Goal: Information Seeking & Learning: Learn about a topic

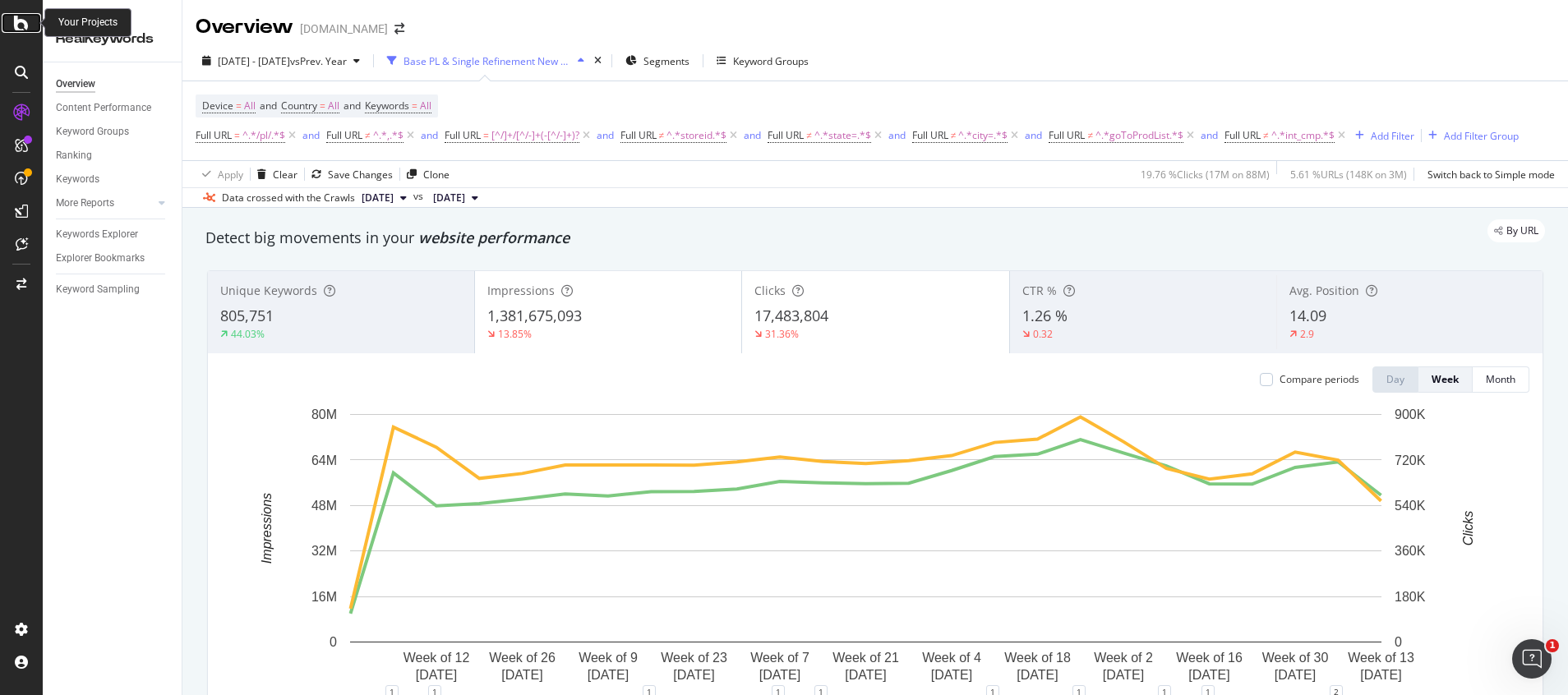
click at [22, 27] on icon at bounding box center [21, 23] width 14 height 20
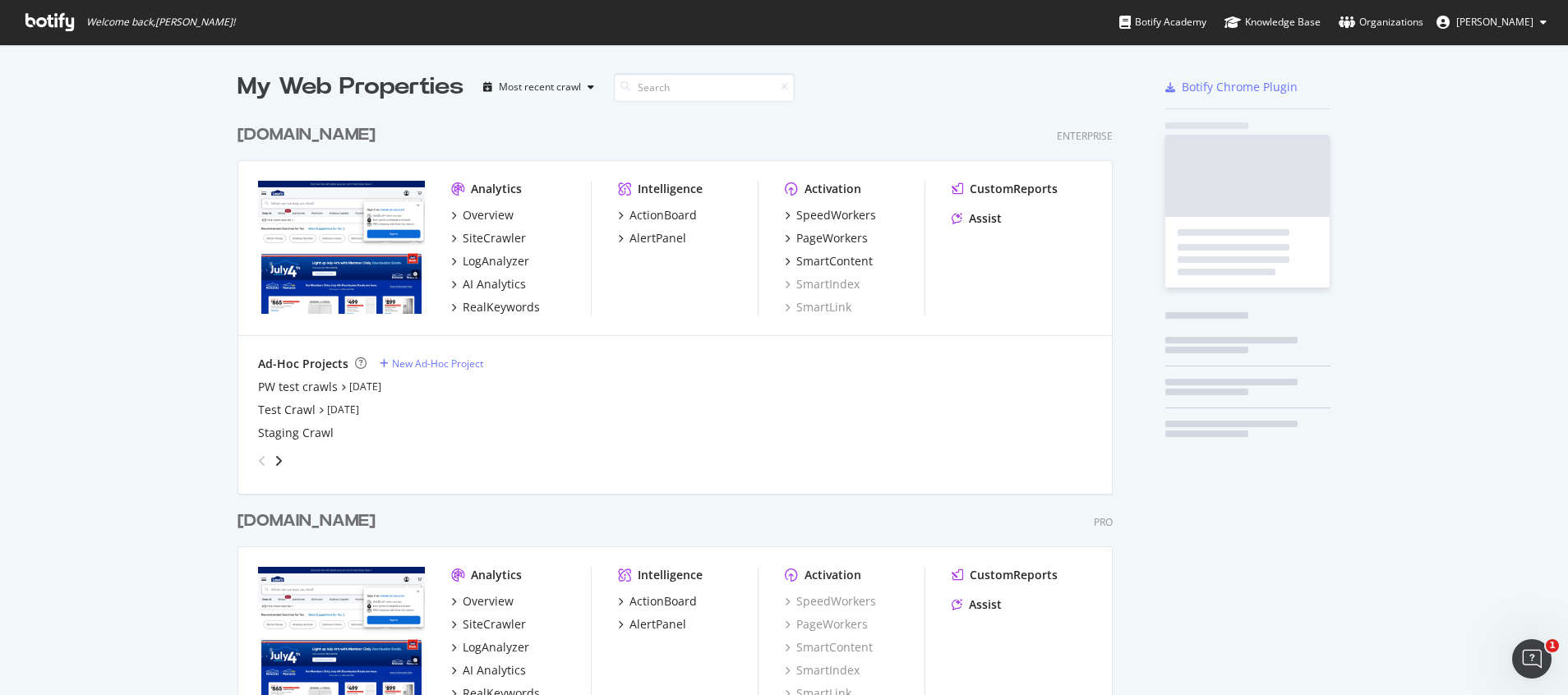
scroll to position [676, 1530]
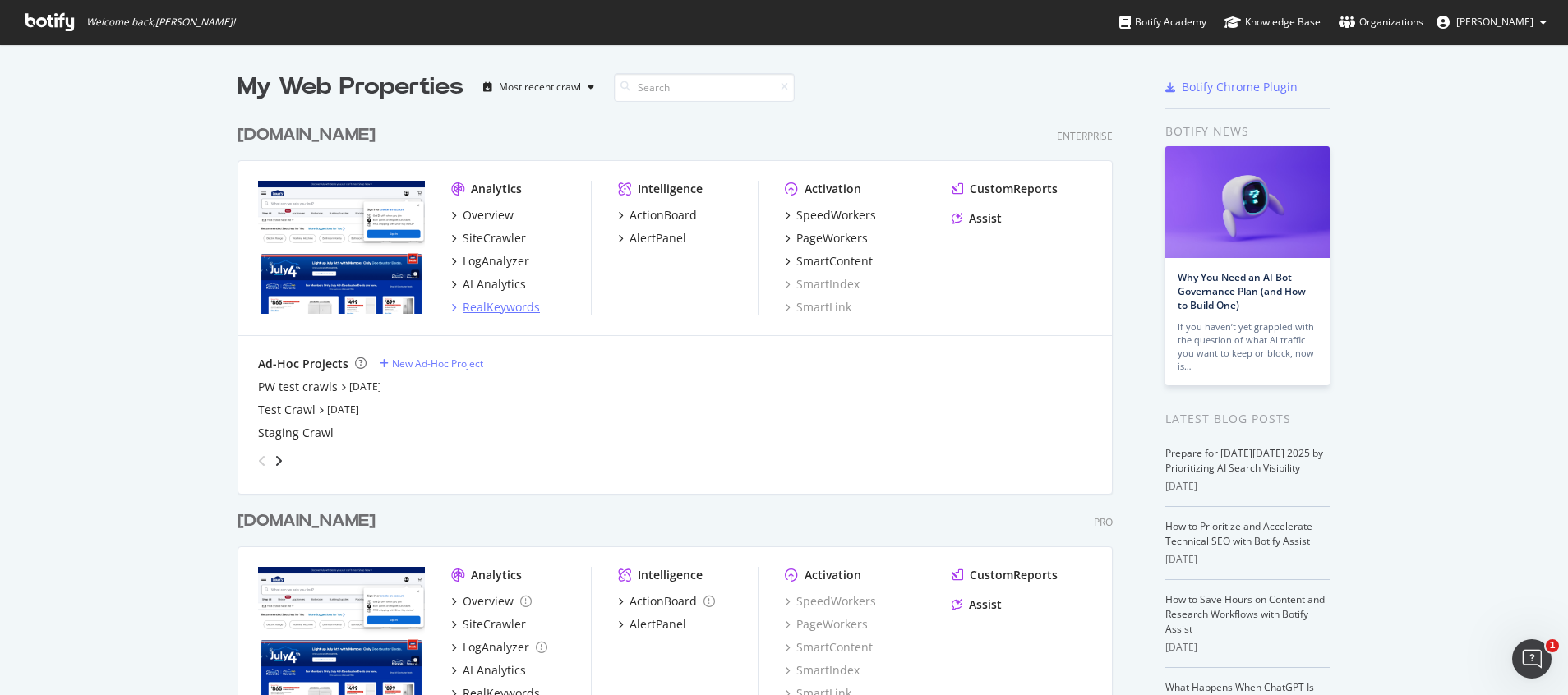
click at [507, 311] on div "RealKeywords" at bounding box center [501, 307] width 78 height 16
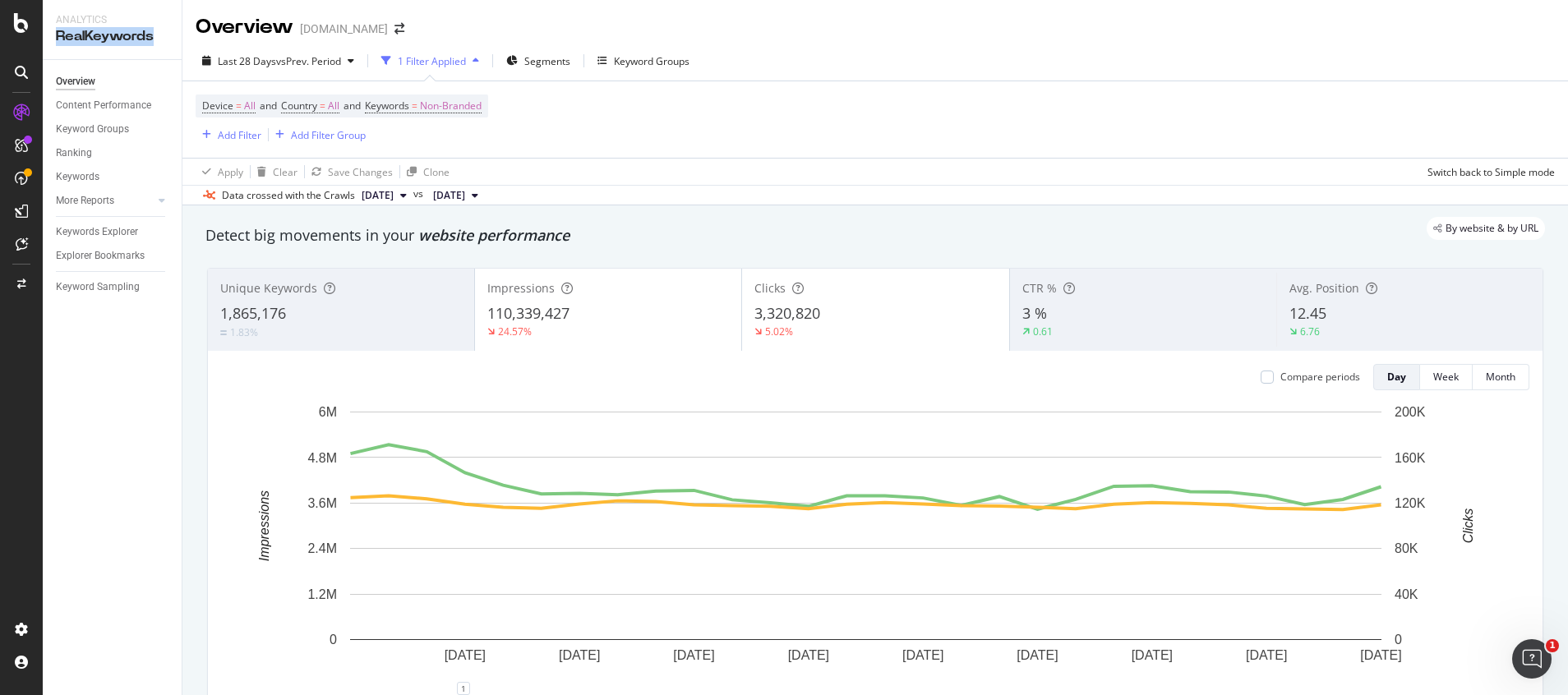
drag, startPoint x: 54, startPoint y: 35, endPoint x: 156, endPoint y: 40, distance: 102.1
click at [156, 40] on div "Analytics RealKeywords" at bounding box center [112, 30] width 139 height 59
drag, startPoint x: 156, startPoint y: 40, endPoint x: 104, endPoint y: 359, distance: 323.2
click at [104, 359] on div "Overview Content Performance Keyword Groups Ranking Keywords More Reports Count…" at bounding box center [112, 378] width 139 height 636
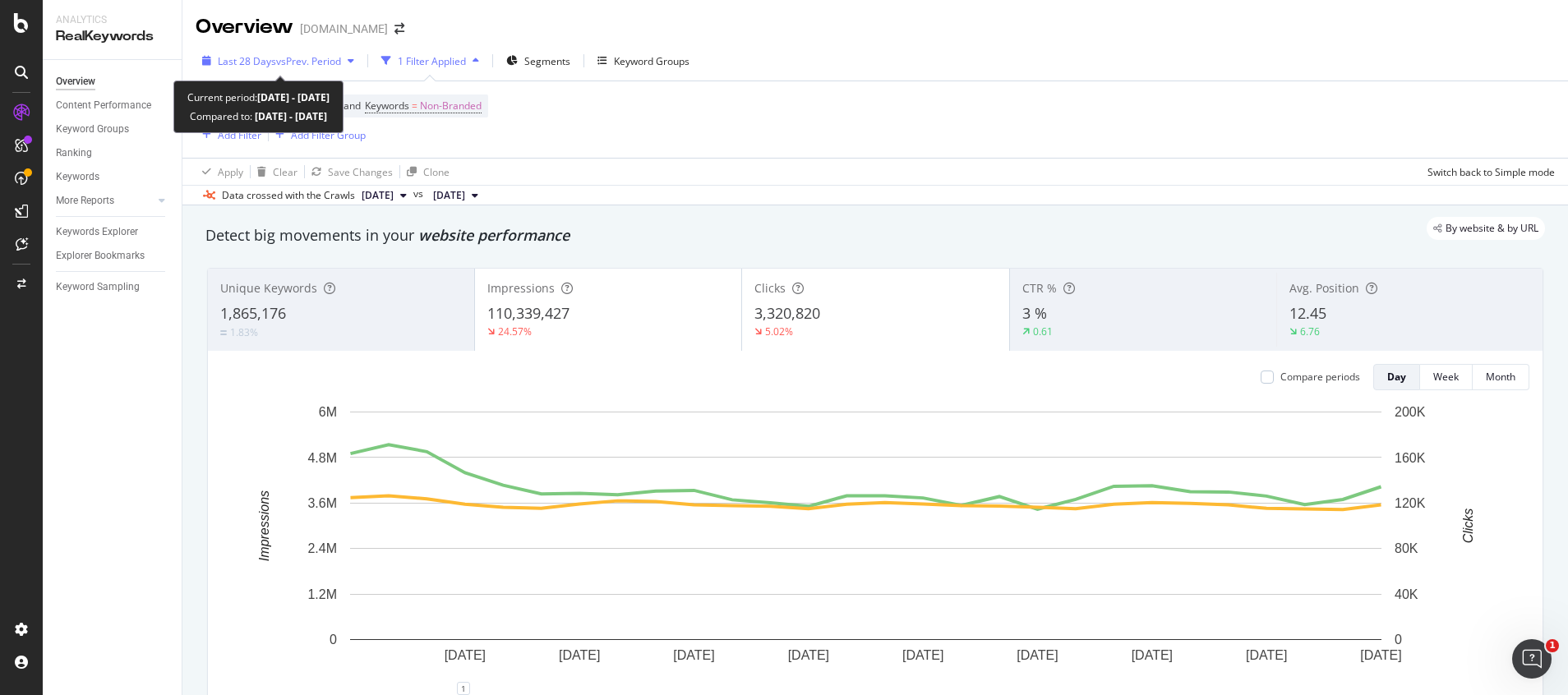
click at [238, 64] on span "Last 28 Days" at bounding box center [246, 61] width 58 height 14
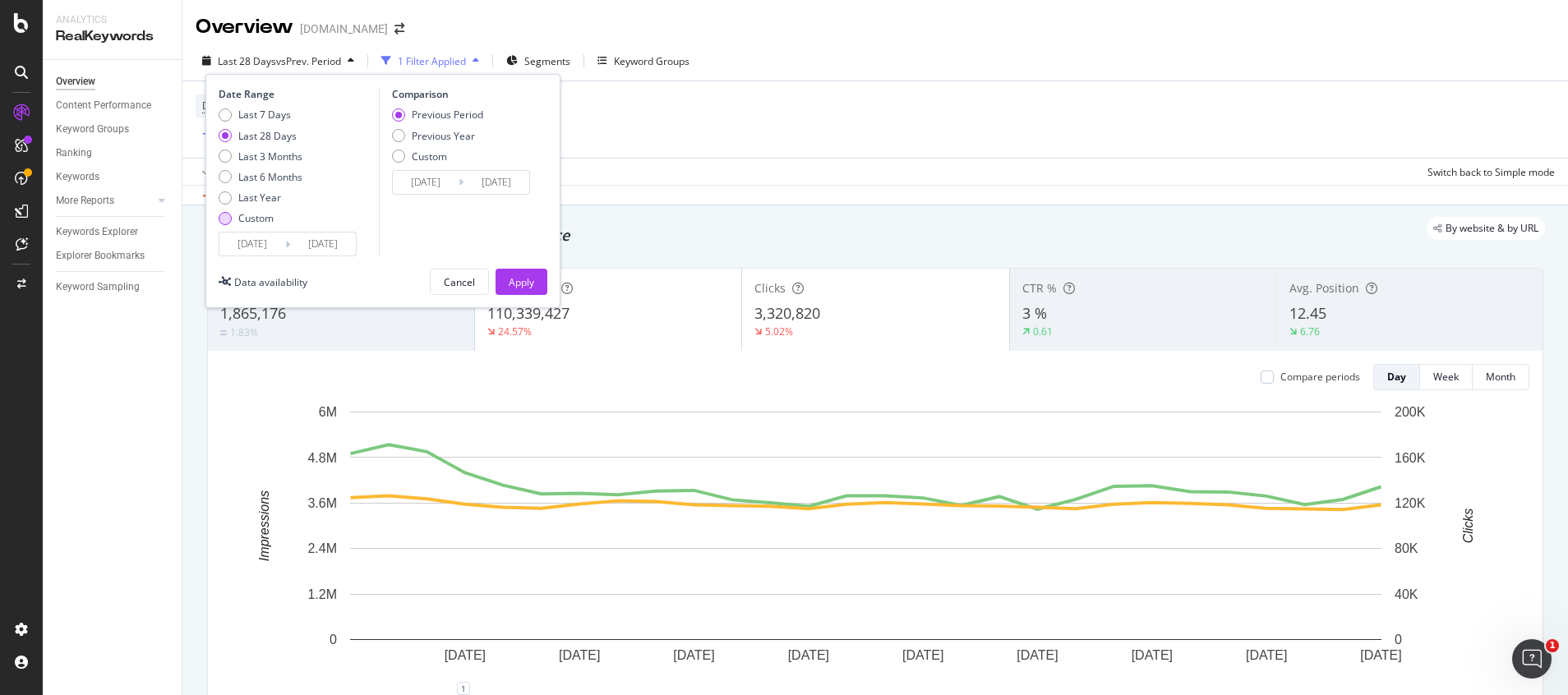
click at [228, 220] on div "Custom" at bounding box center [225, 219] width 13 height 13
click at [256, 250] on input "[DATE]" at bounding box center [252, 244] width 66 height 23
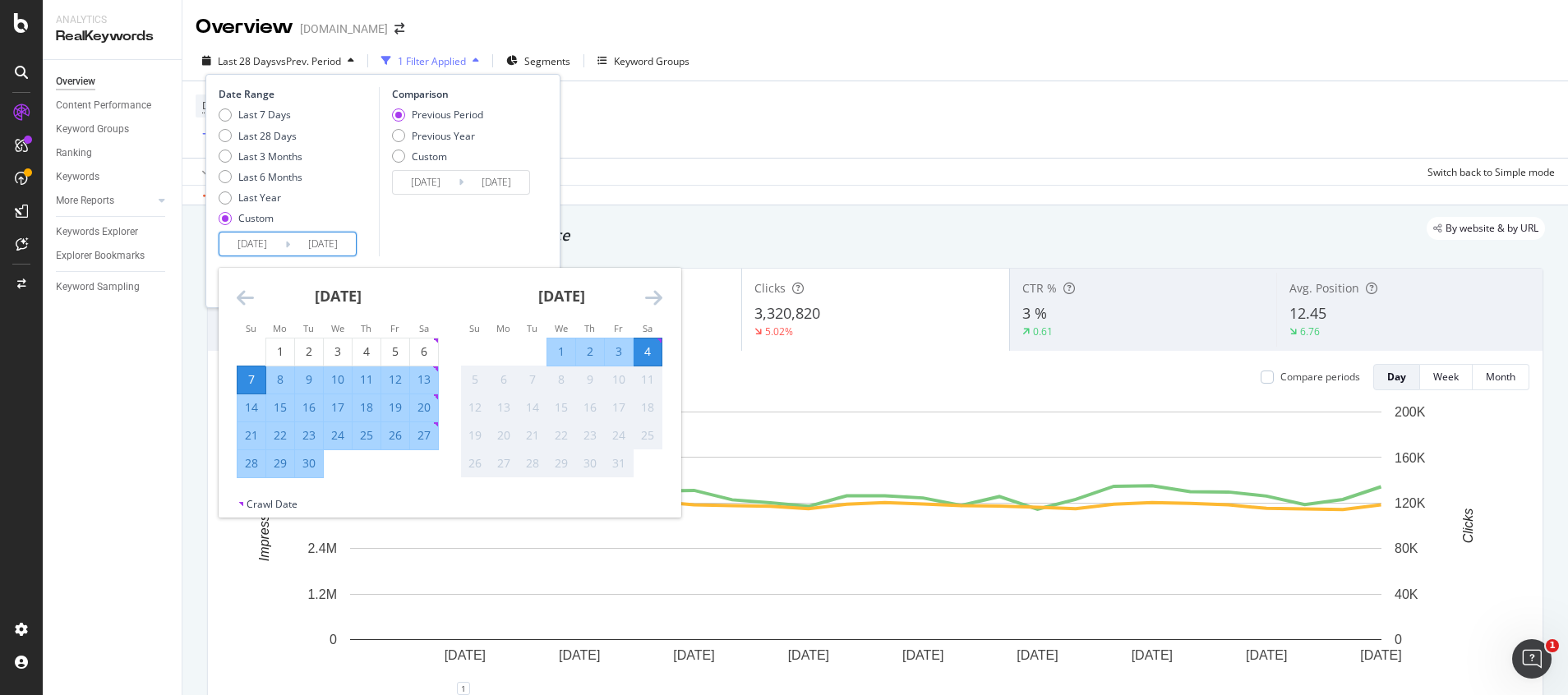
click at [418, 434] on div "27" at bounding box center [424, 435] width 28 height 16
type input "2025/09/27"
type input "2025/09/19"
type input "2025/09/26"
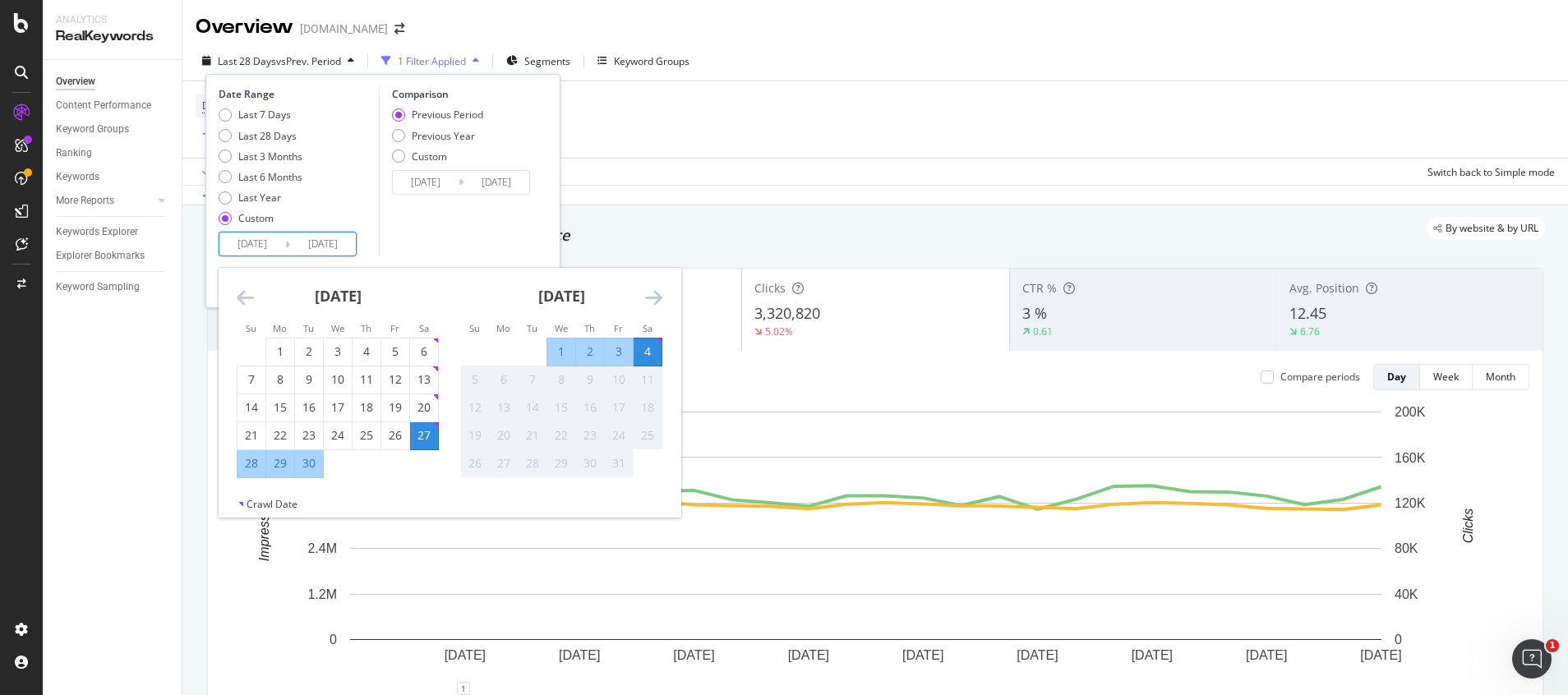
click at [629, 354] on div "3" at bounding box center [618, 351] width 28 height 16
type input "2025/10/03"
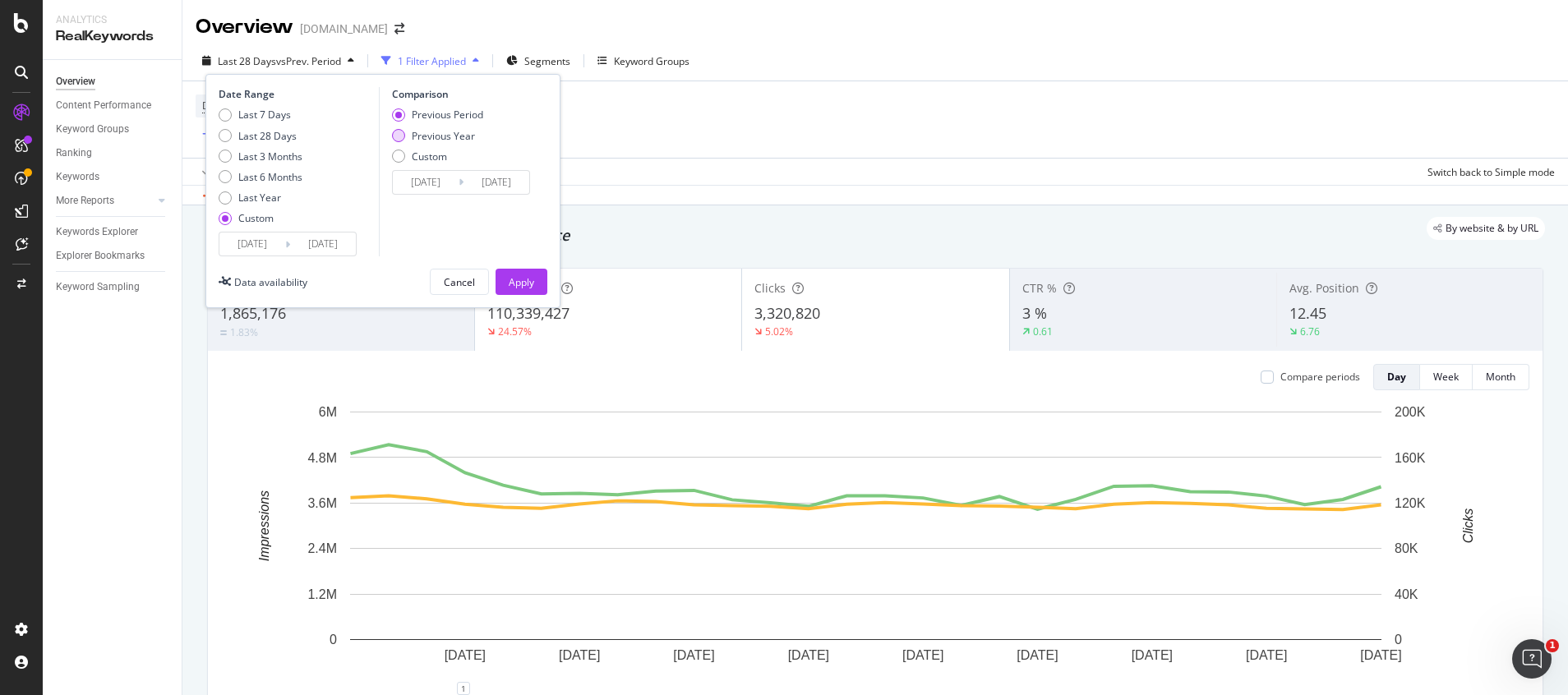
click at [427, 136] on div "Previous Year" at bounding box center [443, 136] width 63 height 14
type input "2024/09/28"
type input "2024/10/04"
click at [539, 280] on button "Apply" at bounding box center [521, 281] width 52 height 26
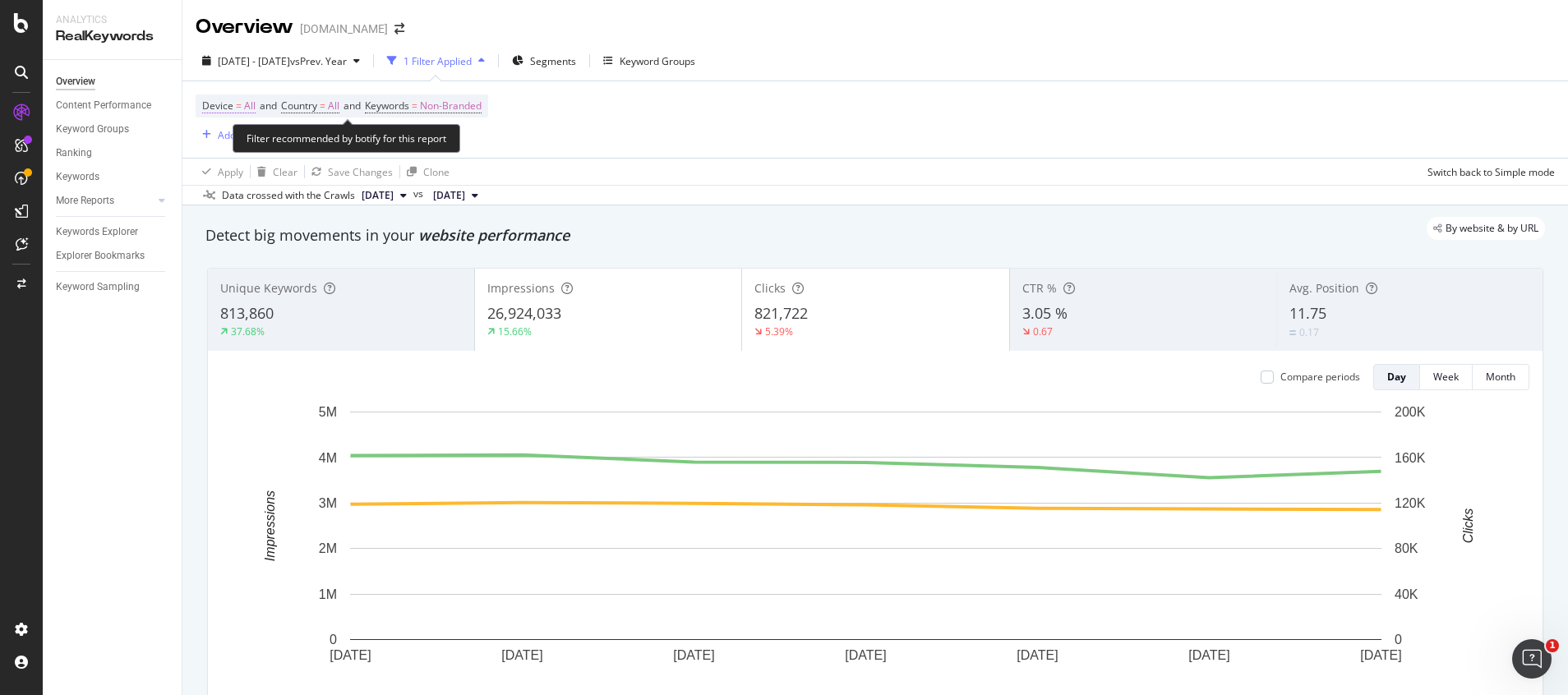
click at [250, 112] on span "All" at bounding box center [250, 106] width 12 height 23
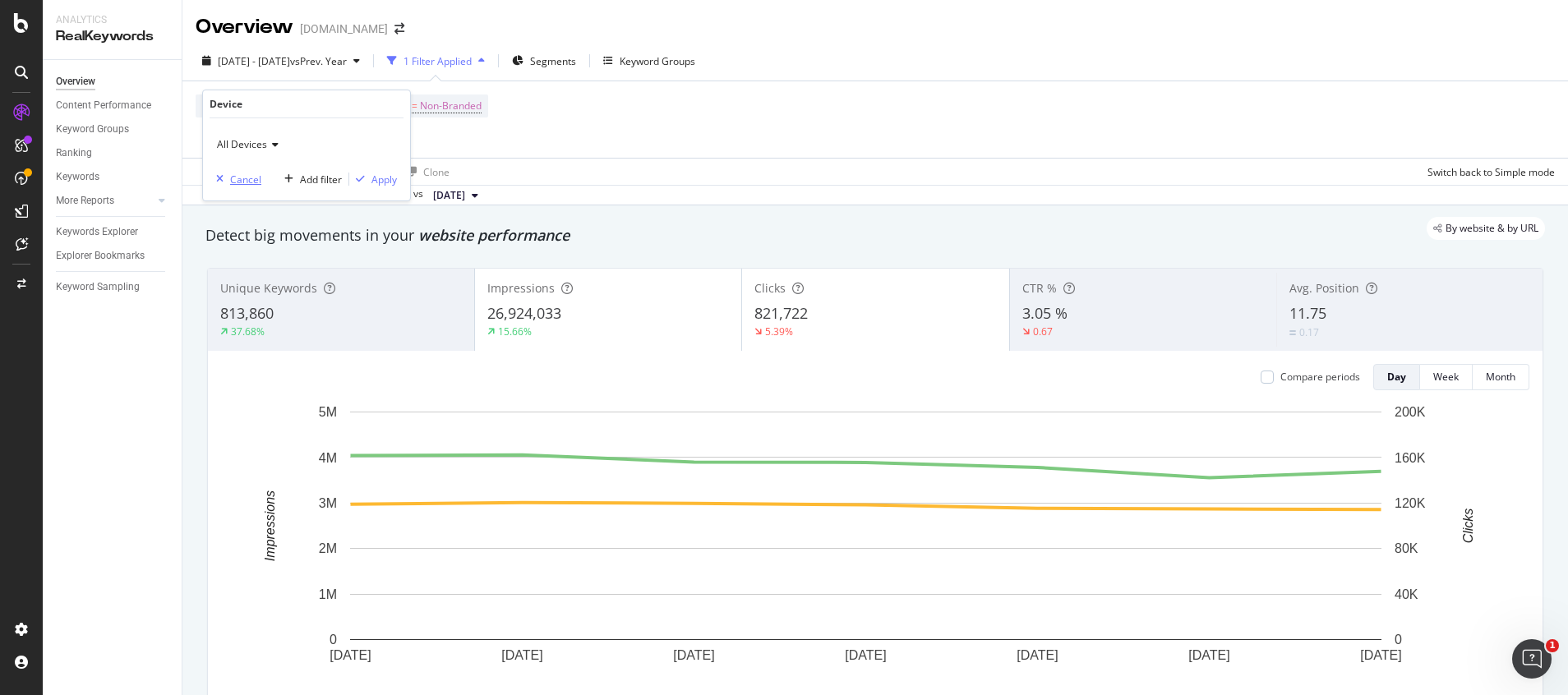
click at [230, 181] on div "Cancel" at bounding box center [245, 179] width 32 height 14
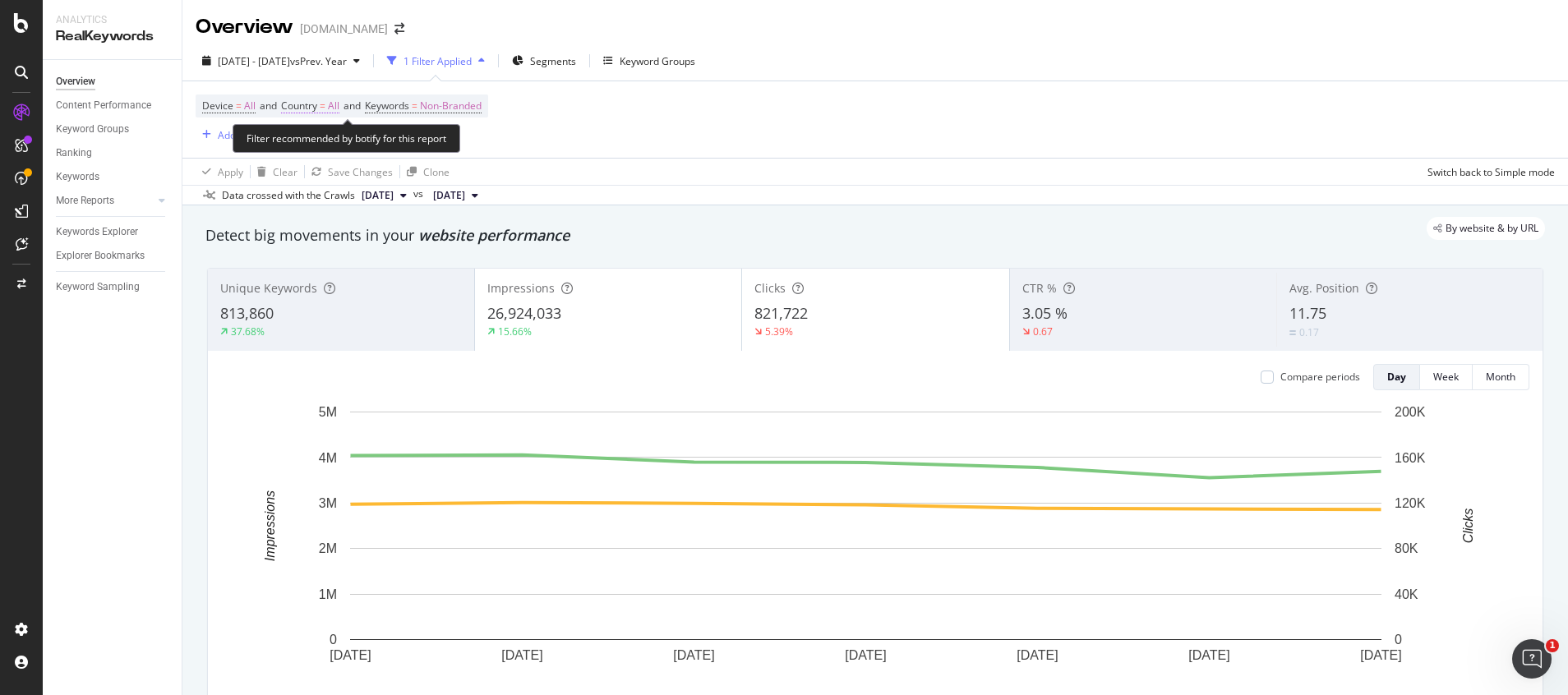
click at [334, 110] on span "All" at bounding box center [334, 106] width 12 height 23
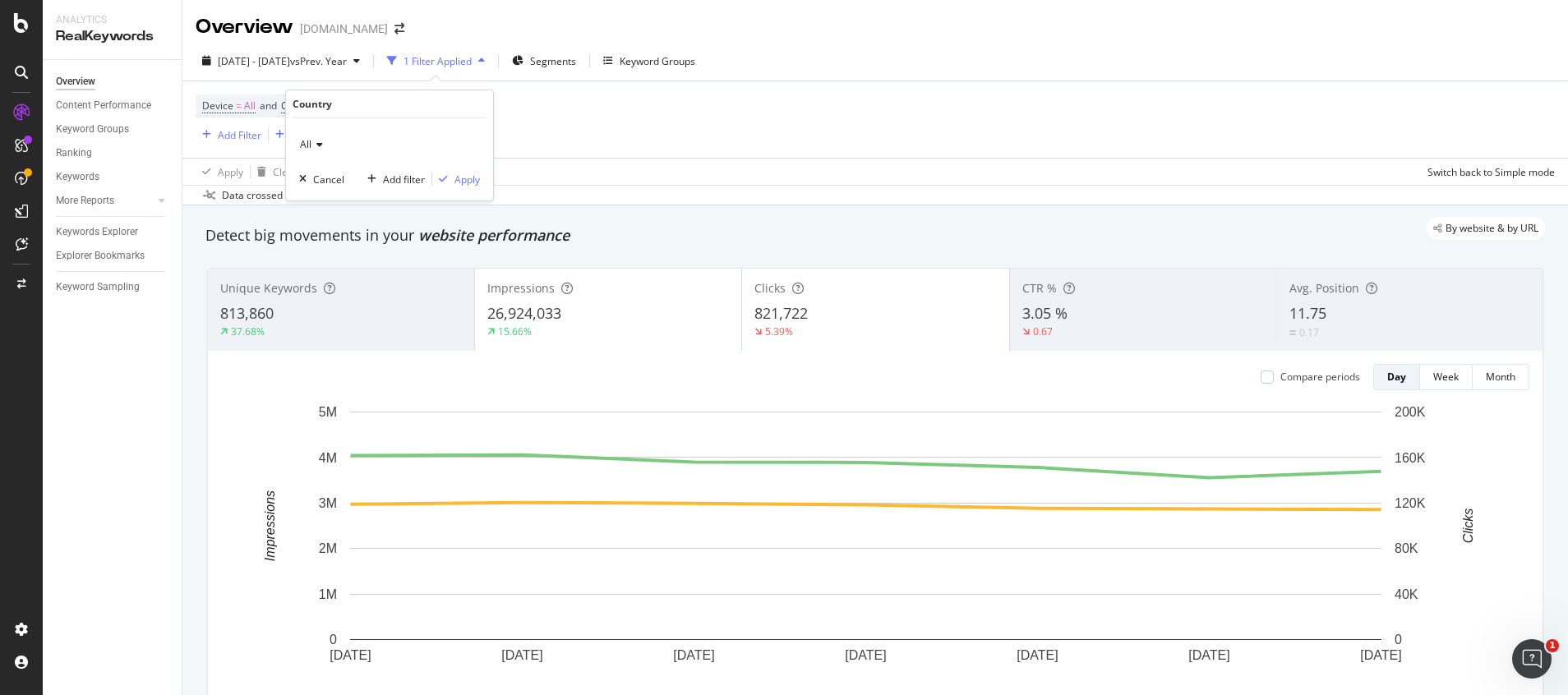
click at [313, 151] on div "All" at bounding box center [389, 144] width 181 height 26
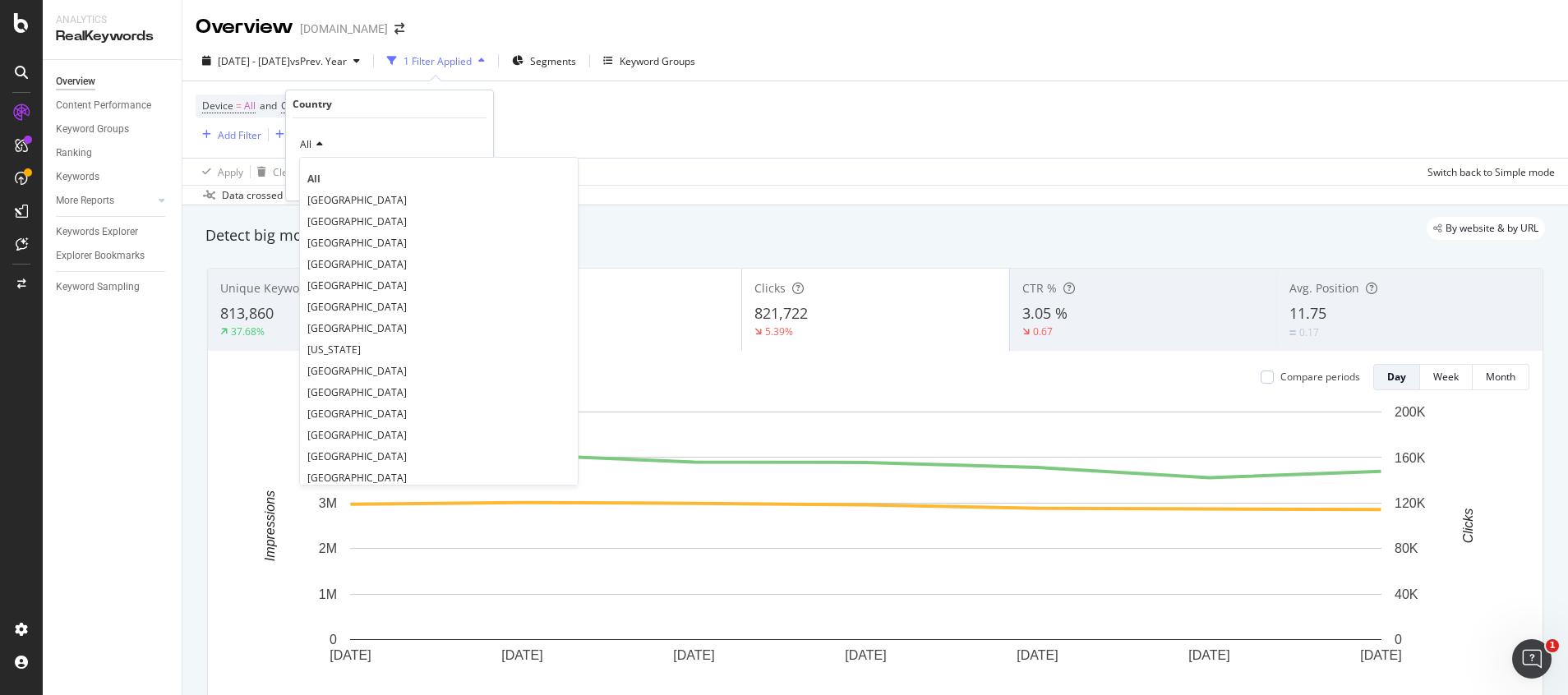
click at [572, 149] on div "Device = All and Country = All and Keywords = Non-Branded Add Filter Add Filter…" at bounding box center [875, 120] width 1359 height 77
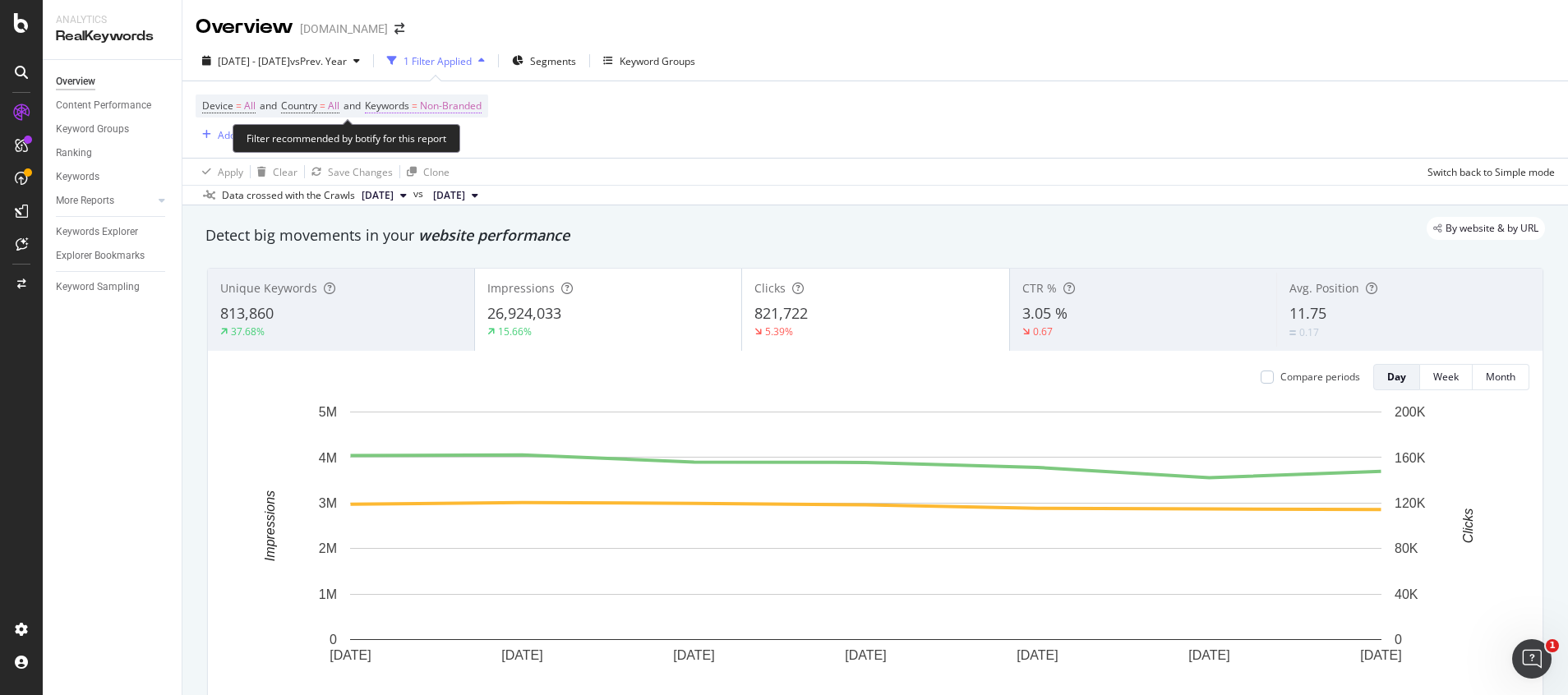
click at [462, 106] on span "Non-Branded" at bounding box center [450, 106] width 61 height 23
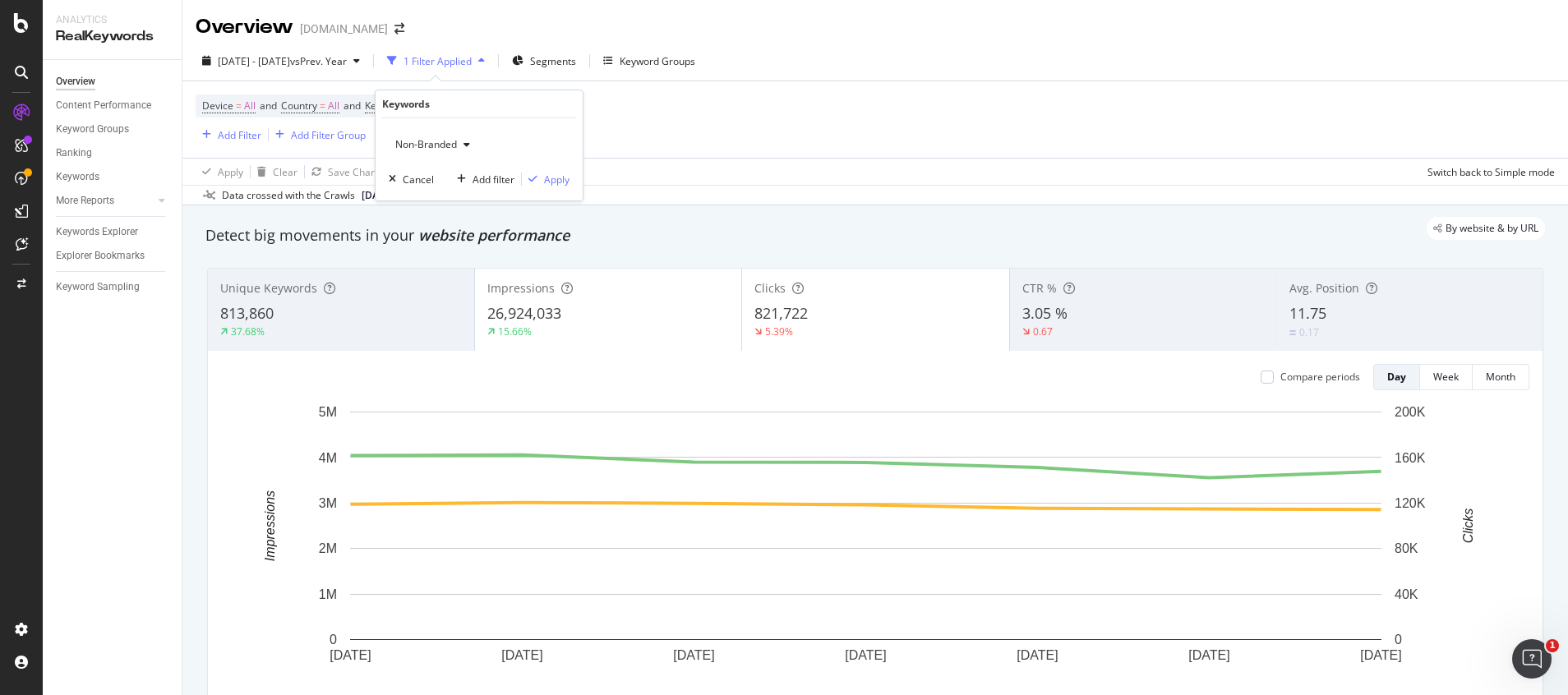
drag, startPoint x: 462, startPoint y: 106, endPoint x: 439, endPoint y: 147, distance: 47.0
click at [439, 147] on span "Non-Branded" at bounding box center [422, 144] width 68 height 14
click at [434, 274] on span "All" at bounding box center [486, 272] width 168 height 14
click at [565, 175] on div "Apply" at bounding box center [556, 179] width 26 height 14
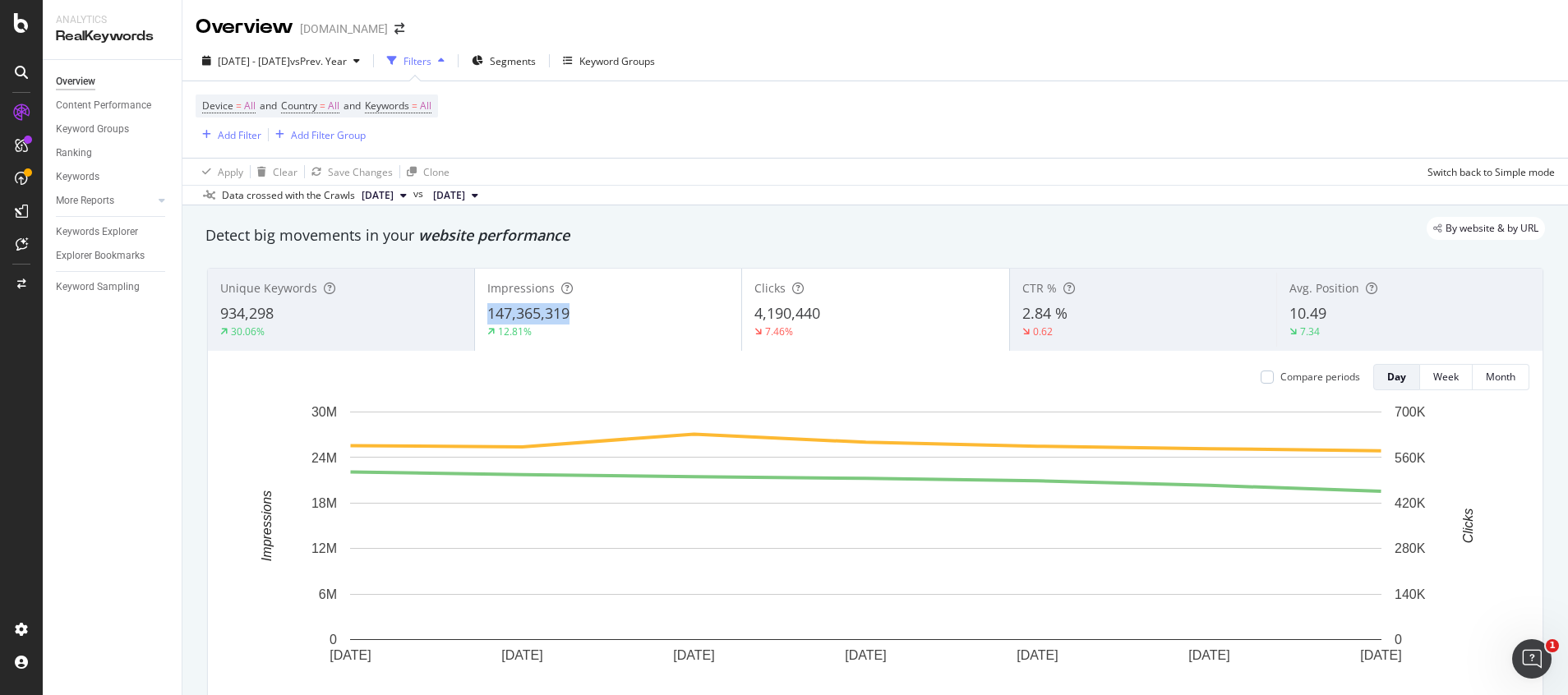
drag, startPoint x: 547, startPoint y: 311, endPoint x: 573, endPoint y: 312, distance: 26.0
click at [573, 312] on div "Impressions 147,365,319 12.81%" at bounding box center [608, 310] width 266 height 74
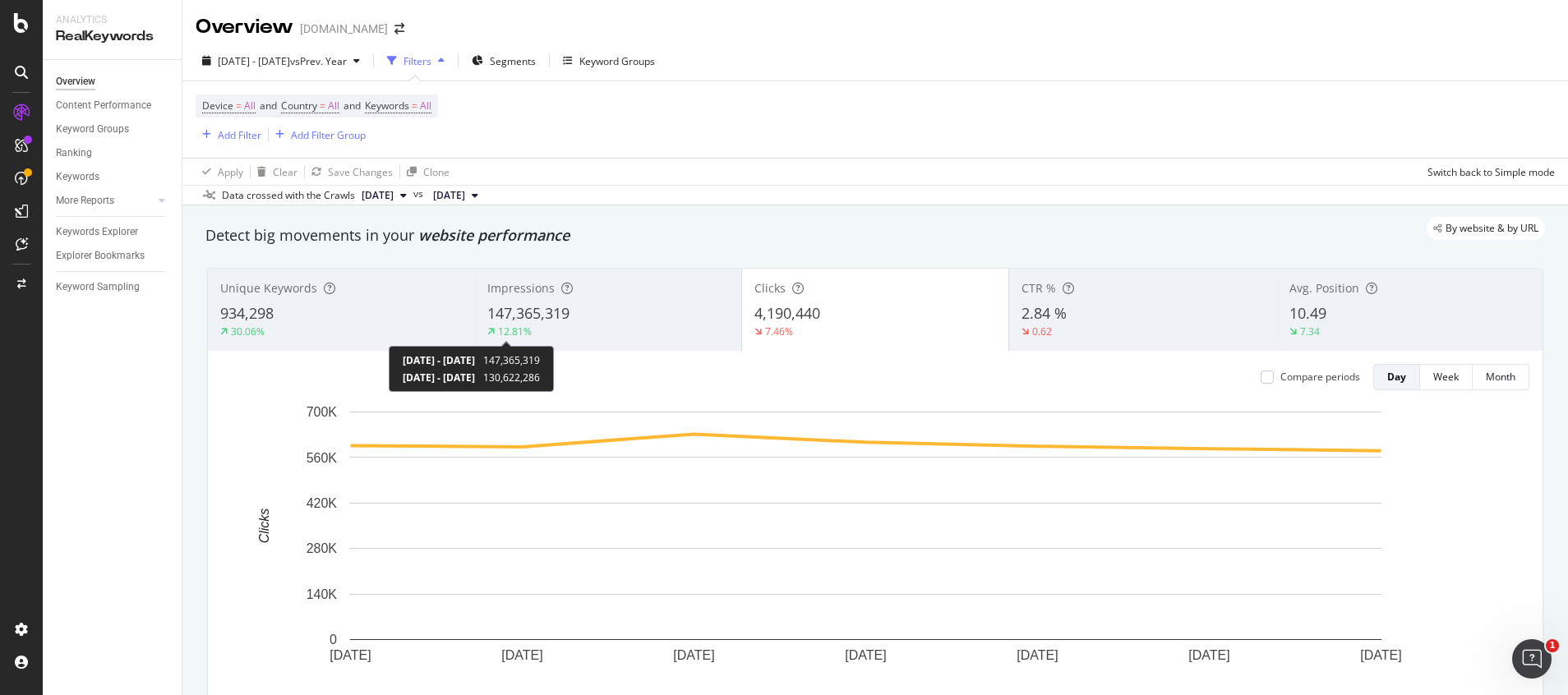
click at [540, 379] on span "130,622,286" at bounding box center [511, 378] width 57 height 14
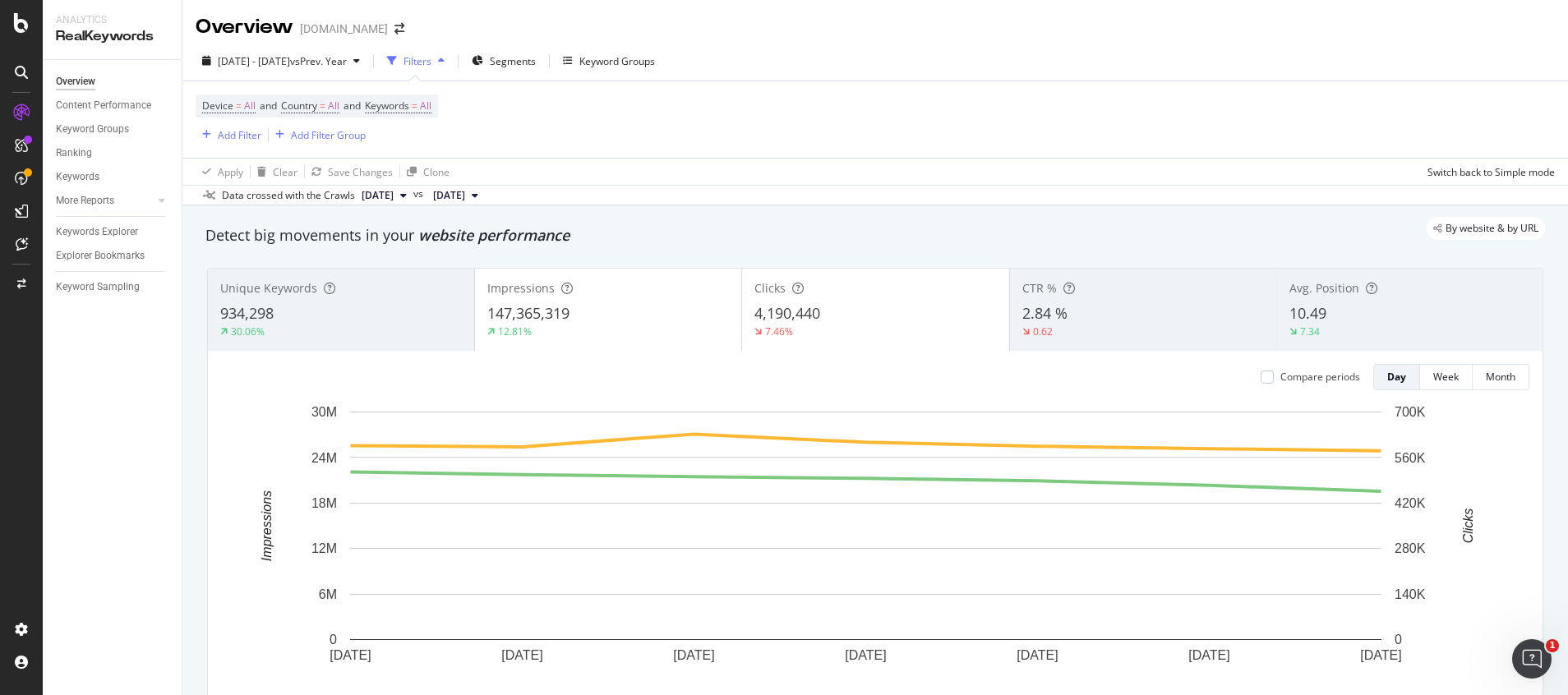
click at [555, 379] on div "Compare periods Day Week Month" at bounding box center [875, 377] width 1308 height 26
drag, startPoint x: 576, startPoint y: 379, endPoint x: 608, endPoint y: 378, distance: 32.0
click at [540, 378] on span "130,622,286" at bounding box center [511, 378] width 57 height 14
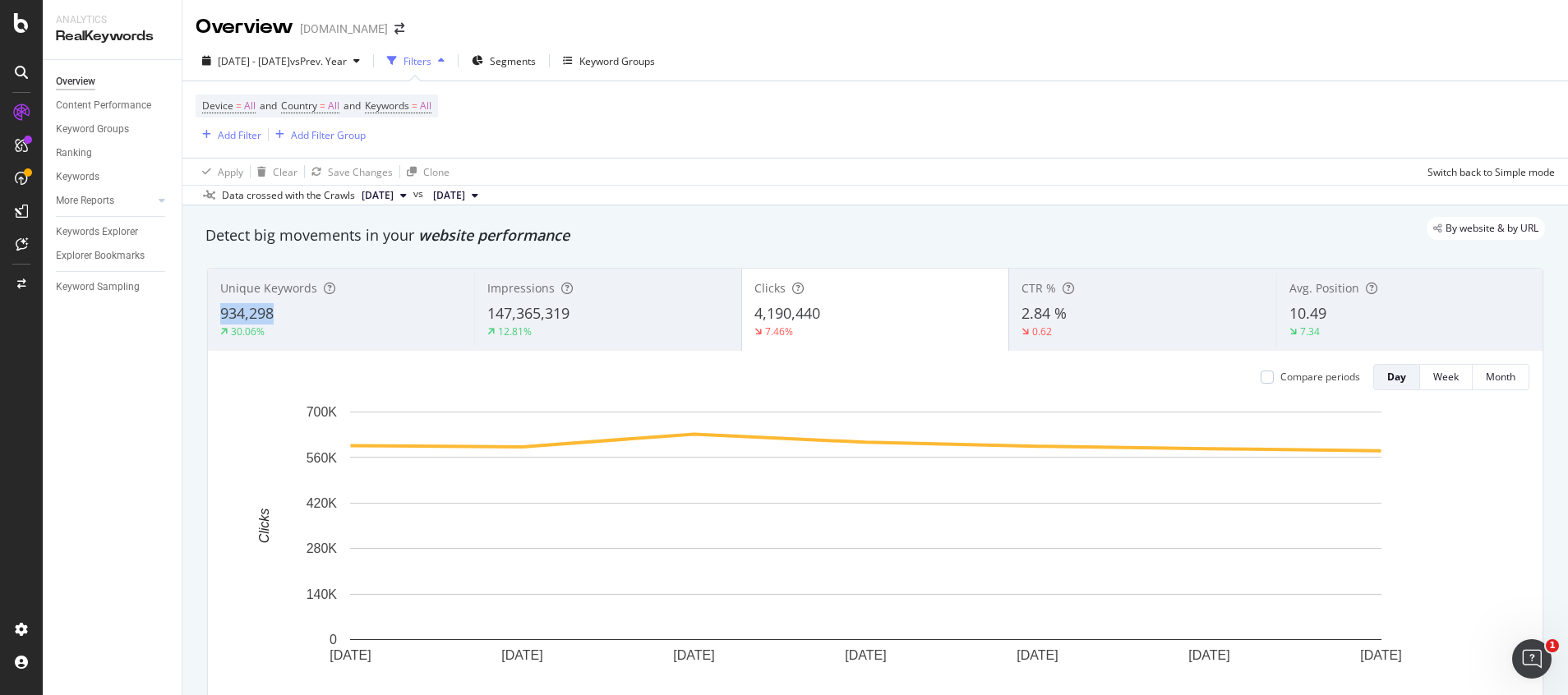
drag, startPoint x: 213, startPoint y: 310, endPoint x: 276, endPoint y: 313, distance: 63.1
click at [276, 313] on div "Unique Keywords 934,298 30.06%" at bounding box center [341, 310] width 266 height 74
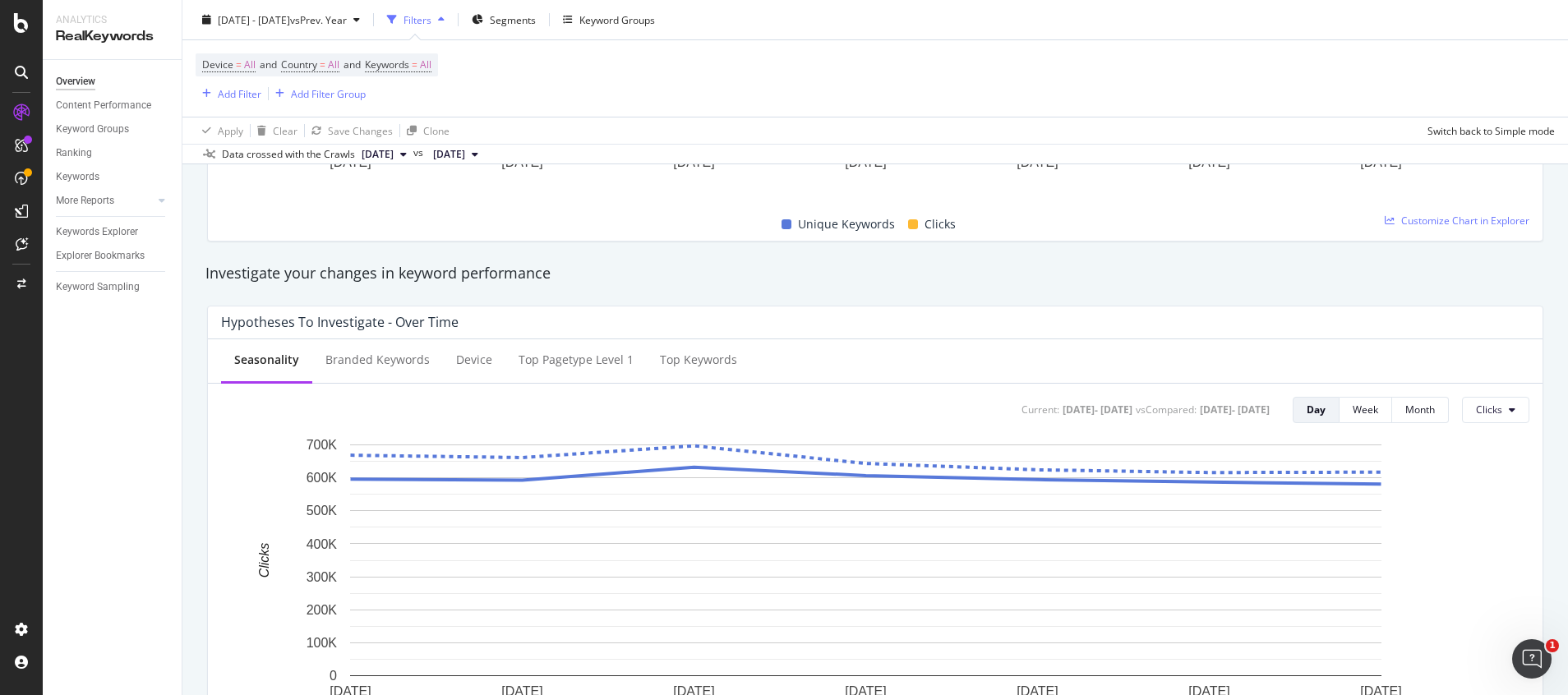
scroll to position [616, 0]
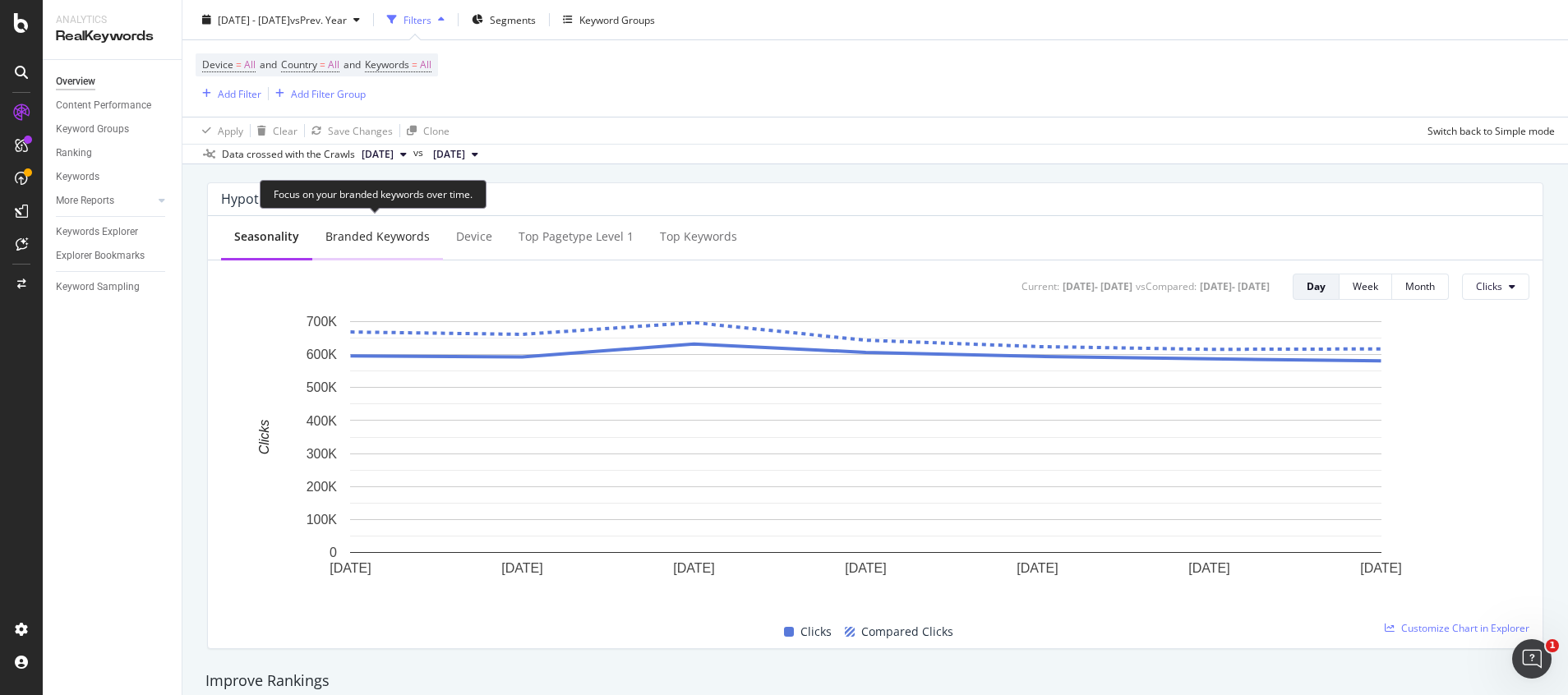
click at [389, 232] on div "Branded Keywords" at bounding box center [377, 236] width 104 height 16
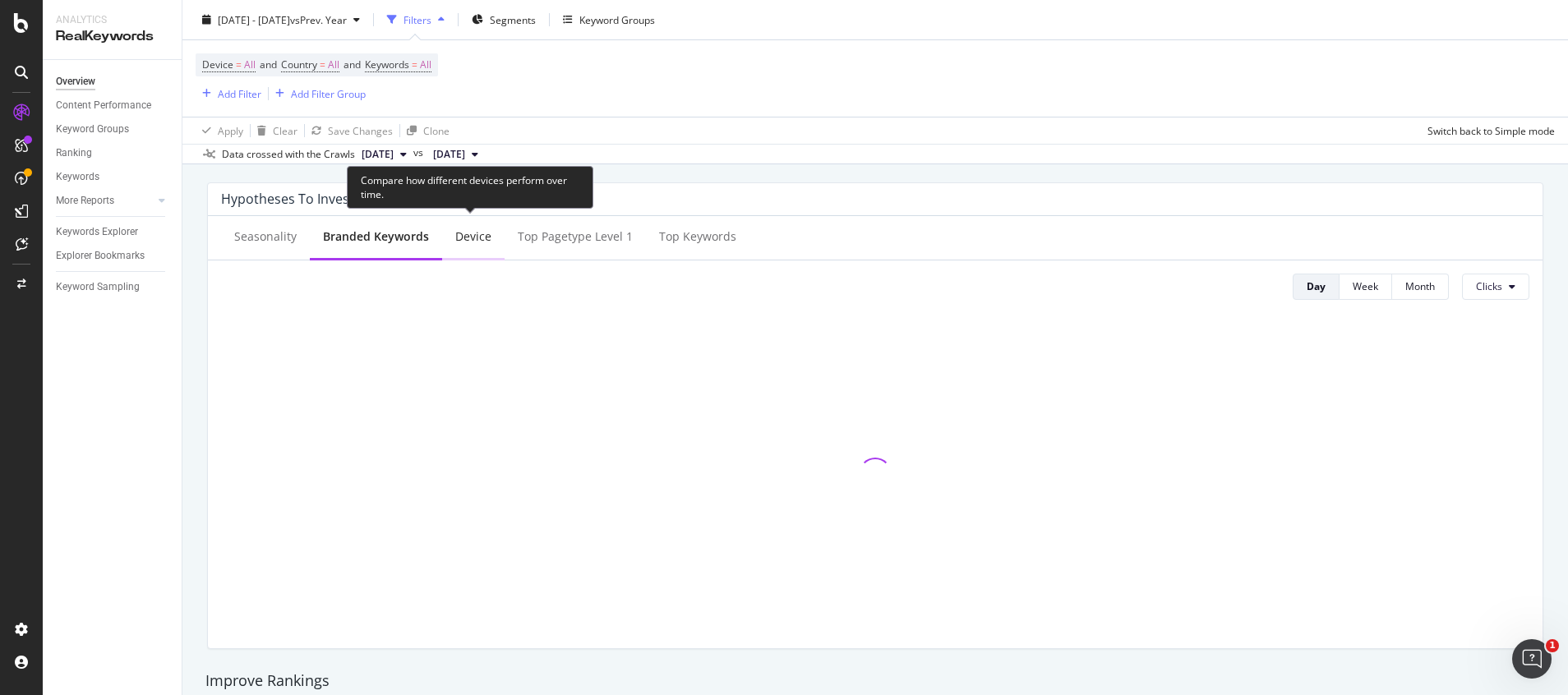
click at [460, 235] on div "Device" at bounding box center [473, 236] width 36 height 16
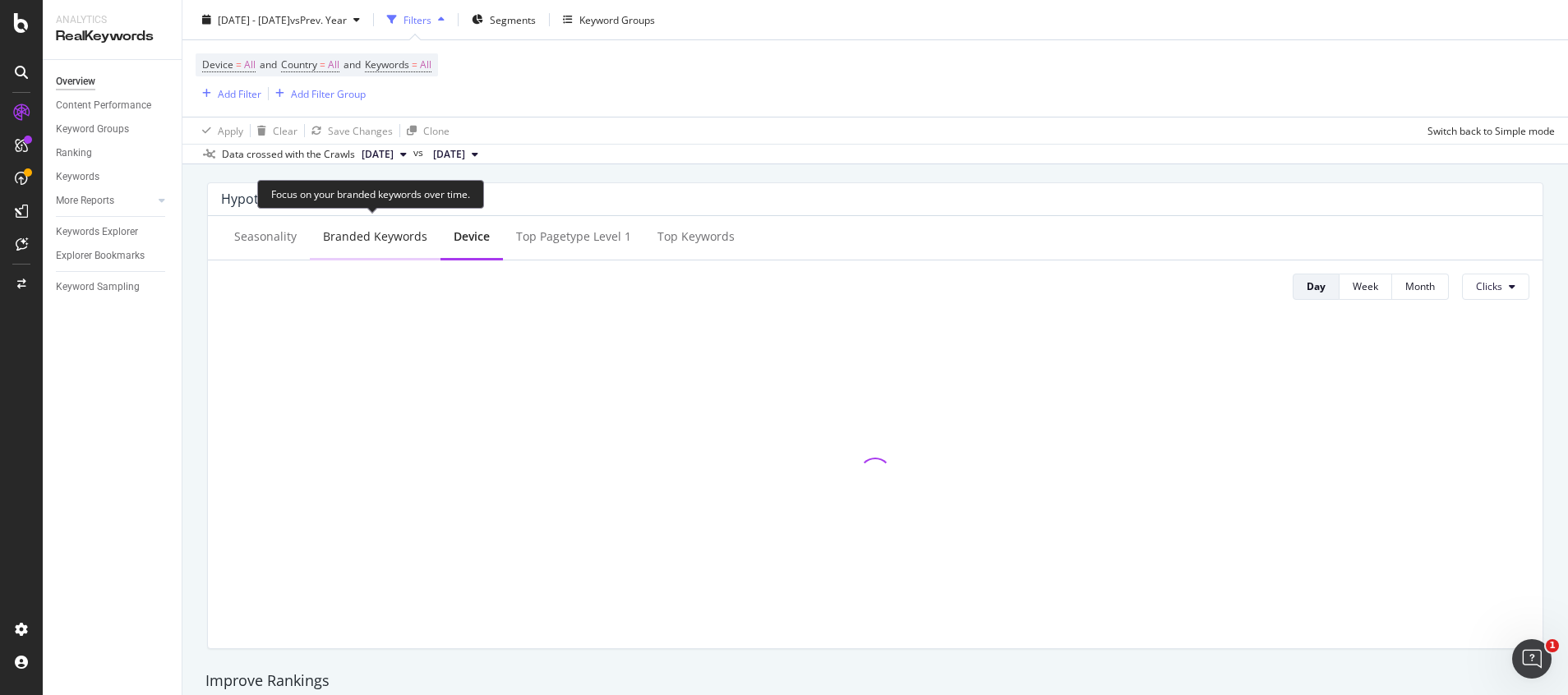
click at [381, 238] on div "Branded Keywords" at bounding box center [375, 236] width 104 height 16
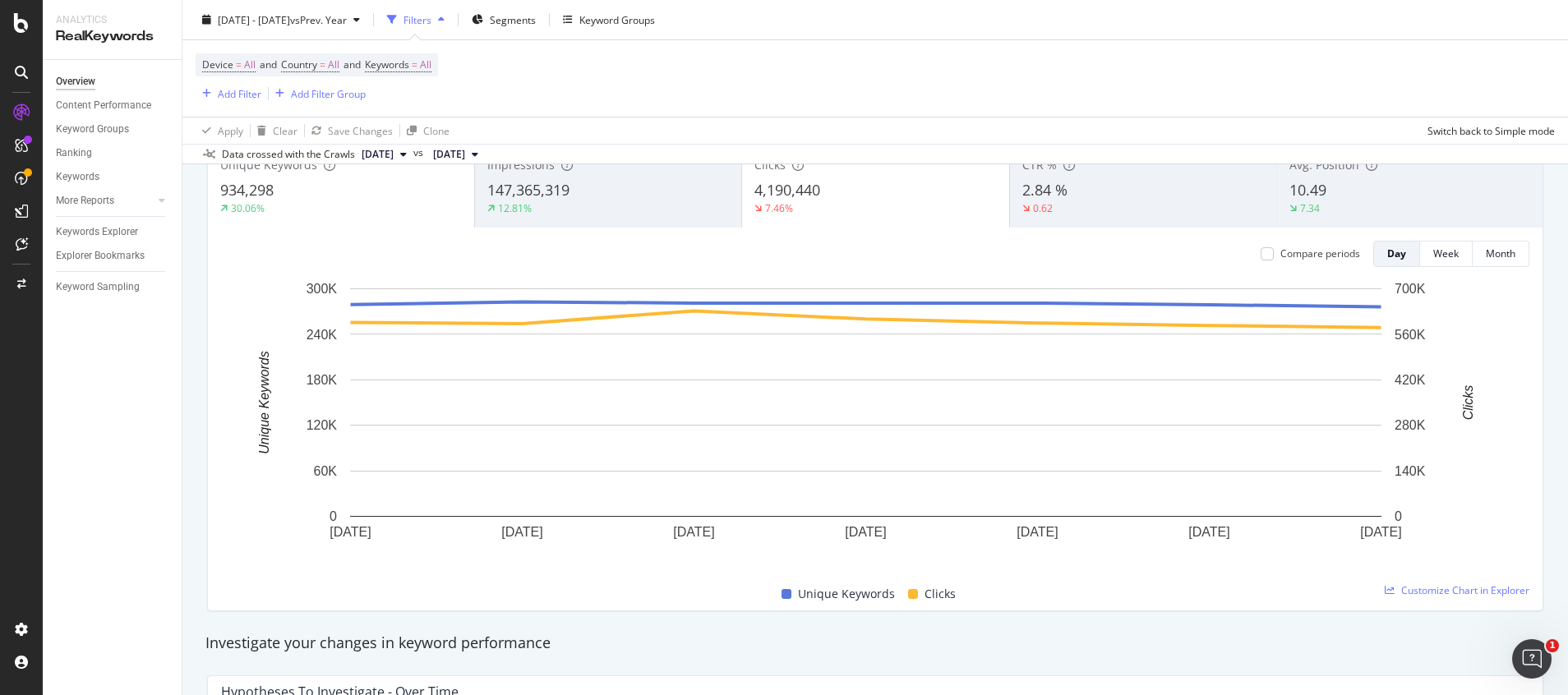
scroll to position [0, 0]
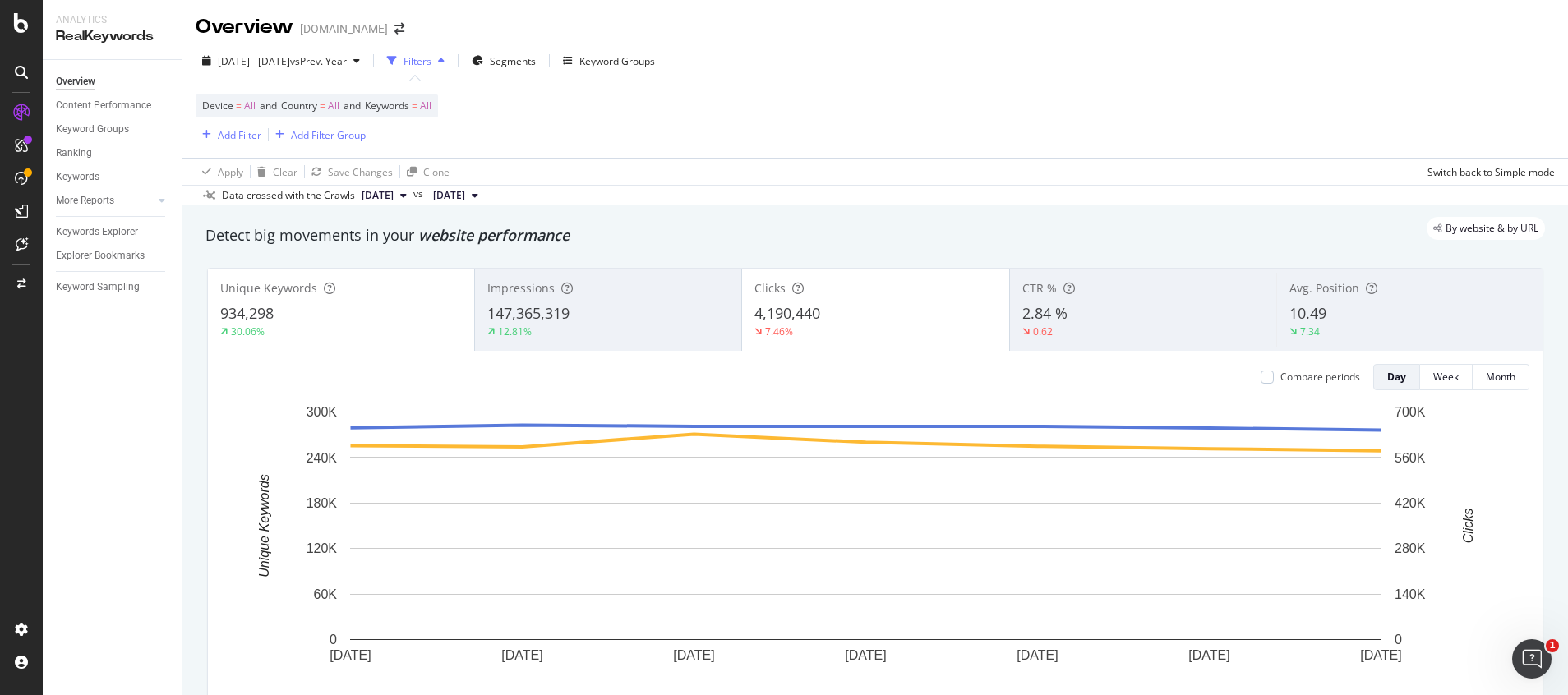
click at [225, 141] on div "Add Filter" at bounding box center [239, 135] width 43 height 14
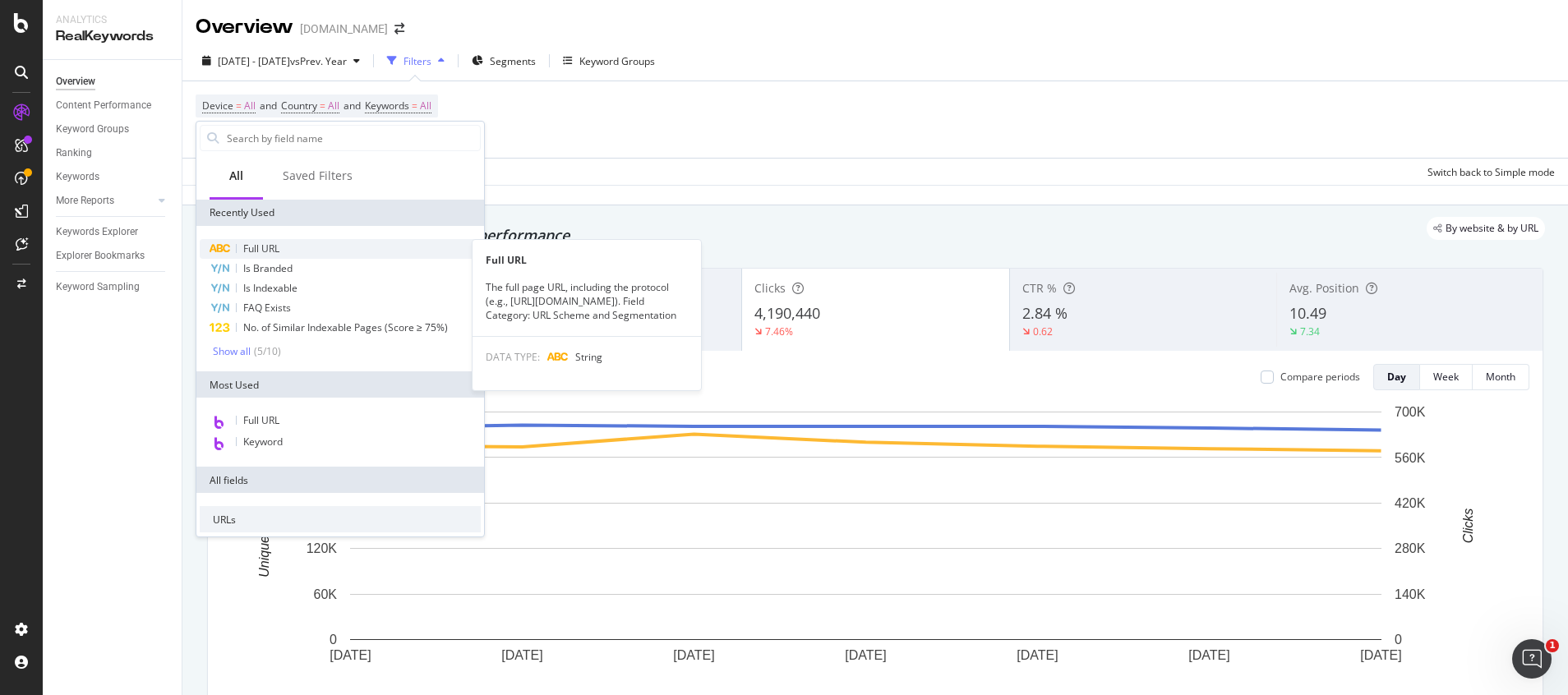
click at [268, 252] on span "Full URL" at bounding box center [262, 248] width 36 height 14
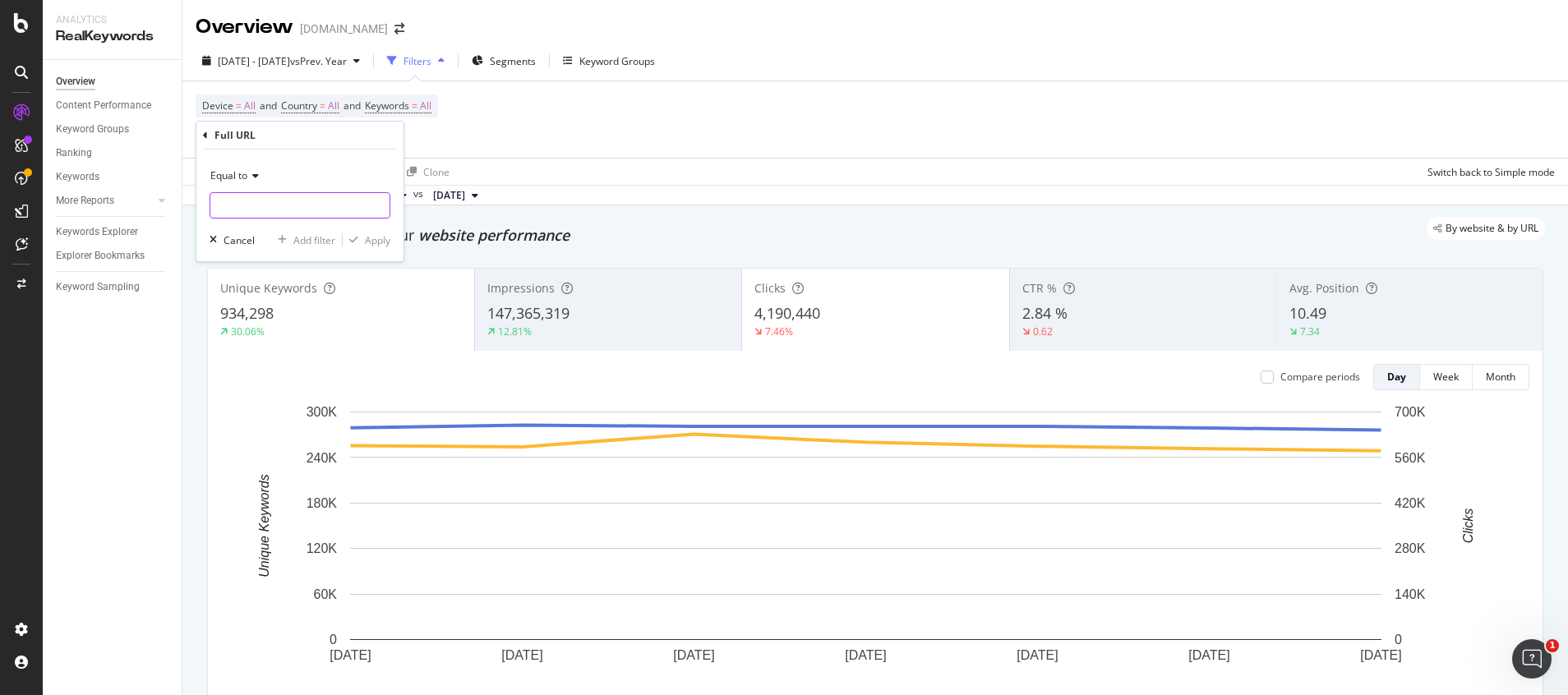
click at [269, 213] on input "text" at bounding box center [299, 205] width 179 height 26
click at [250, 174] on icon at bounding box center [253, 175] width 12 height 10
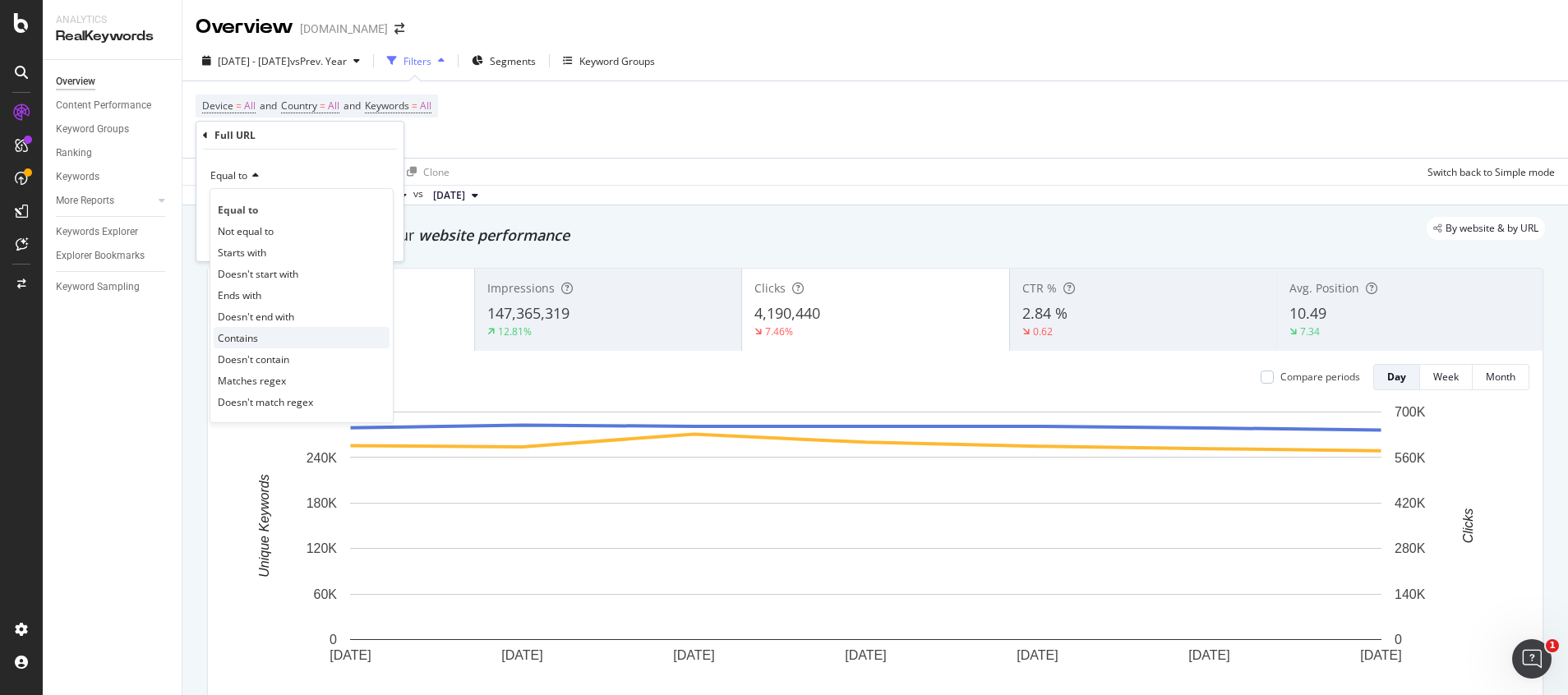
click at [247, 344] on span "Contains" at bounding box center [238, 337] width 40 height 14
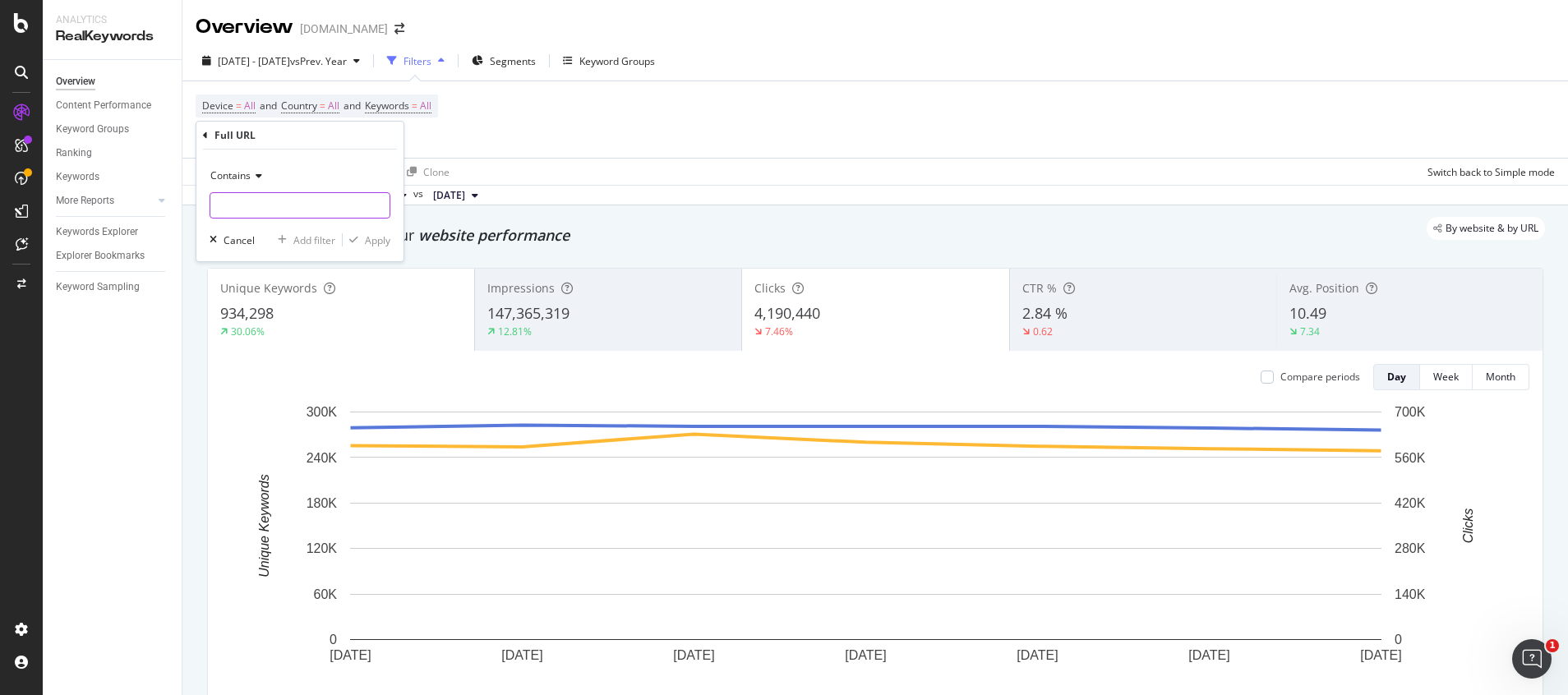
click at [259, 204] on input "text" at bounding box center [299, 205] width 179 height 26
type input "/pl/"
click at [365, 239] on div "Apply" at bounding box center [378, 240] width 26 height 14
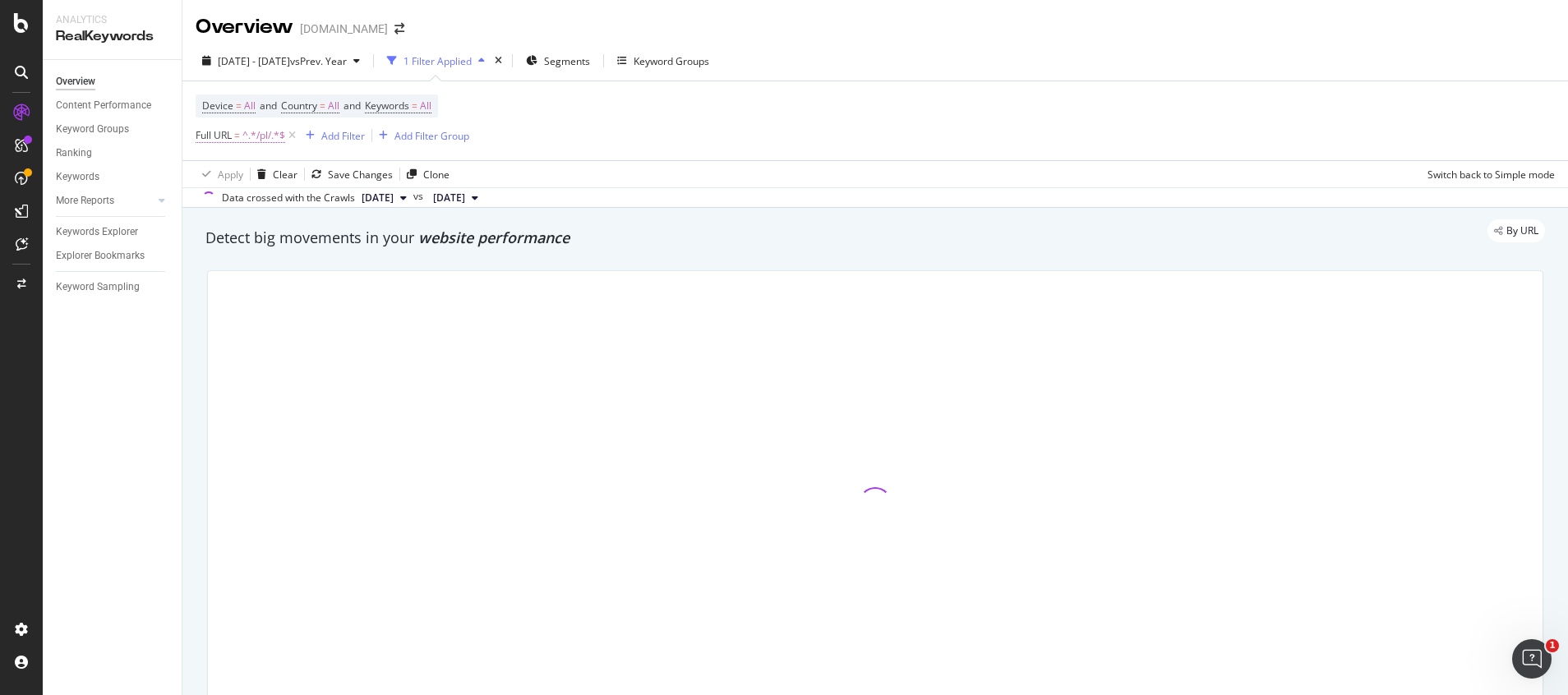
click at [264, 141] on span "^.*/pl/.*$" at bounding box center [264, 135] width 43 height 23
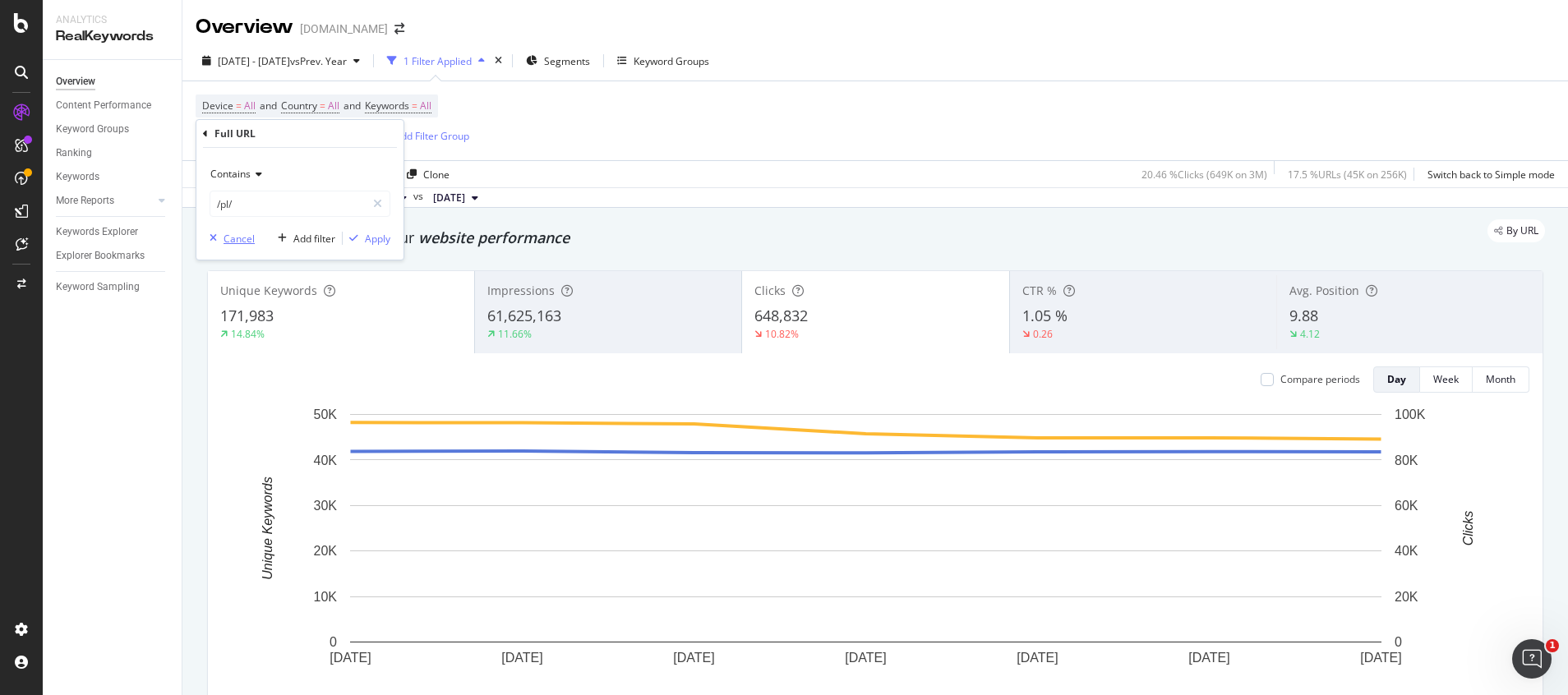
click at [222, 244] on div "Cancel" at bounding box center [229, 238] width 52 height 14
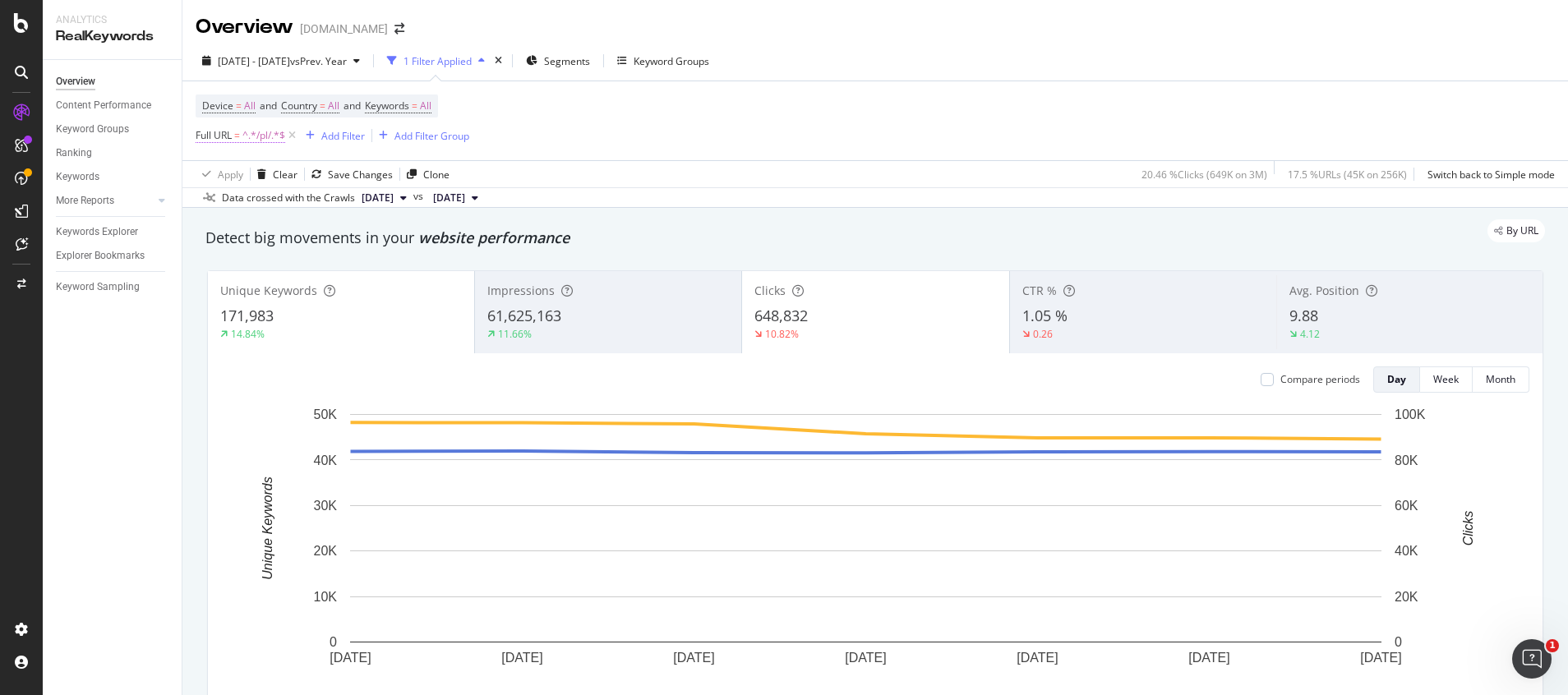
click at [262, 137] on span "^.*/pl/.*$" at bounding box center [264, 135] width 43 height 23
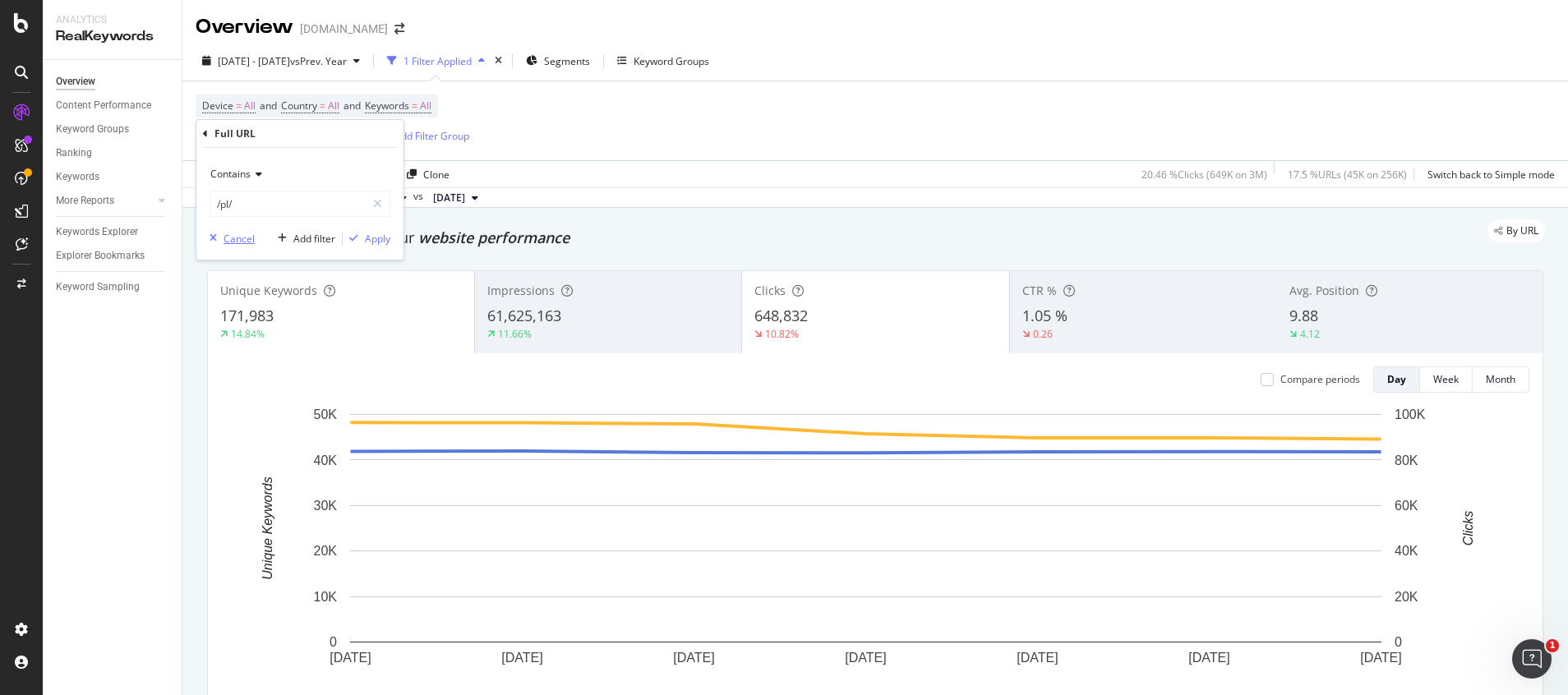
click at [228, 242] on div "Cancel" at bounding box center [239, 239] width 32 height 14
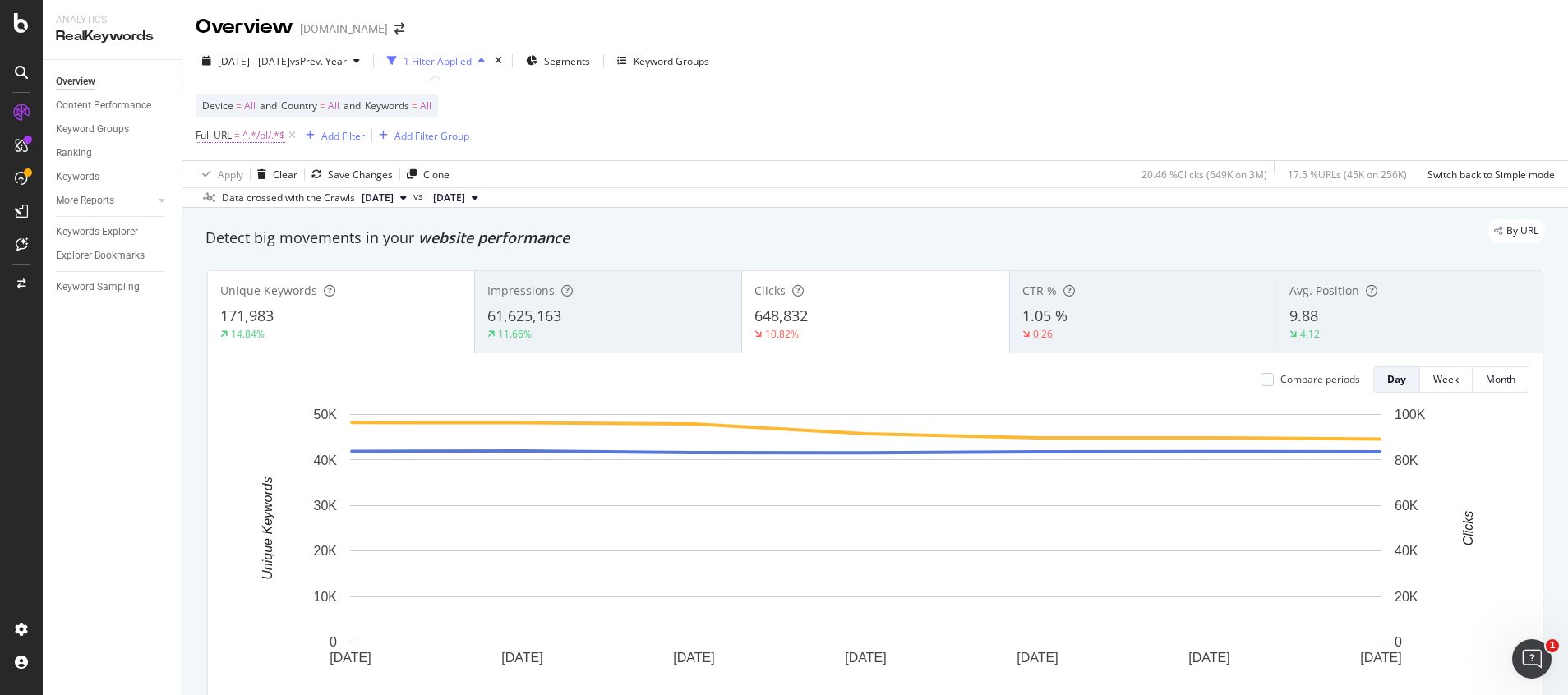
click at [251, 127] on span "^.*/pl/.*$" at bounding box center [264, 135] width 43 height 23
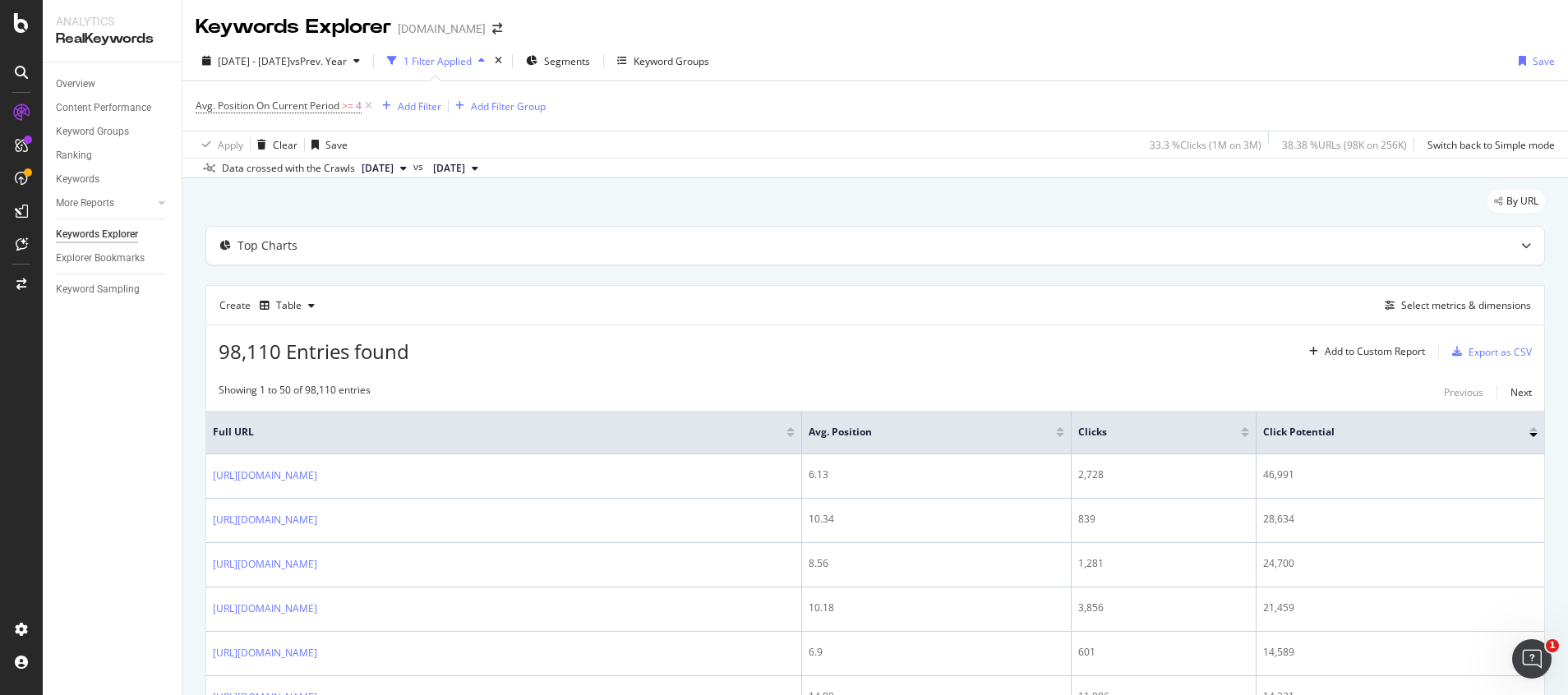
drag, startPoint x: 366, startPoint y: 104, endPoint x: 562, endPoint y: 264, distance: 253.0
click at [368, 104] on icon at bounding box center [368, 105] width 14 height 16
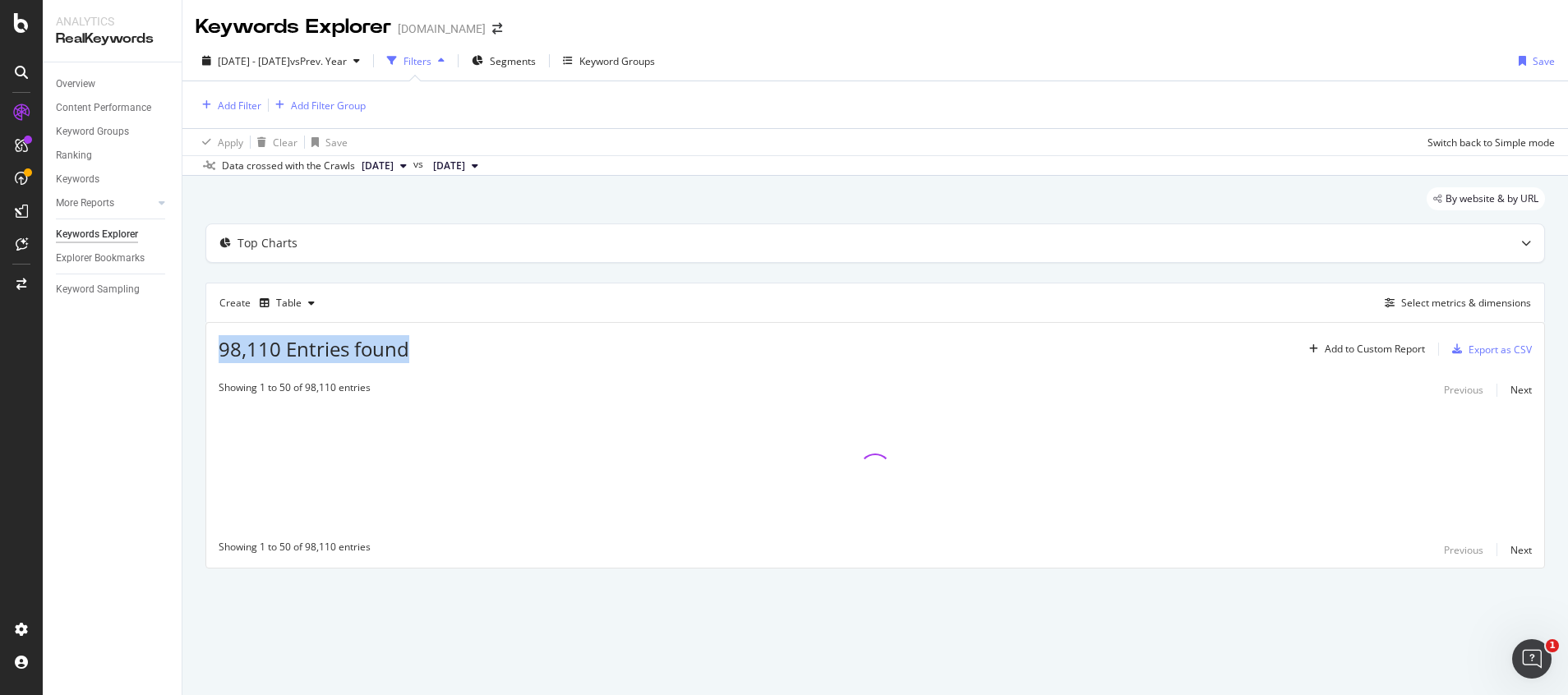
drag, startPoint x: 220, startPoint y: 348, endPoint x: 414, endPoint y: 349, distance: 194.0
click at [414, 349] on div "98,110 Entries found Add to Custom Report Export as CSV" at bounding box center [875, 343] width 1338 height 40
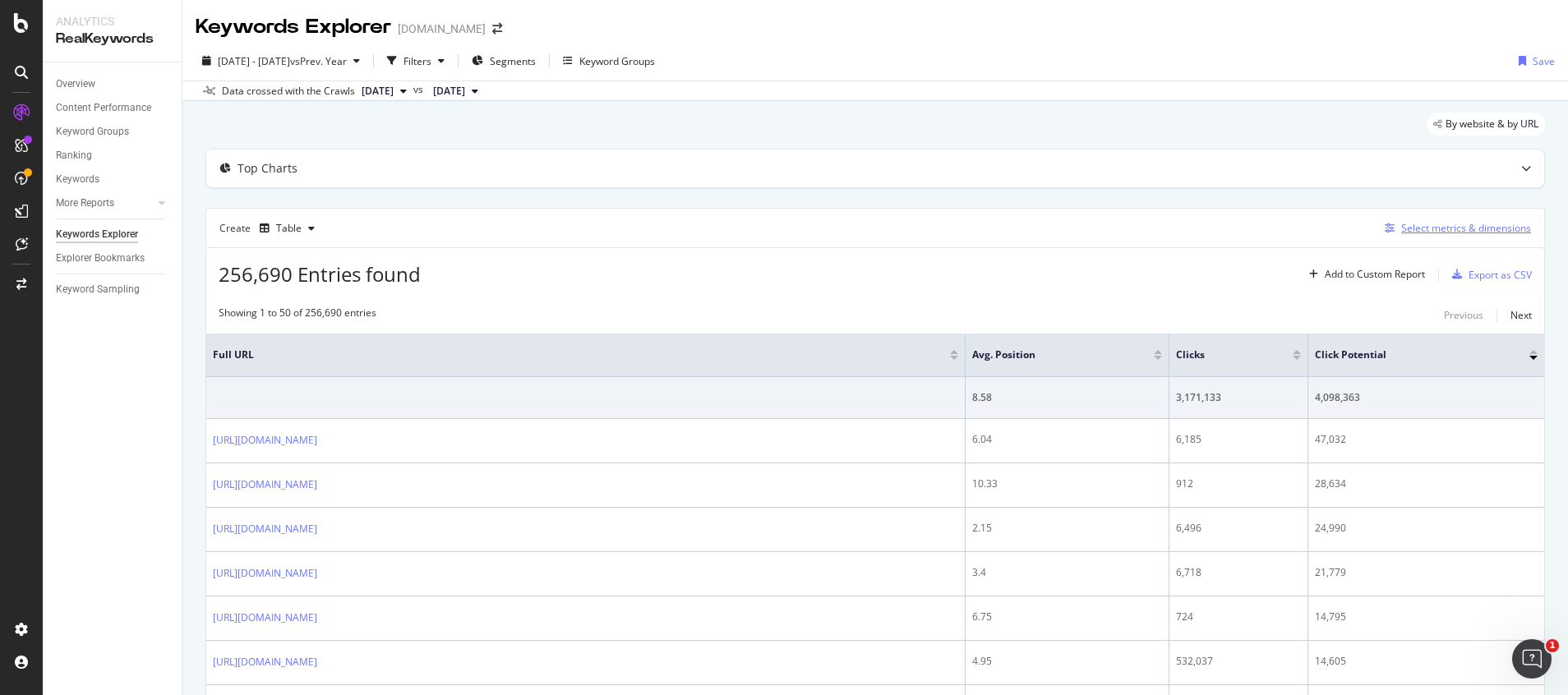
click at [1427, 231] on div "Select metrics & dimensions" at bounding box center [1465, 228] width 129 height 14
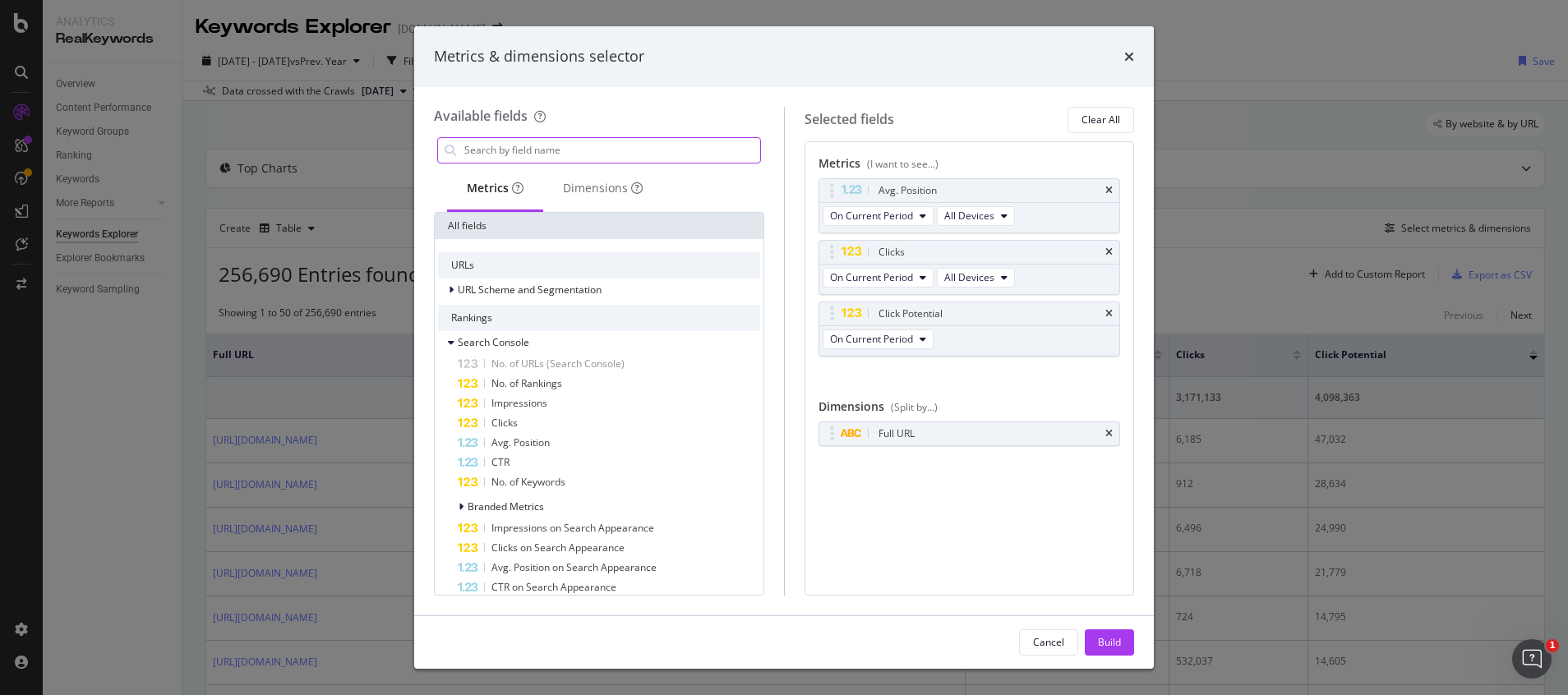
click at [572, 142] on input "modal" at bounding box center [611, 151] width 297 height 25
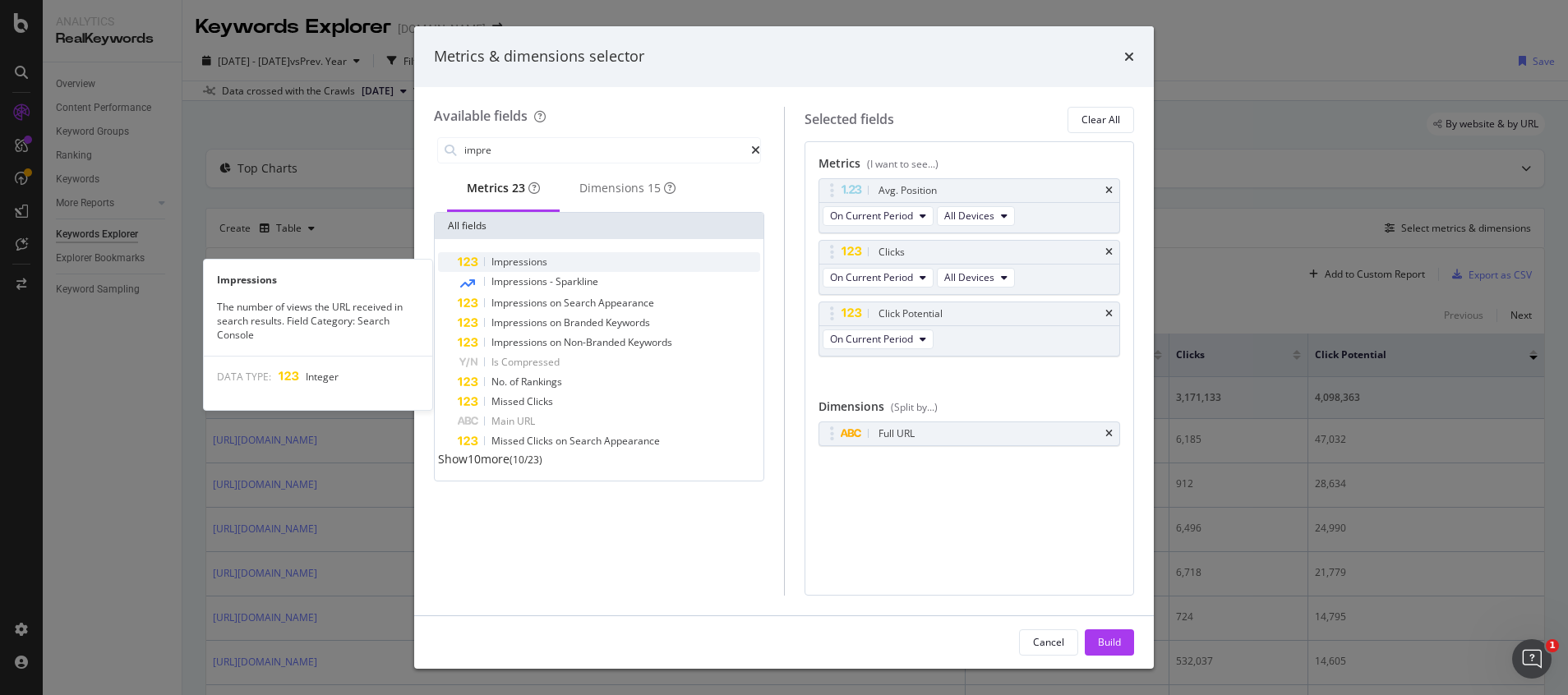
type input "impre"
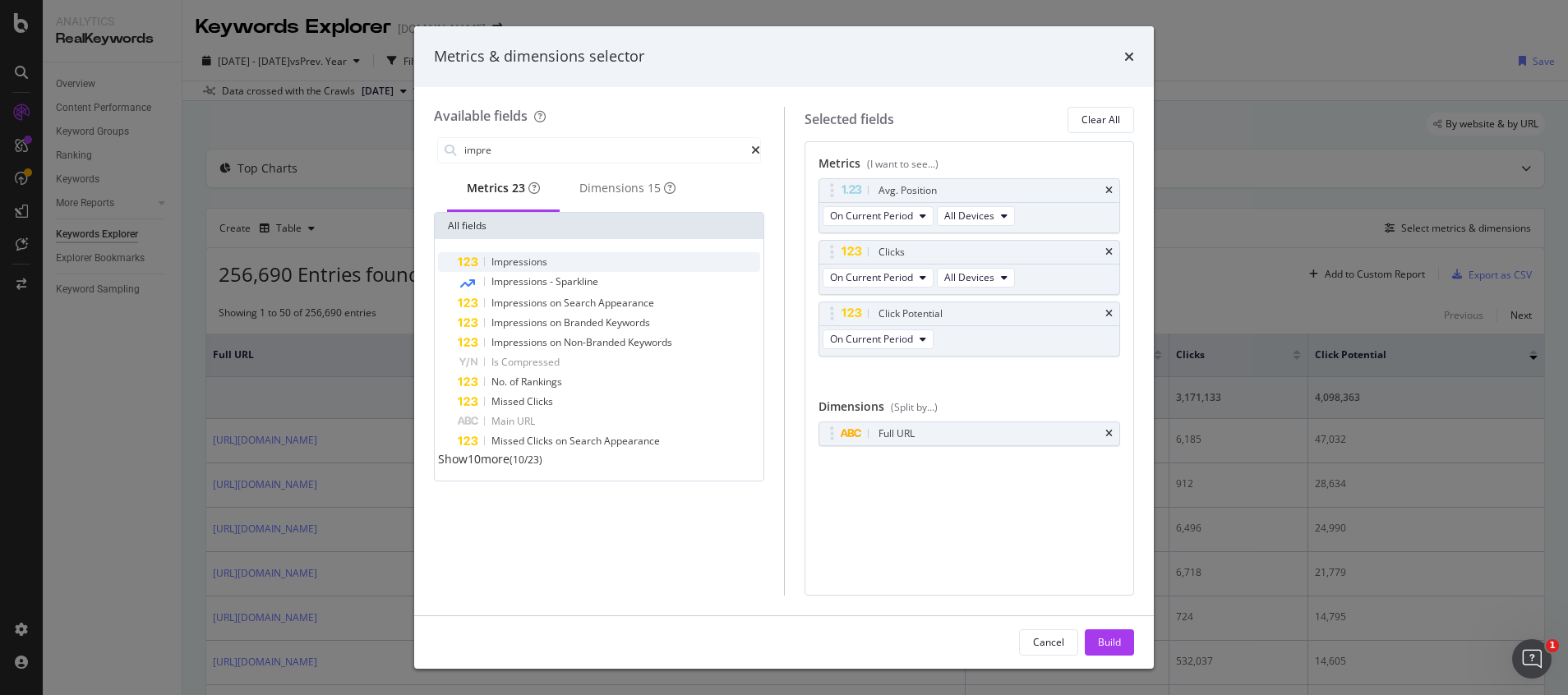
click at [520, 267] on span "Impressions" at bounding box center [519, 262] width 56 height 14
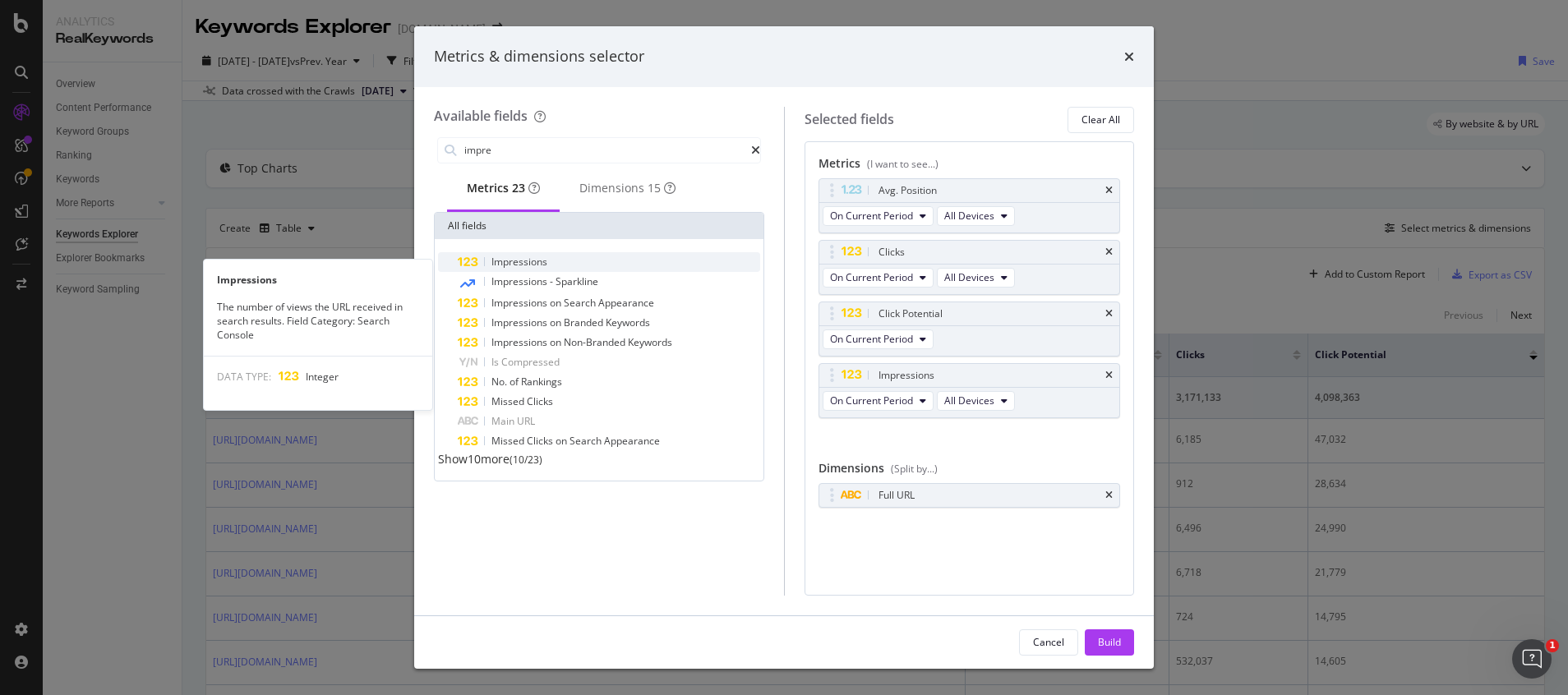
click at [520, 268] on span "Impressions" at bounding box center [519, 262] width 56 height 14
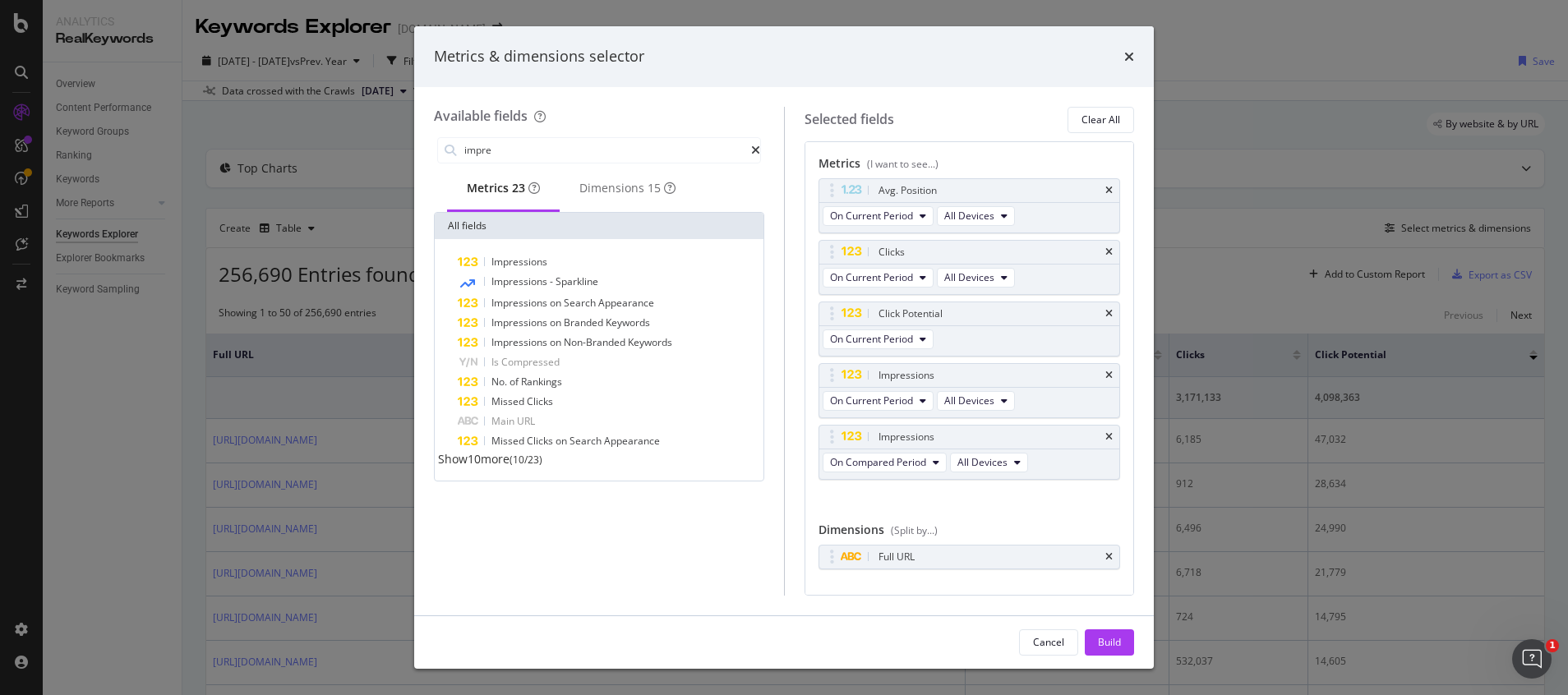
scroll to position [30, 0]
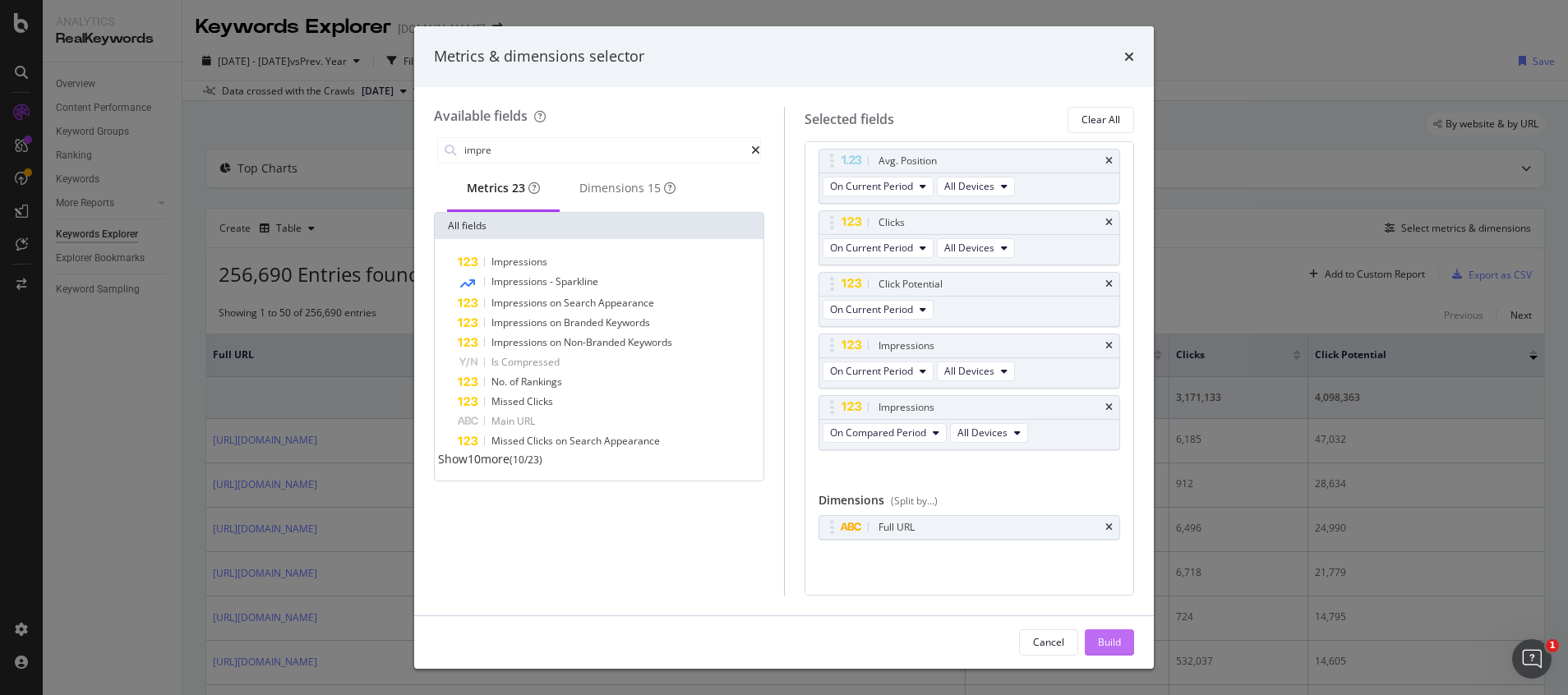
click at [1110, 645] on div "Build" at bounding box center [1109, 642] width 23 height 14
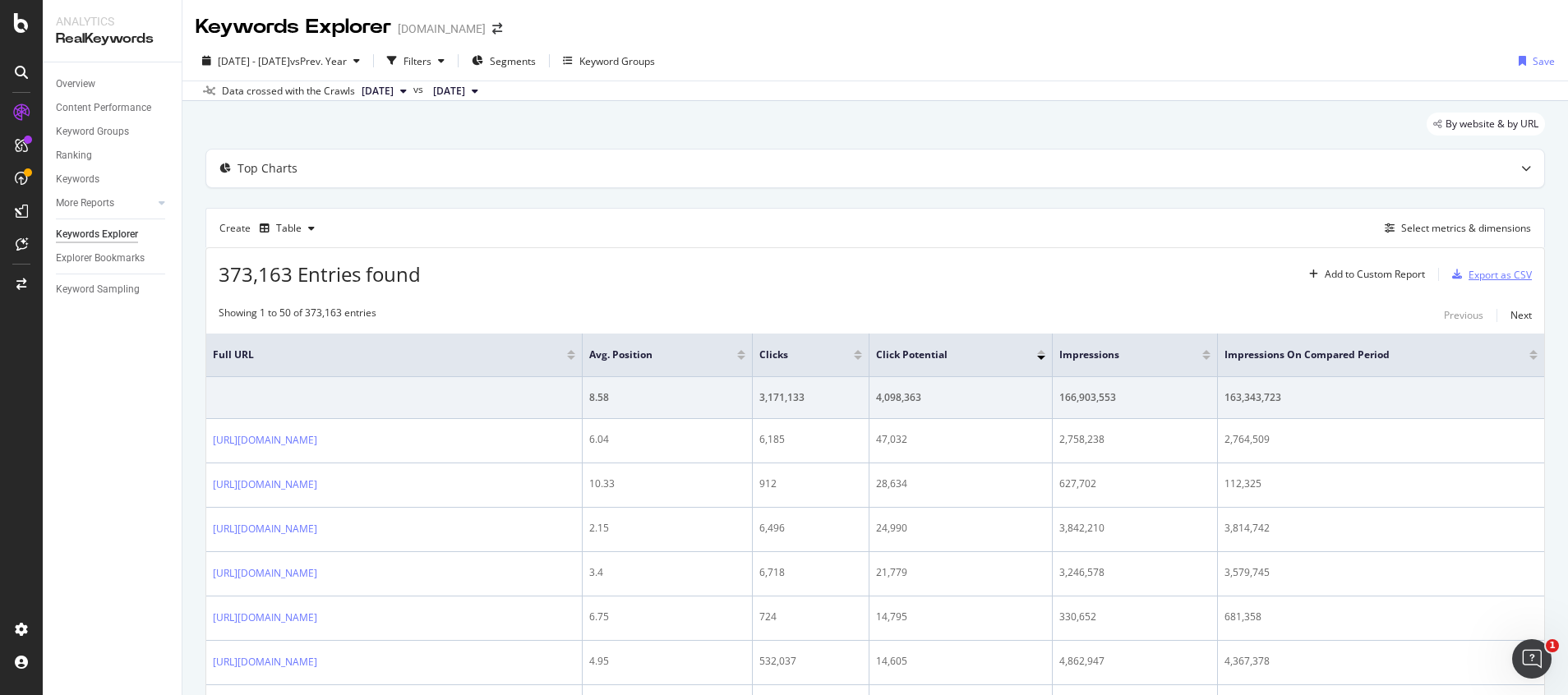
click at [1470, 278] on div "Export as CSV" at bounding box center [1500, 274] width 63 height 14
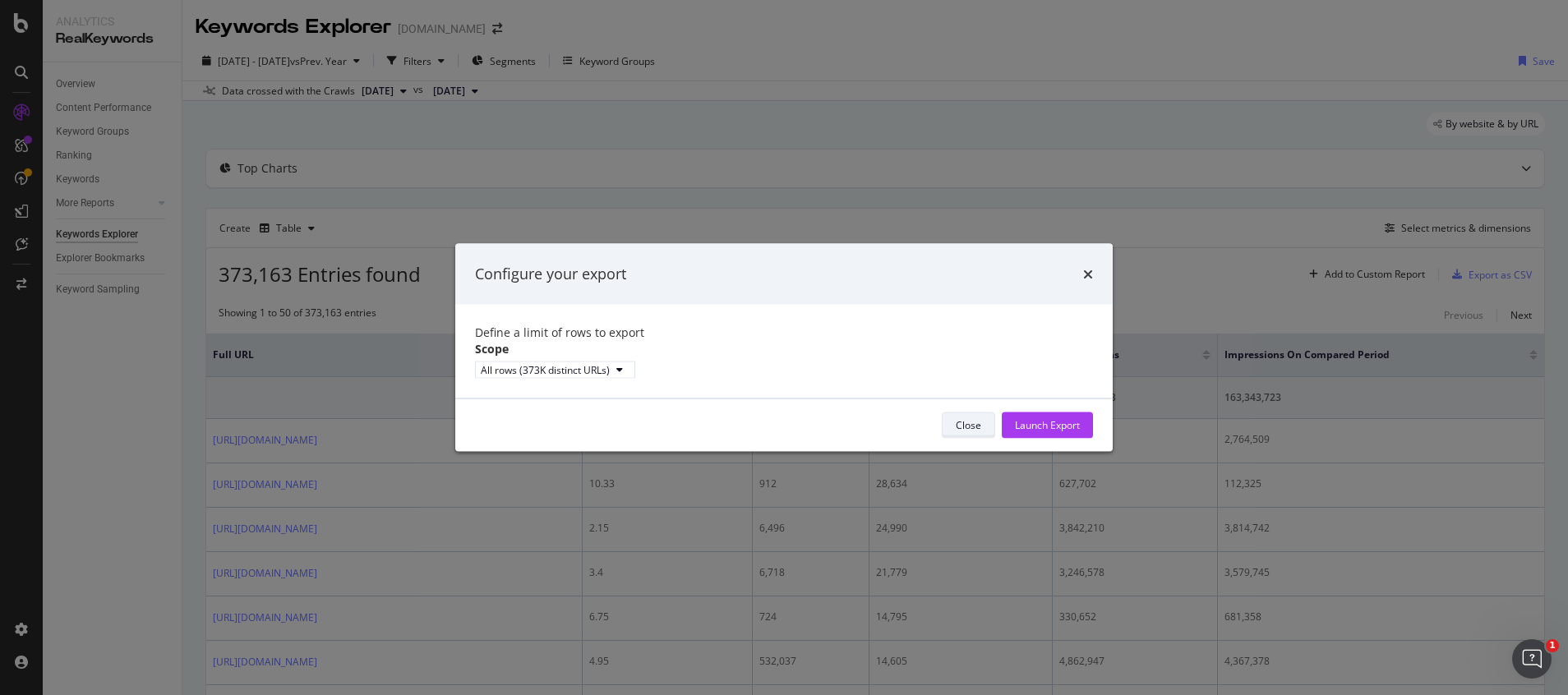
click at [960, 432] on div "Close" at bounding box center [968, 425] width 26 height 14
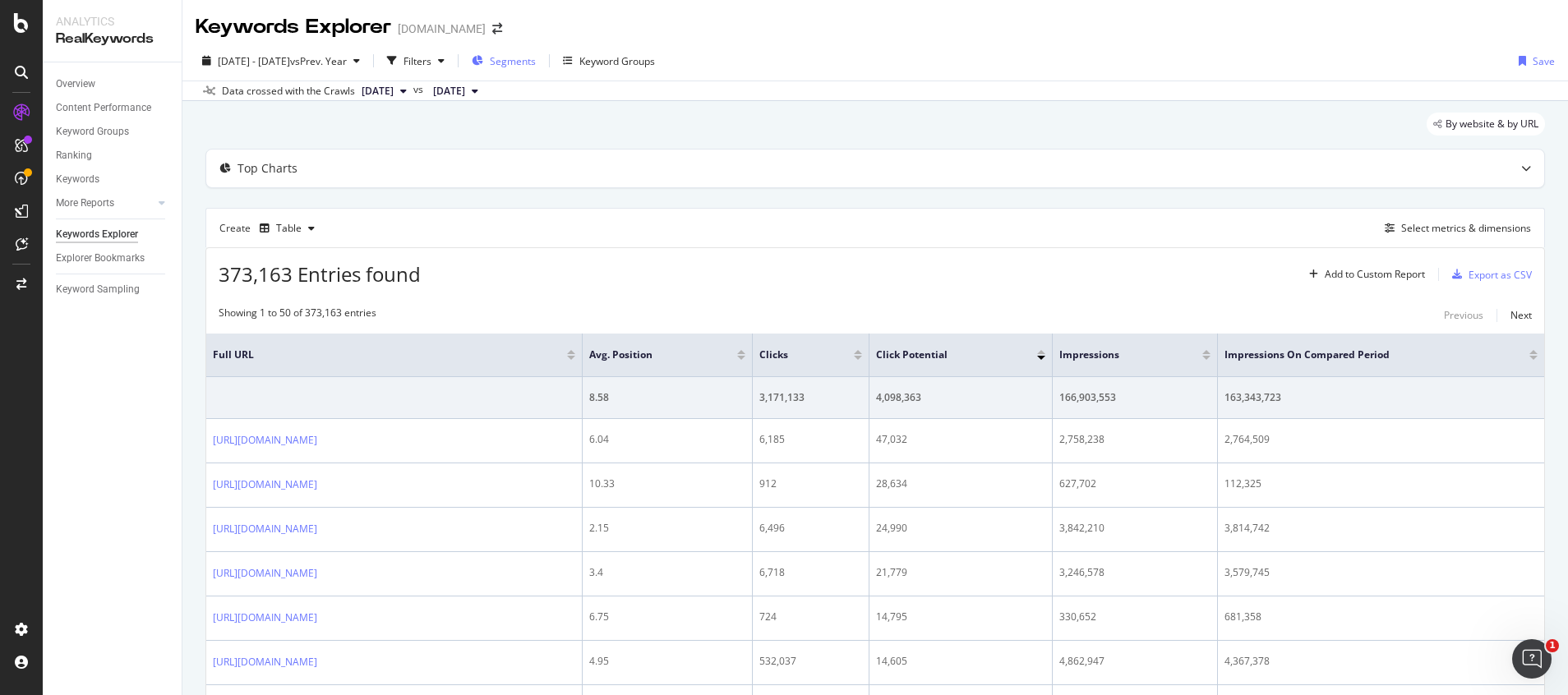
click at [536, 63] on span "Segments" at bounding box center [513, 61] width 46 height 14
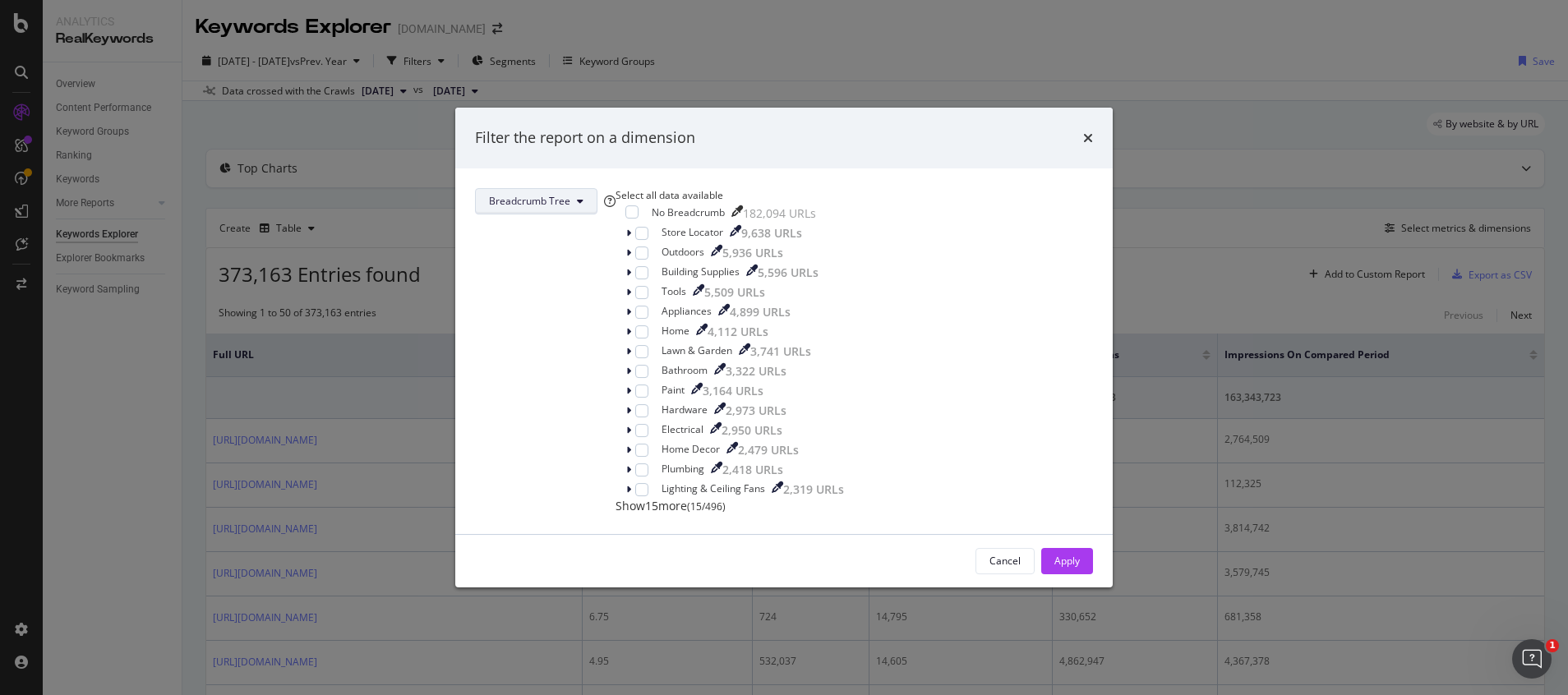
click at [597, 188] on button "Breadcrumb Tree" at bounding box center [536, 200] width 123 height 26
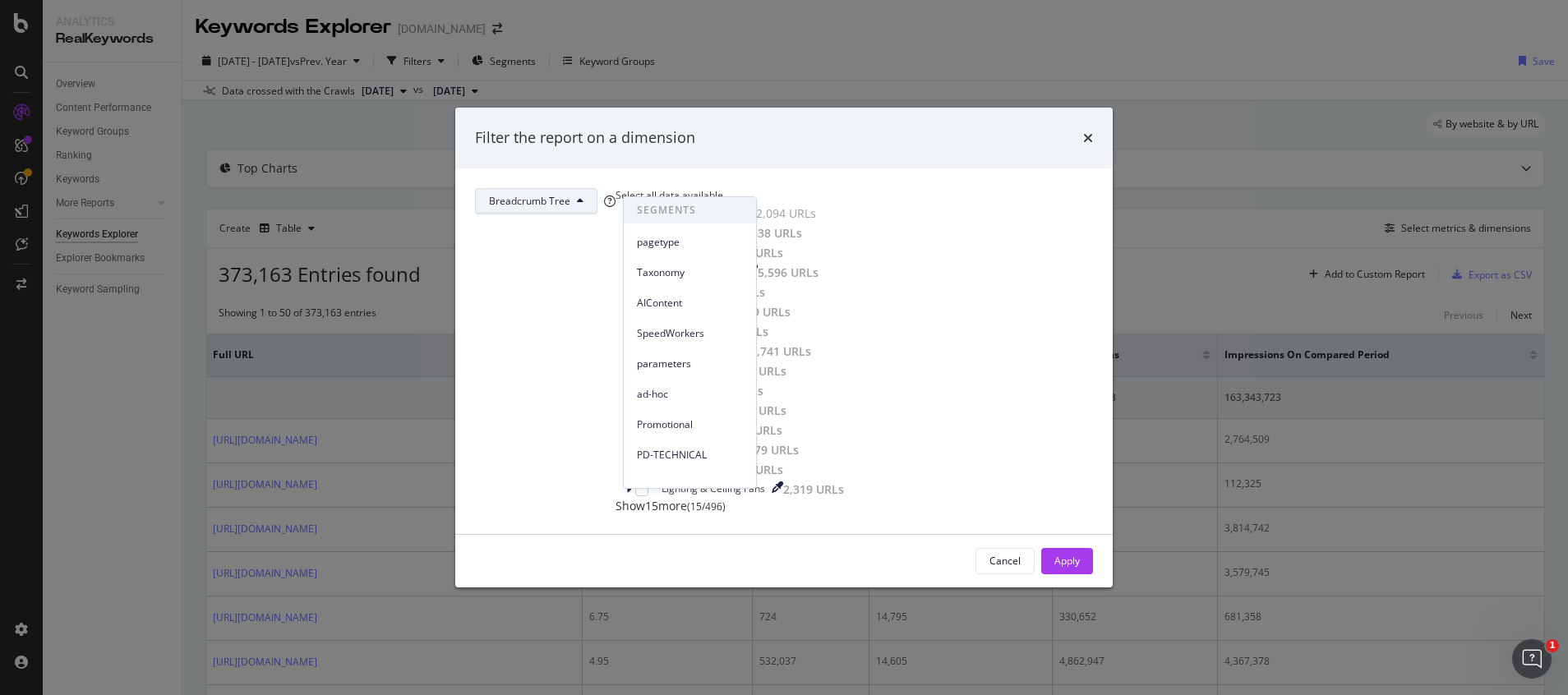
click at [597, 188] on button "Breadcrumb Tree" at bounding box center [536, 200] width 123 height 26
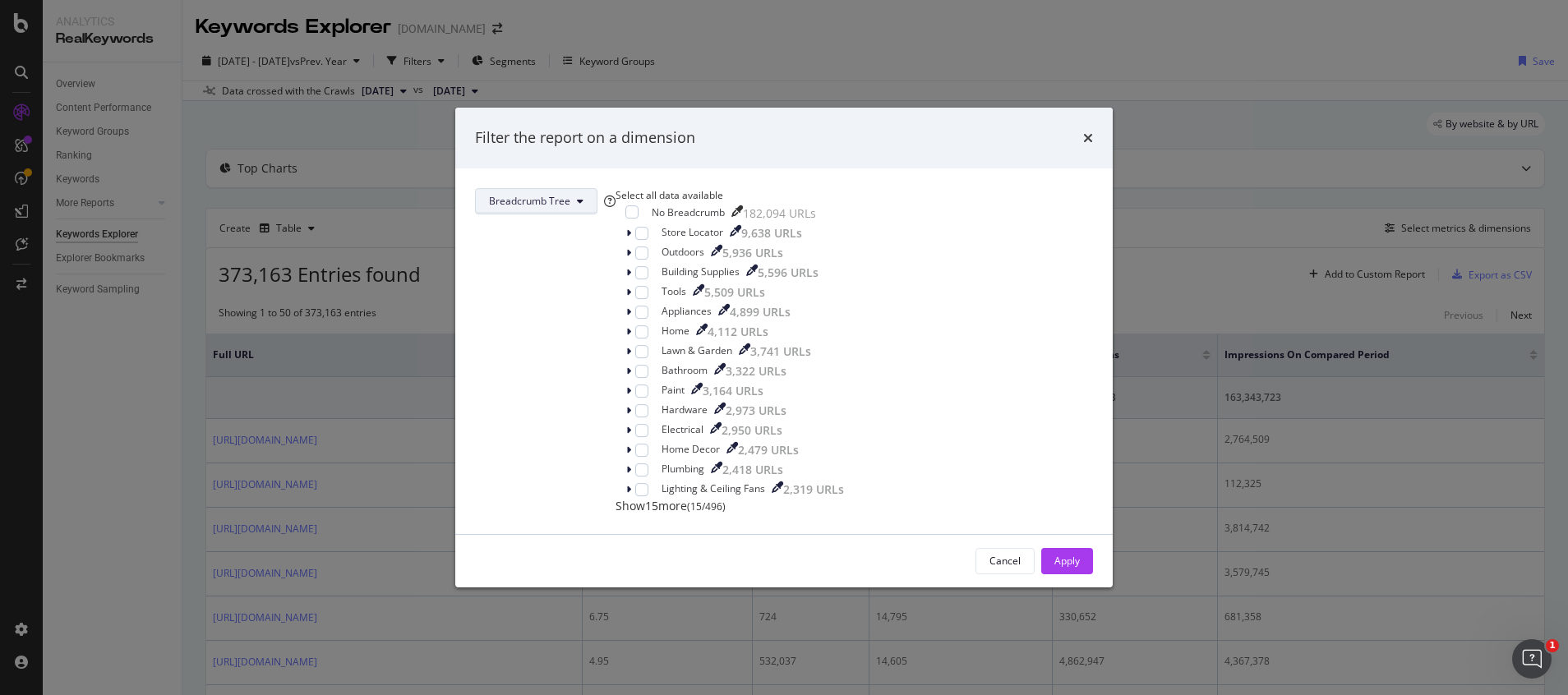
click at [570, 194] on span "Breadcrumb Tree" at bounding box center [529, 200] width 81 height 14
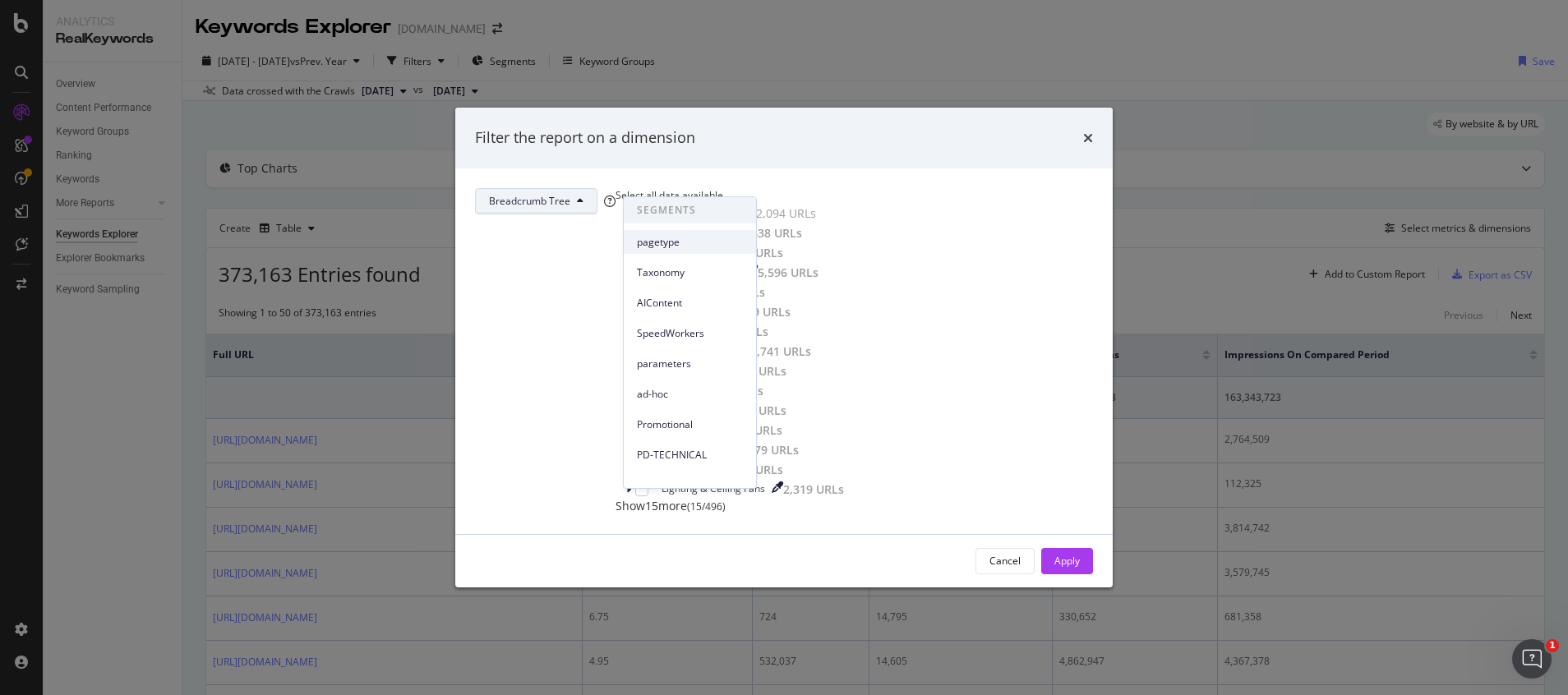
click at [660, 250] on div "pagetype" at bounding box center [690, 242] width 132 height 24
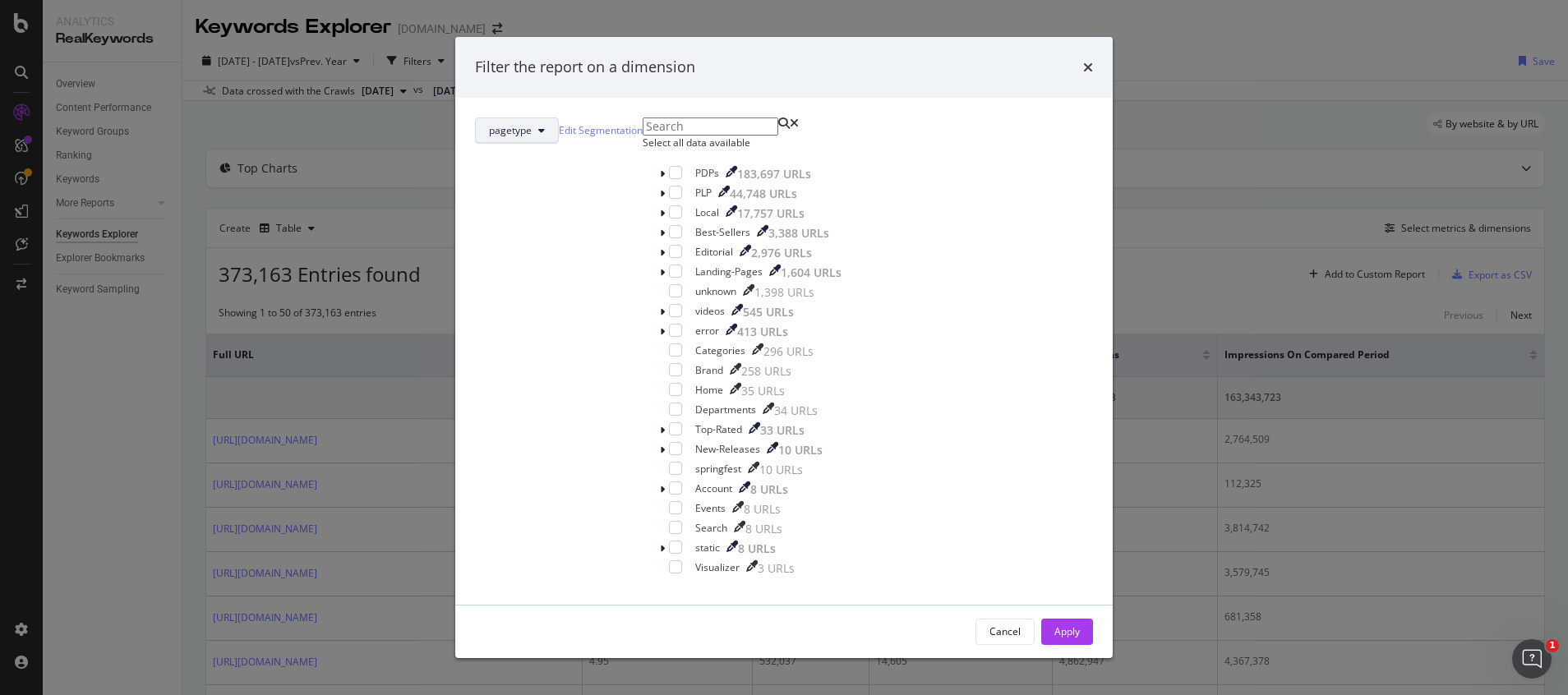
click at [532, 137] on span "pagetype" at bounding box center [510, 130] width 43 height 14
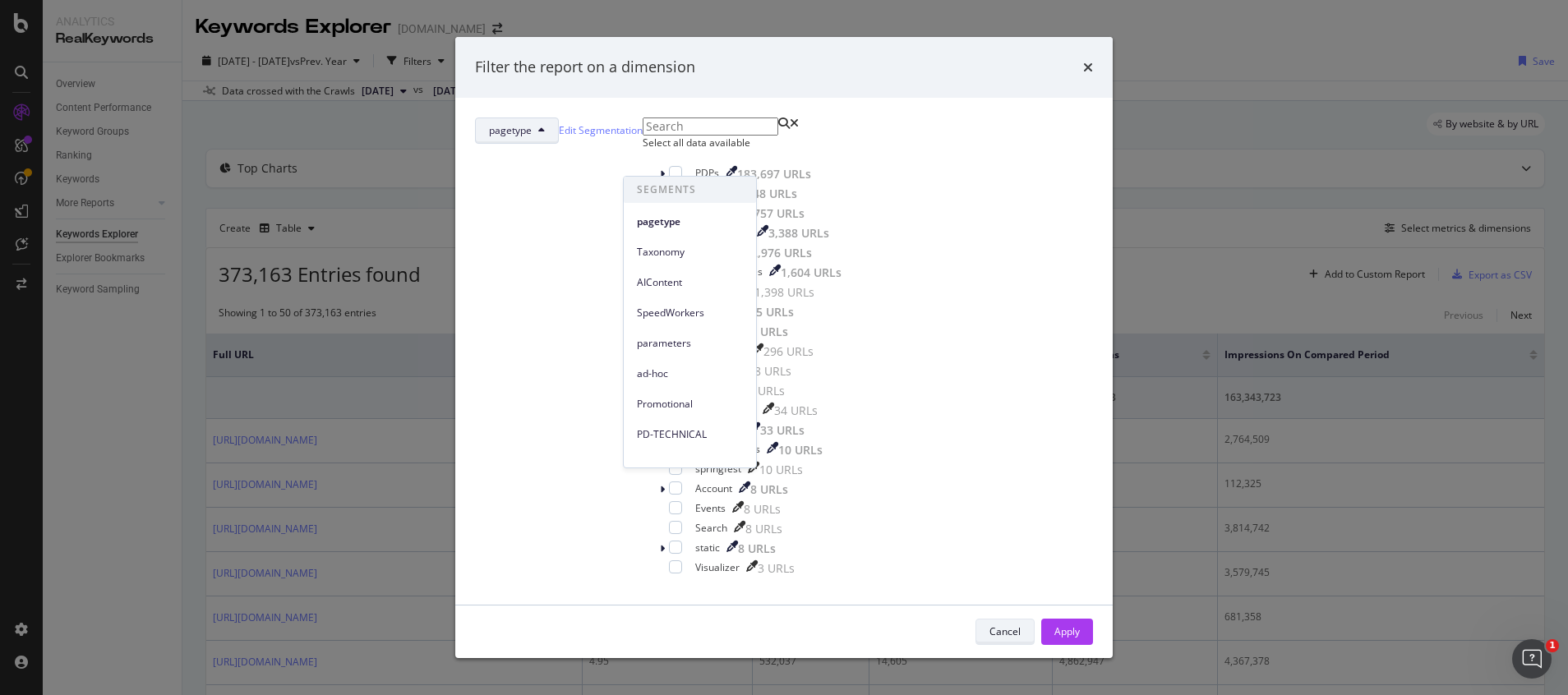
click at [989, 624] on div "Cancel" at bounding box center [1004, 631] width 32 height 14
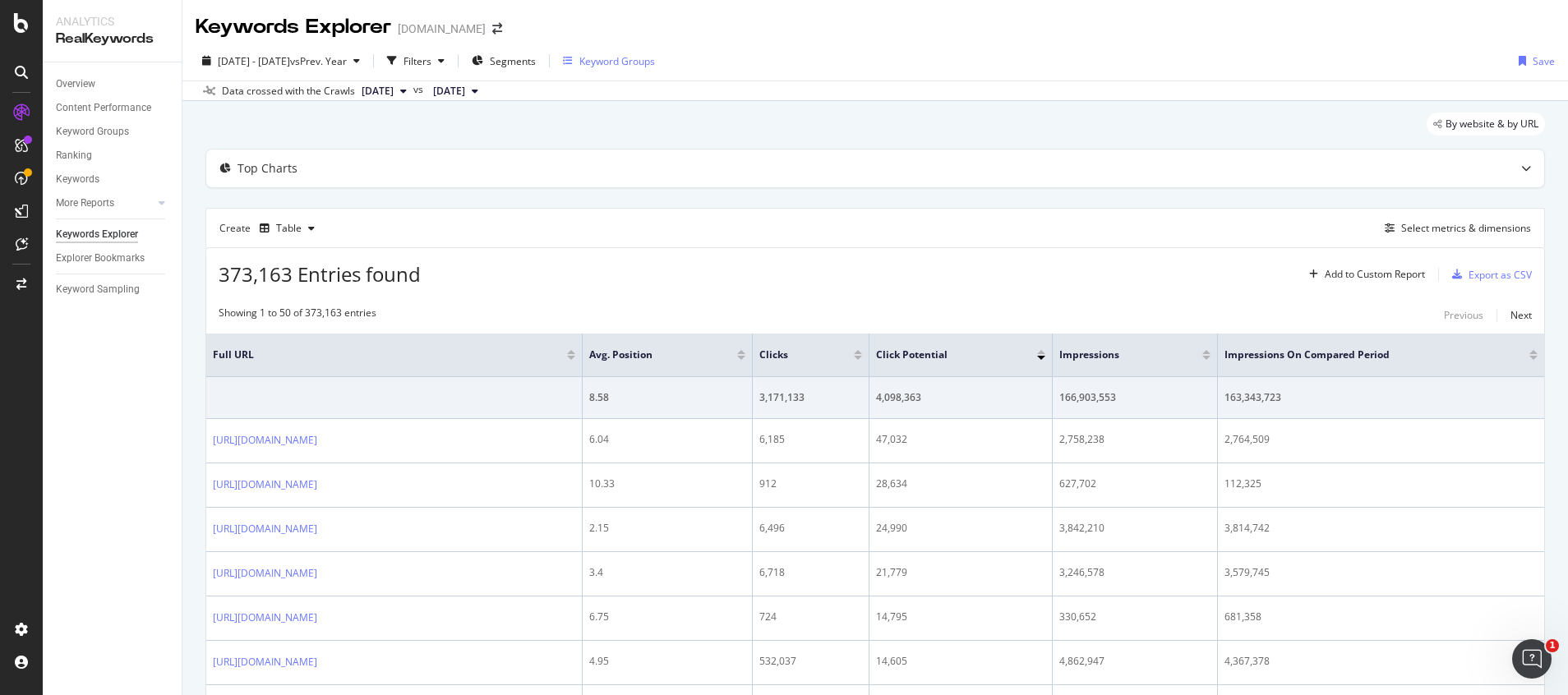
click at [654, 68] on div "Keyword Groups" at bounding box center [609, 61] width 92 height 25
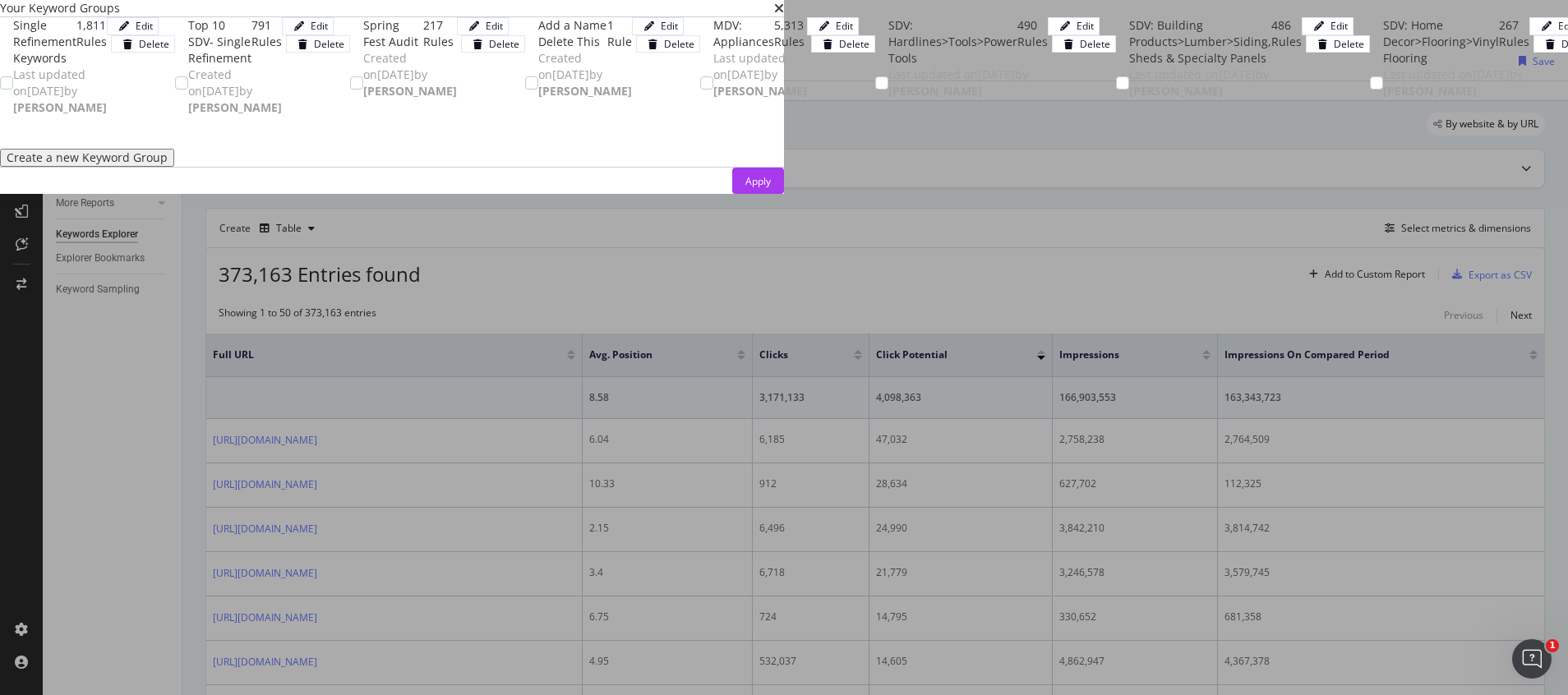
scroll to position [246, 0]
click at [771, 188] on div "Apply" at bounding box center [757, 181] width 26 height 14
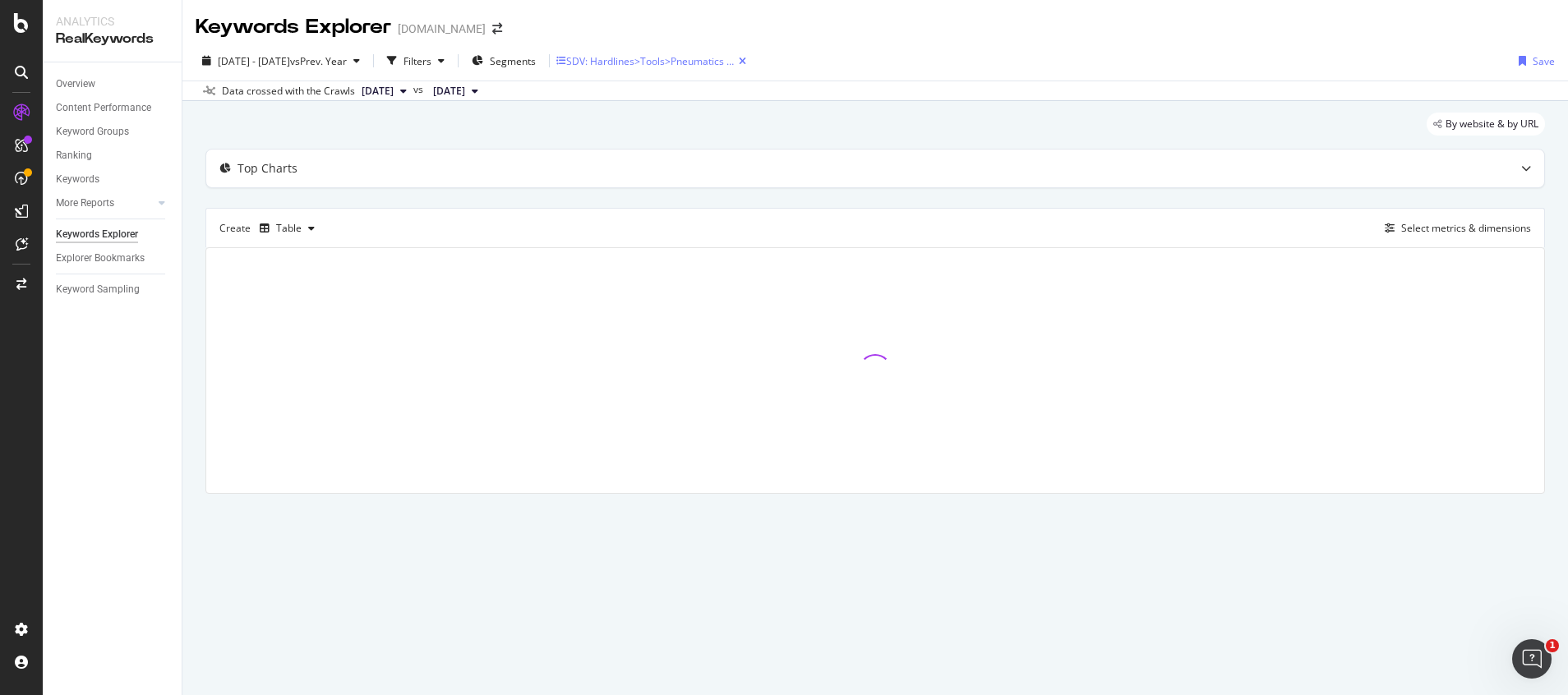
click at [716, 65] on div "SDV: Hardlines>Tools>Pneumatics & Compressor" at bounding box center [653, 61] width 173 height 14
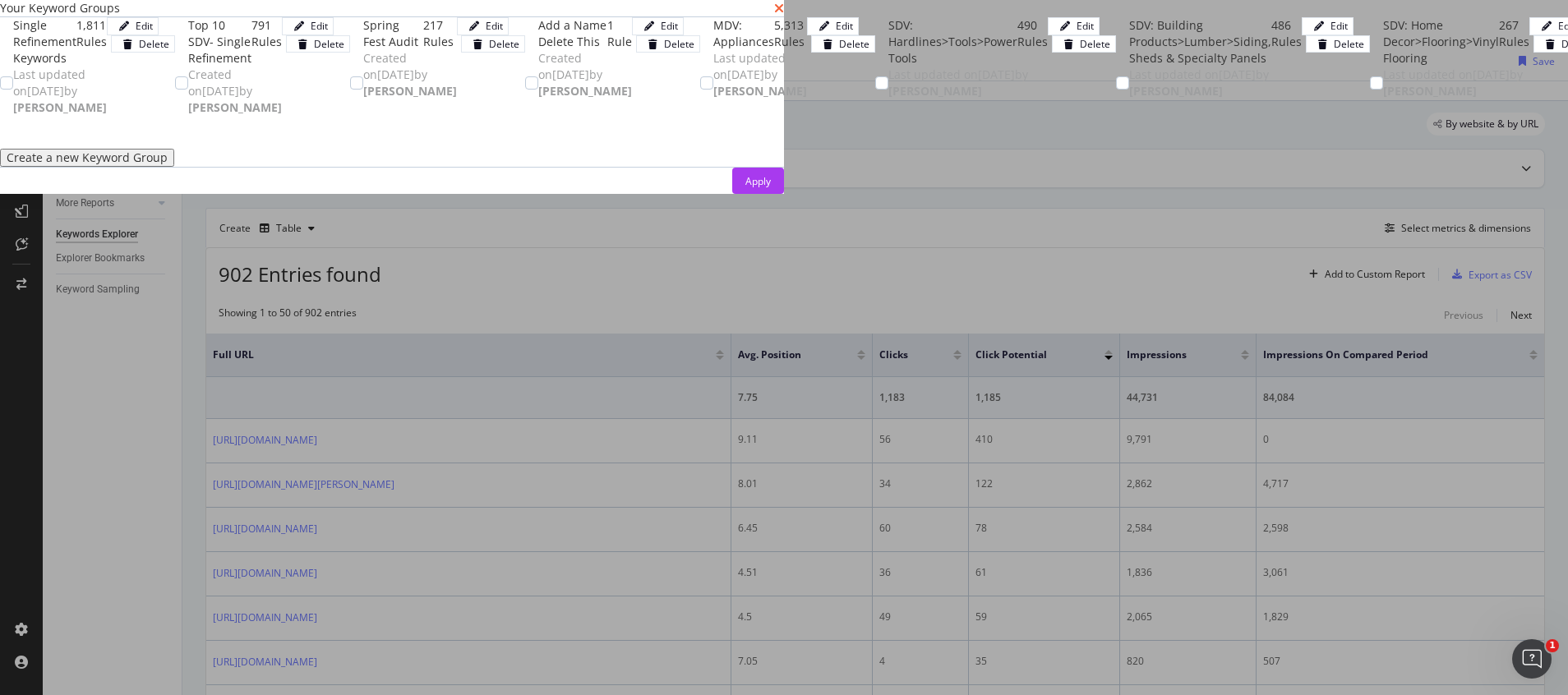
click at [784, 14] on icon "times" at bounding box center [778, 9] width 10 height 13
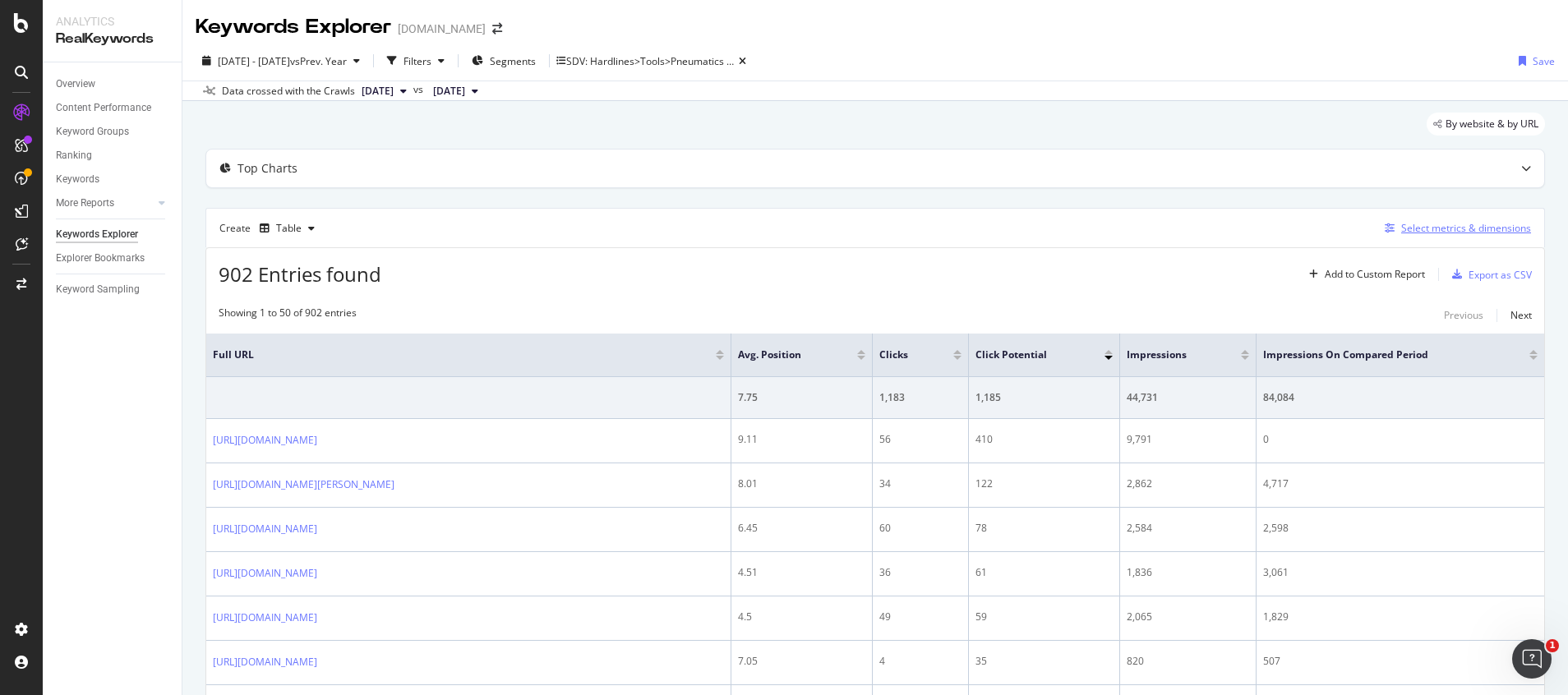
click at [1447, 227] on div "Select metrics & dimensions" at bounding box center [1465, 228] width 129 height 14
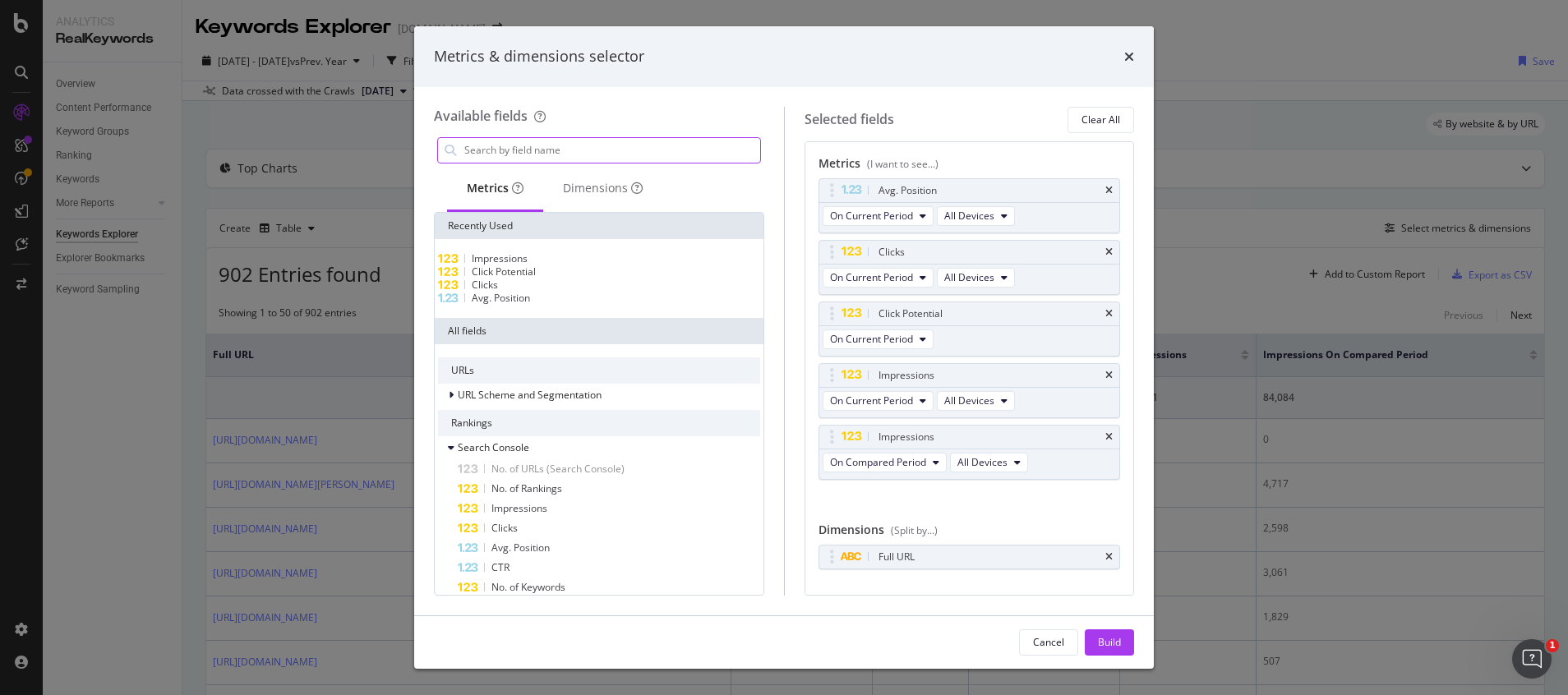
click at [559, 148] on input "modal" at bounding box center [611, 151] width 297 height 25
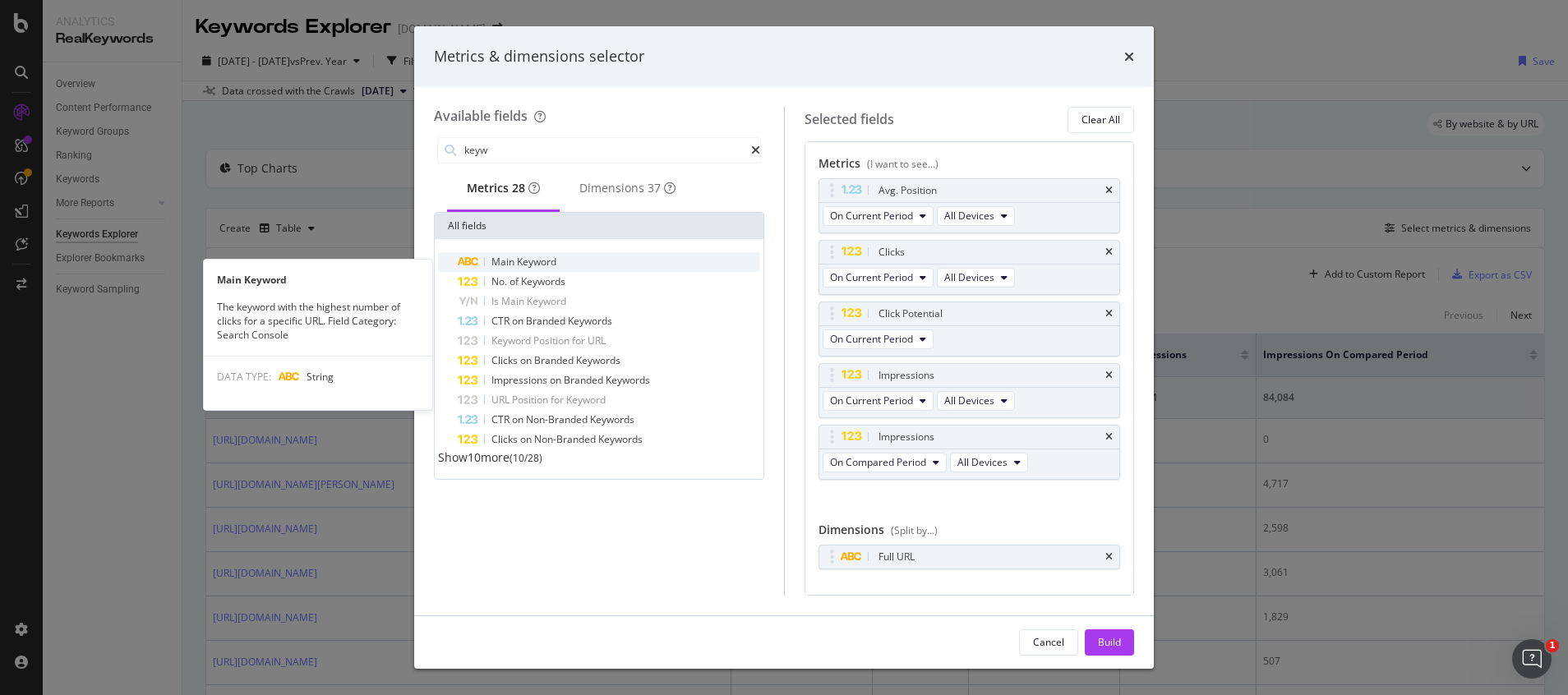
type input "keyw"
click at [543, 268] on span "Keyword" at bounding box center [536, 262] width 39 height 14
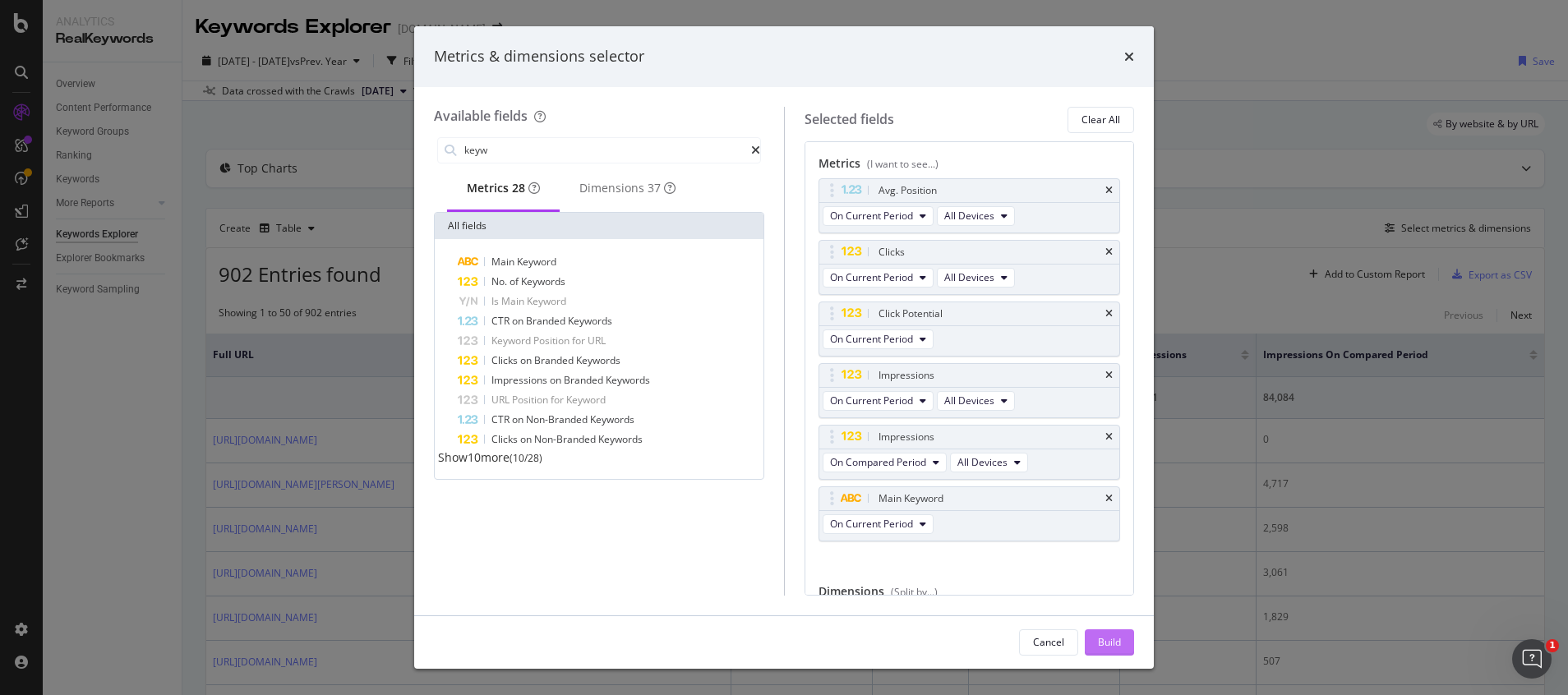
click at [1108, 647] on div "Build" at bounding box center [1109, 642] width 23 height 14
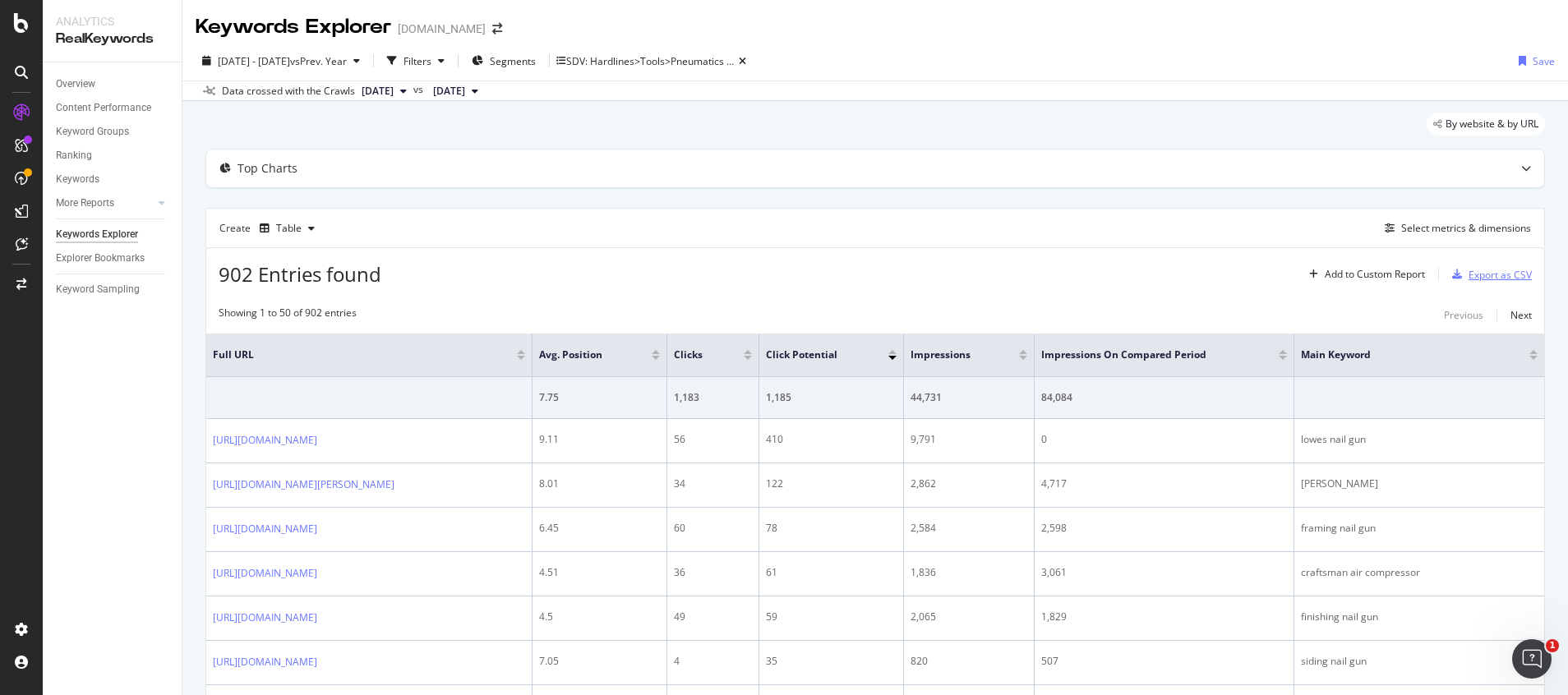
click at [1468, 275] on div "Export as CSV" at bounding box center [1500, 274] width 63 height 14
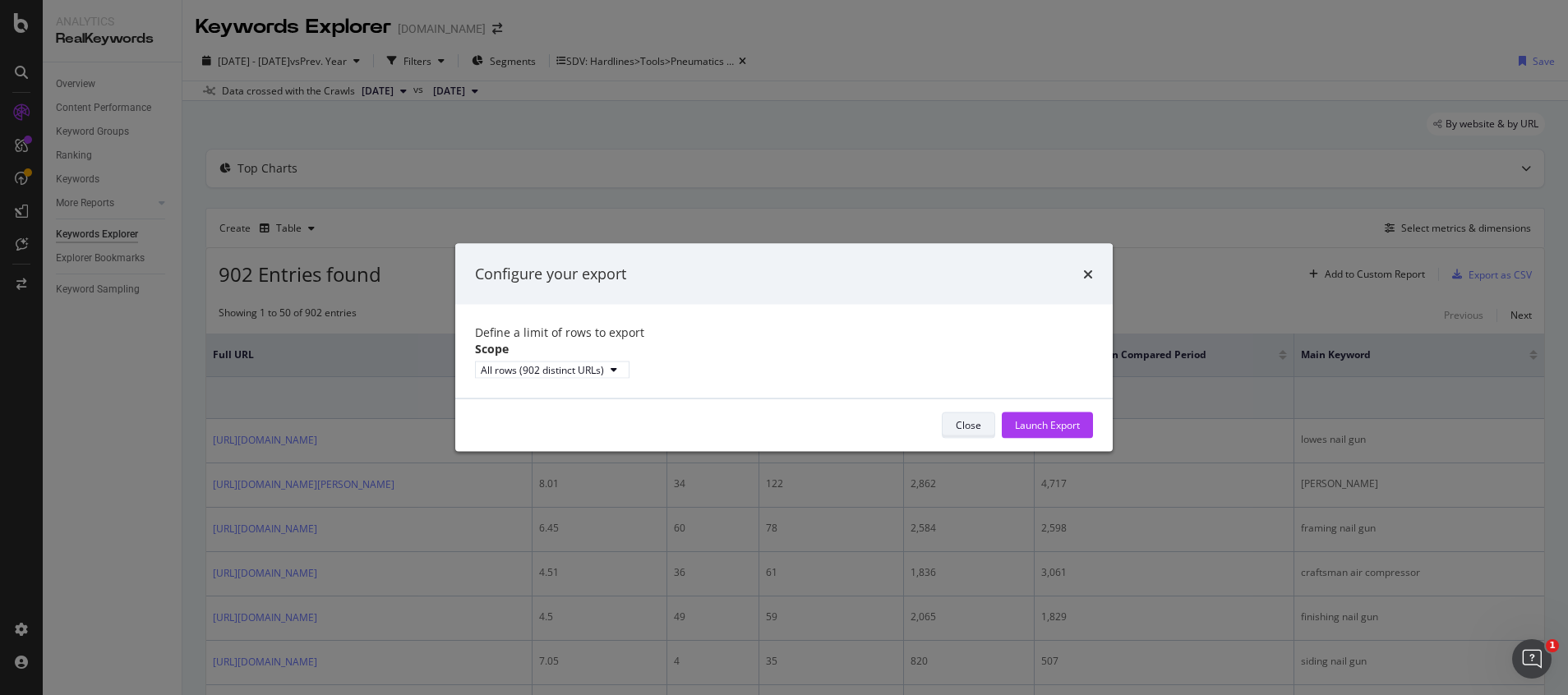
click at [976, 430] on div "Close" at bounding box center [968, 425] width 26 height 14
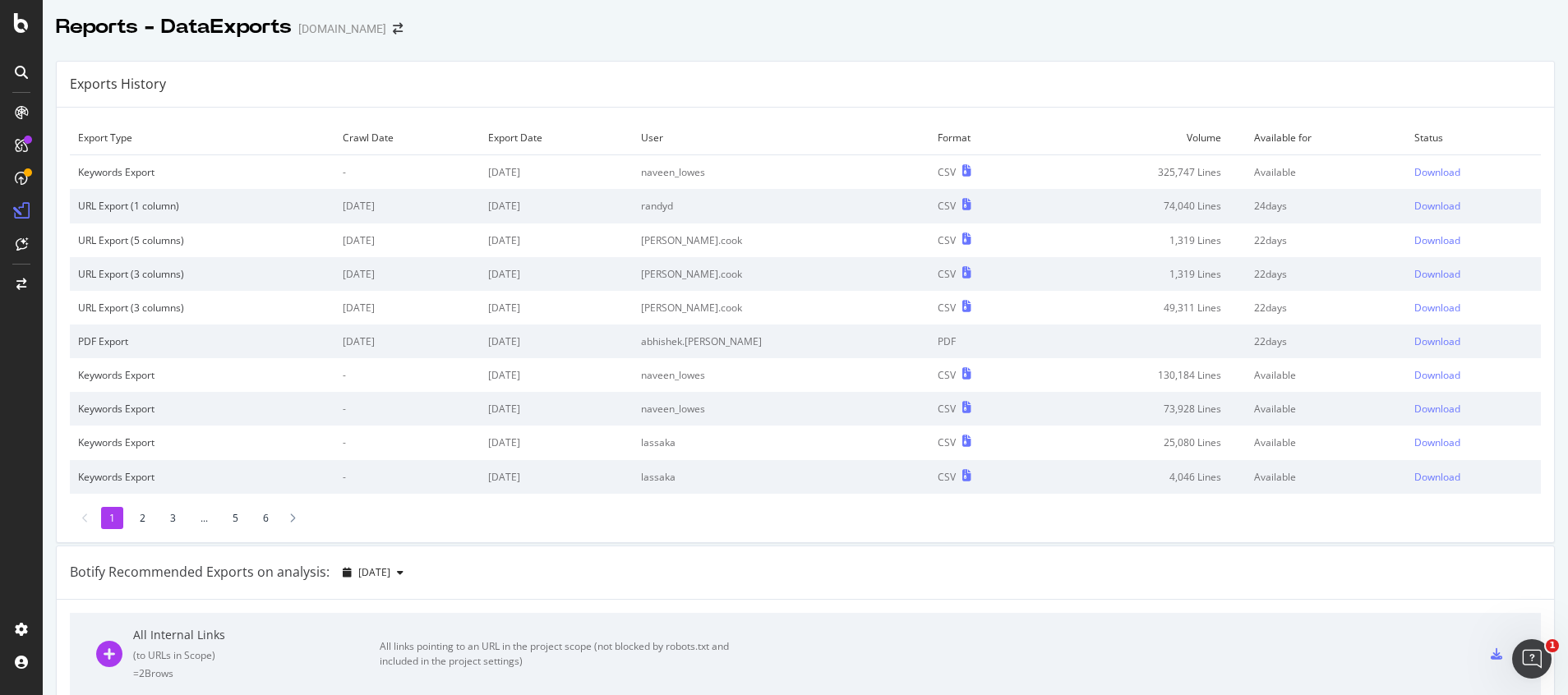
click at [22, 72] on icon at bounding box center [21, 73] width 13 height 13
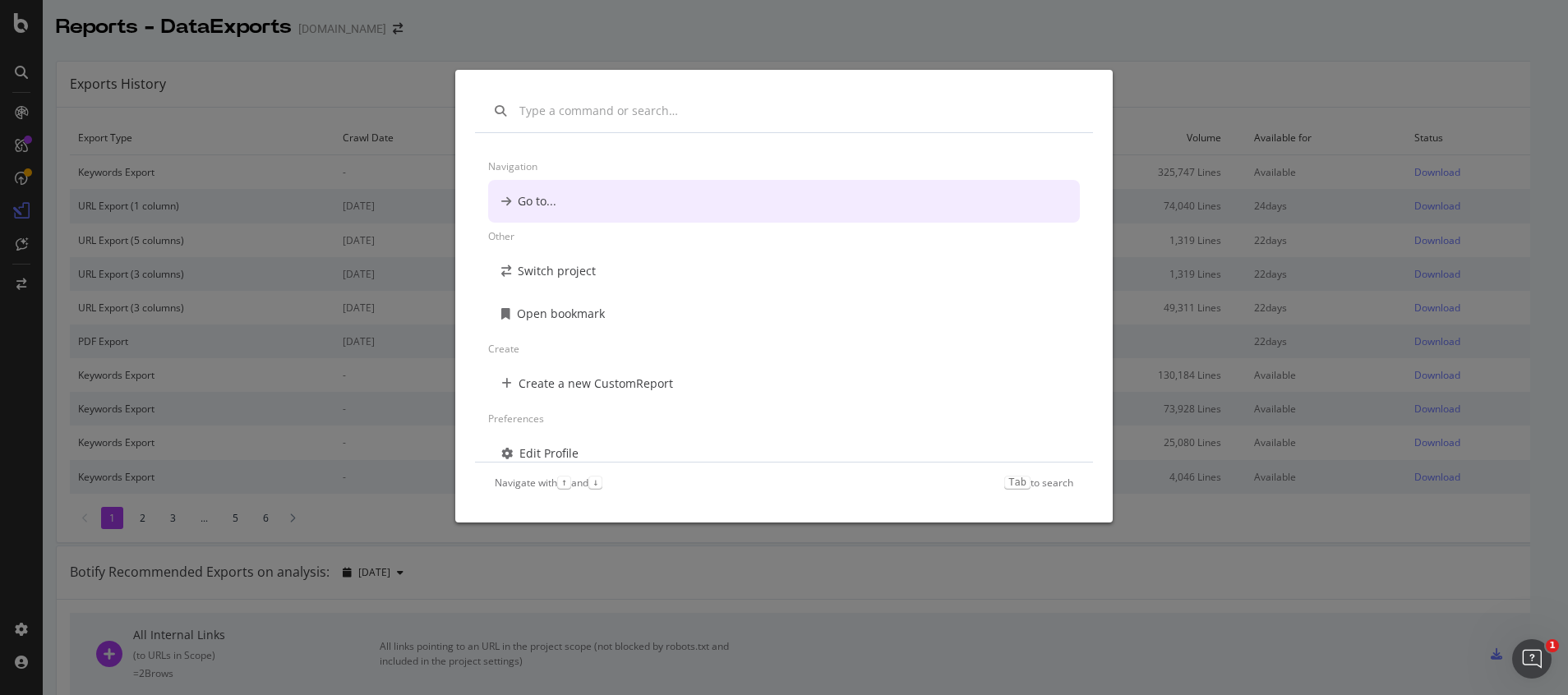
click at [584, 112] on input "modal" at bounding box center [796, 110] width 554 height 16
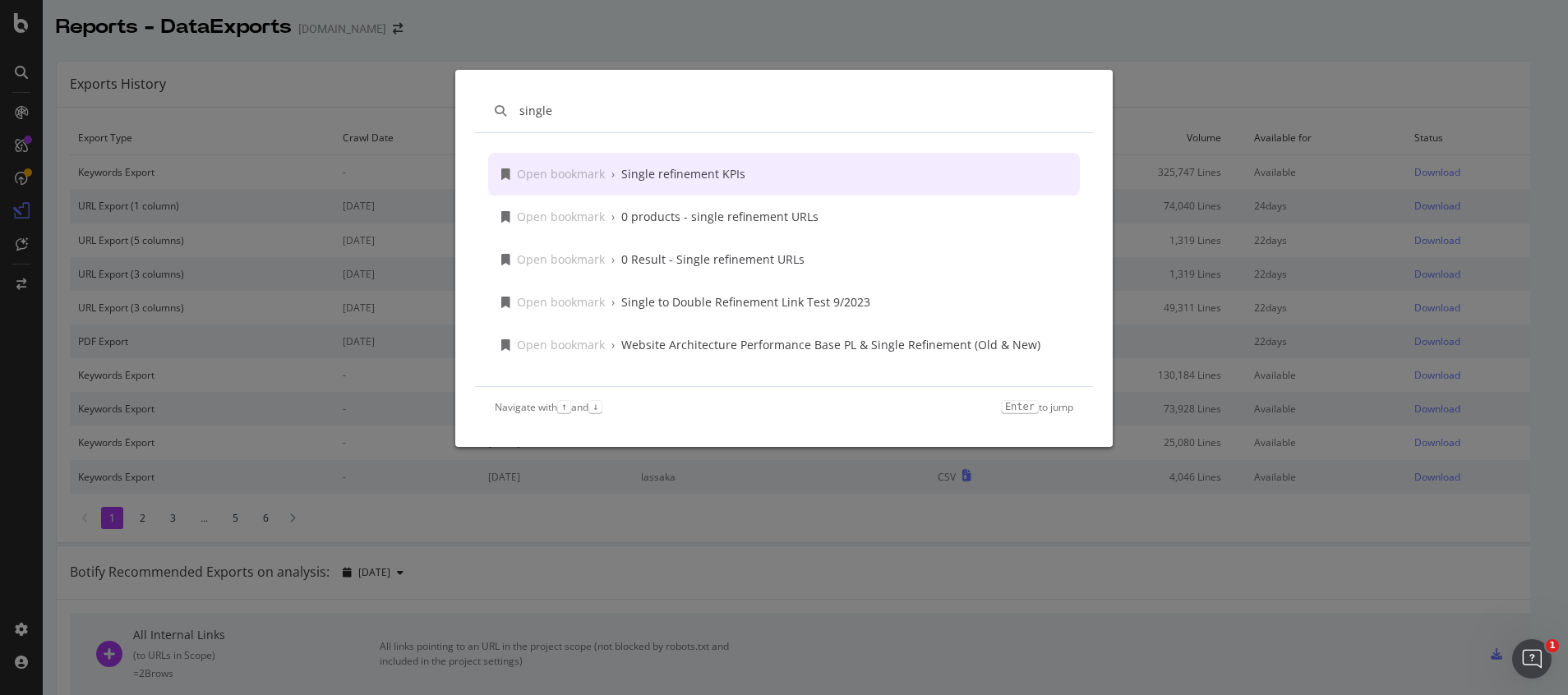
type input "single"
click at [663, 174] on div "Single refinement KPIs" at bounding box center [682, 174] width 124 height 16
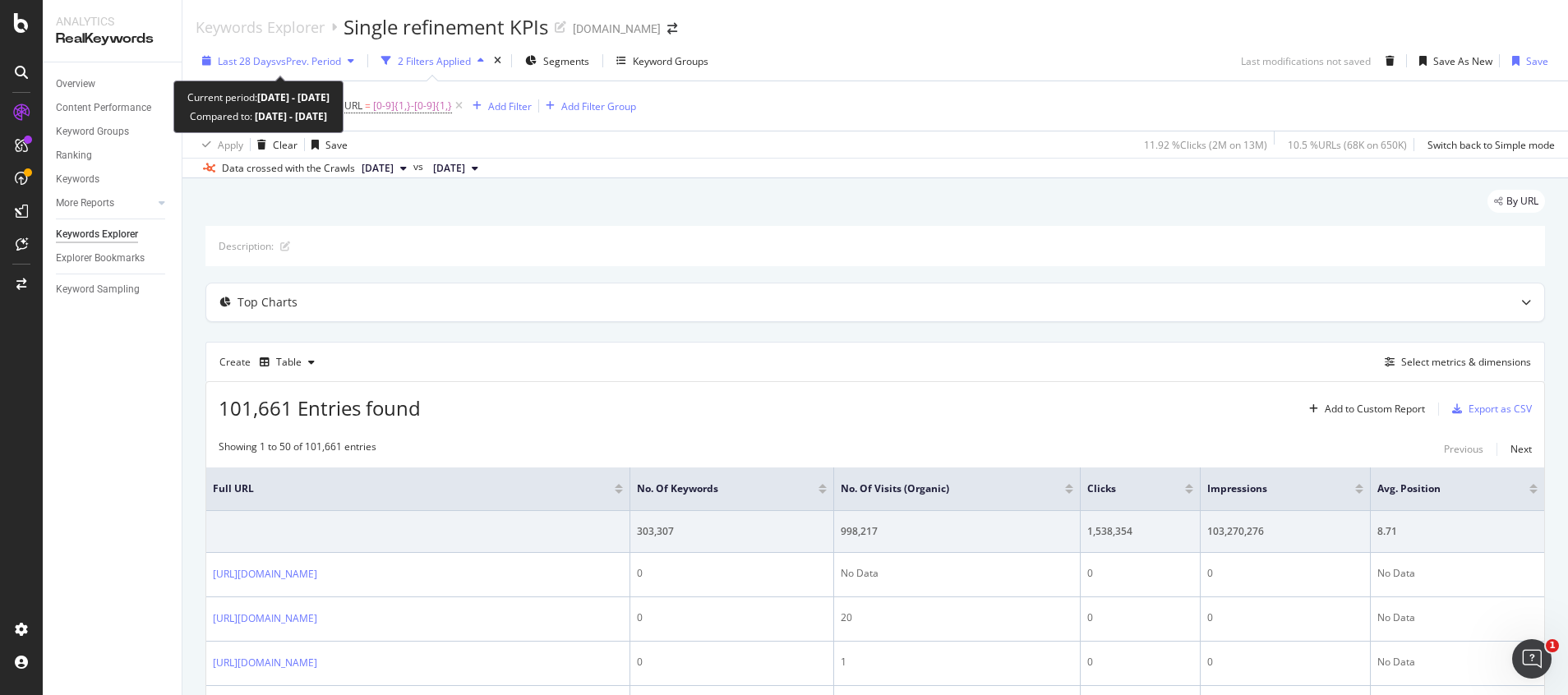
click at [290, 64] on span "vs Prev. Period" at bounding box center [309, 61] width 65 height 14
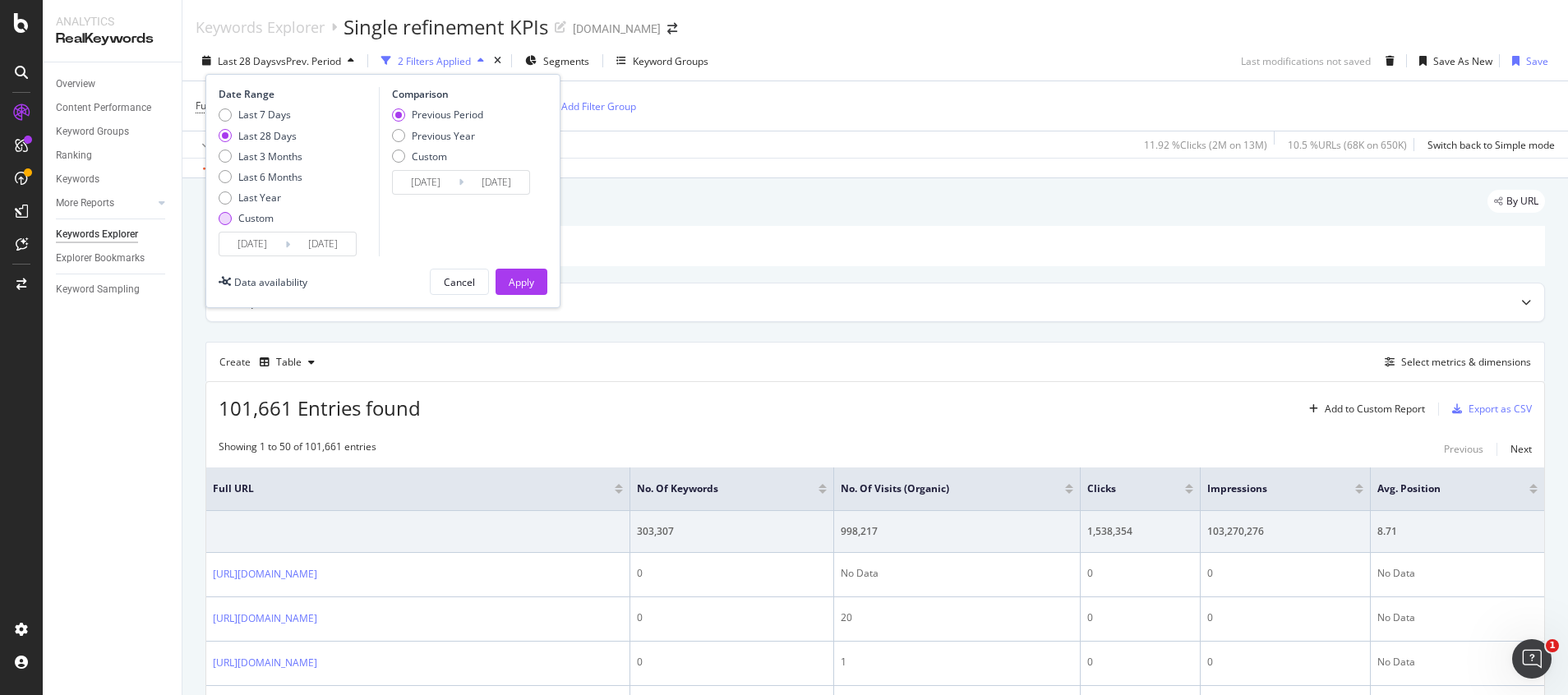
click at [236, 225] on div "Custom" at bounding box center [260, 218] width 83 height 14
click at [462, 273] on div "Cancel" at bounding box center [459, 282] width 32 height 23
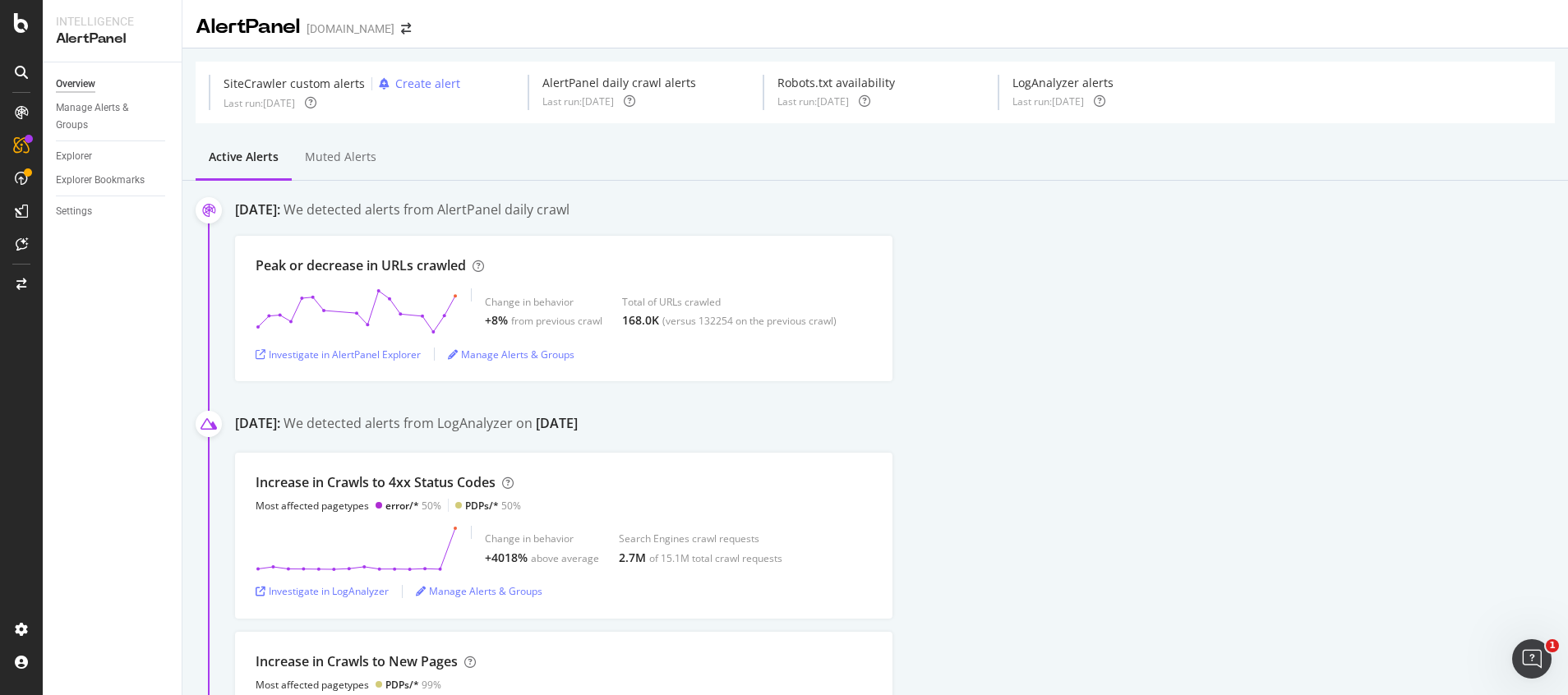
drag, startPoint x: 992, startPoint y: 442, endPoint x: 888, endPoint y: 440, distance: 104.0
click at [992, 442] on div "October 1st 2025: We detected alerts from LogAnalyzer on September 29th Increas…" at bounding box center [901, 606] width 1332 height 383
drag, startPoint x: 343, startPoint y: 207, endPoint x: 670, endPoint y: 204, distance: 327.0
click at [670, 204] on div "October 5th 2025: We detected alerts from AlertPanel daily crawl" at bounding box center [901, 211] width 1332 height 22
click at [18, 22] on icon at bounding box center [21, 23] width 14 height 20
